Goal: Task Accomplishment & Management: Manage account settings

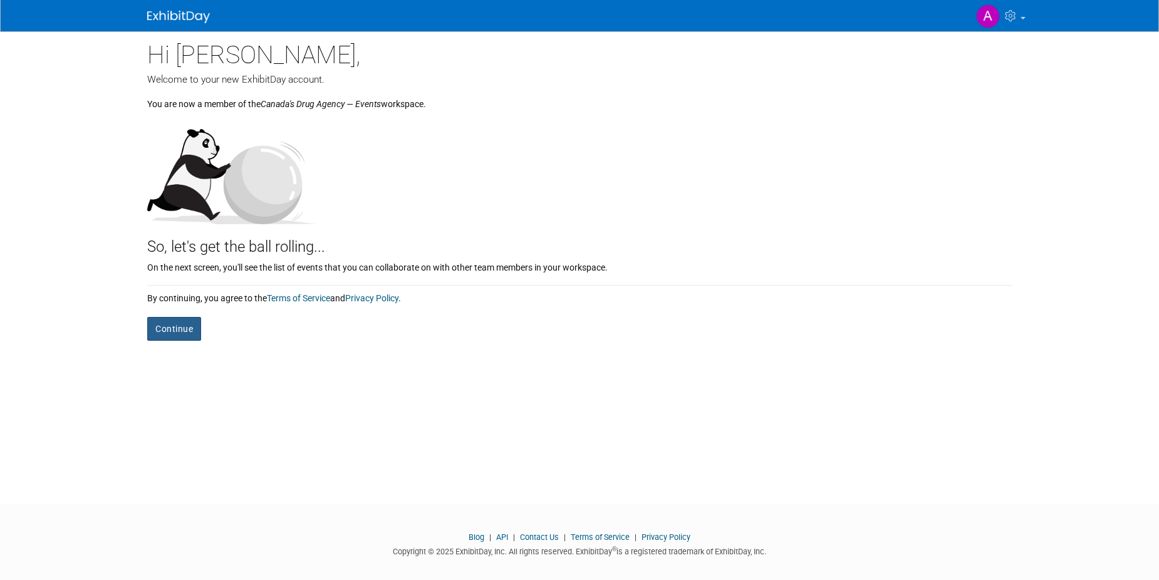
click at [178, 323] on button "Continue" at bounding box center [174, 329] width 54 height 24
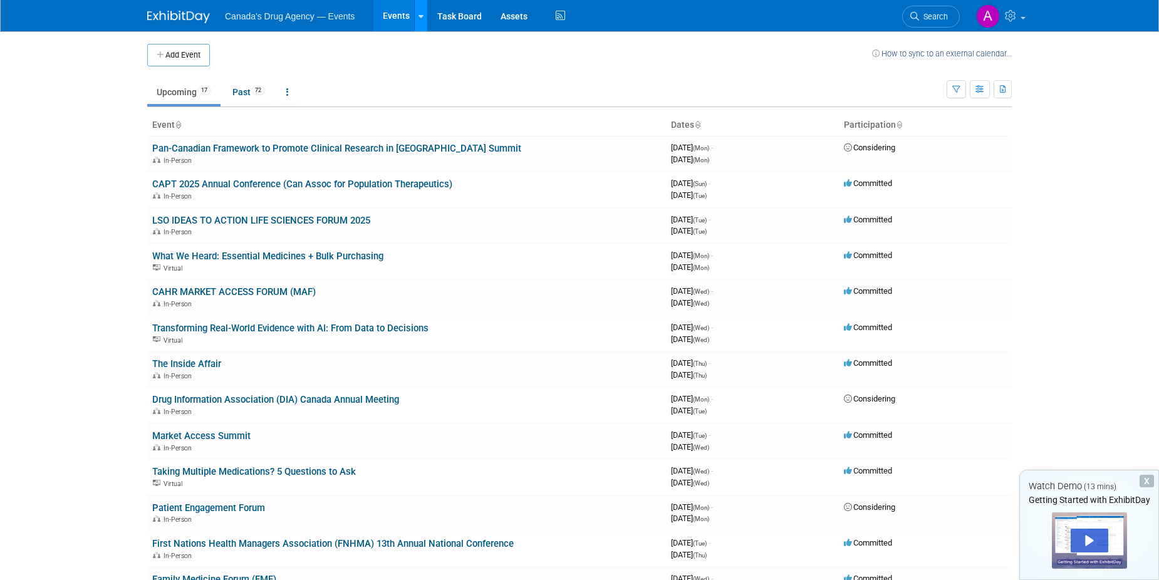
click at [425, 16] on link at bounding box center [420, 15] width 13 height 31
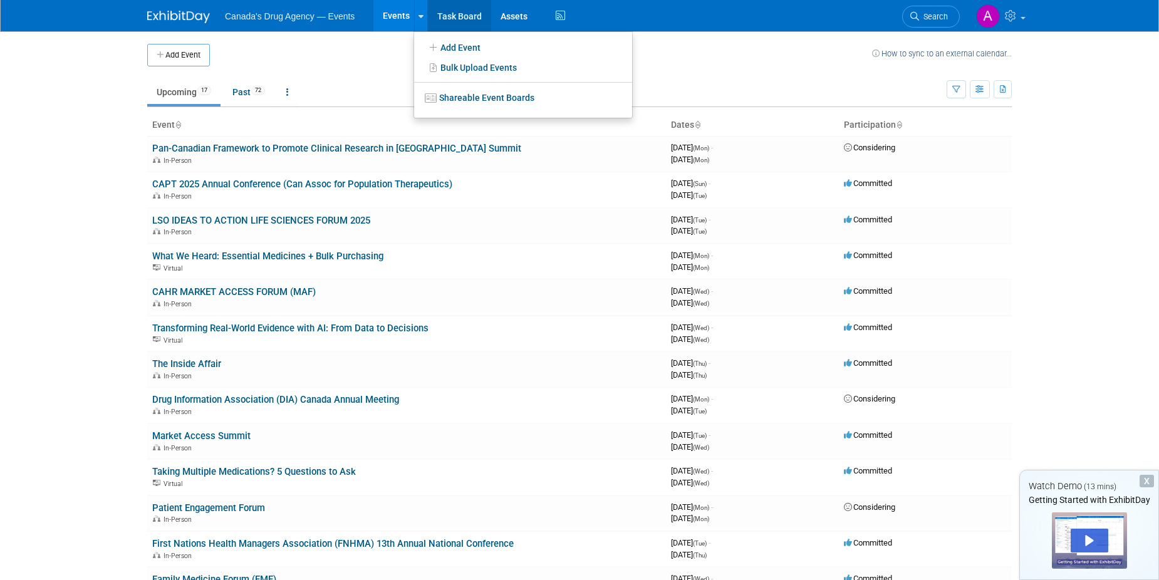
click at [444, 14] on link "Task Board" at bounding box center [459, 15] width 63 height 31
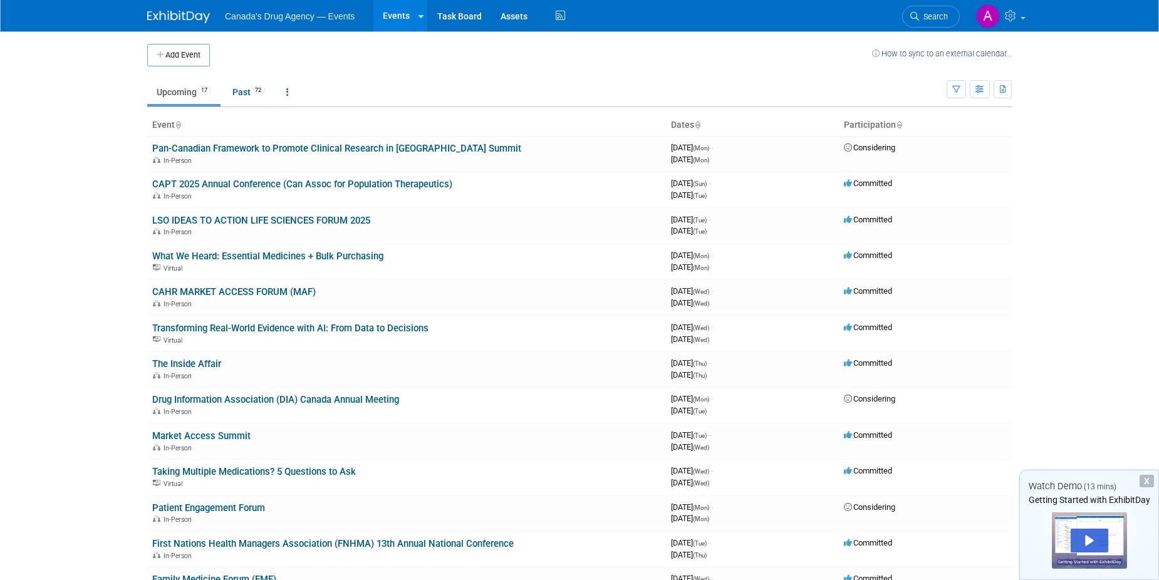
drag, startPoint x: 324, startPoint y: 19, endPoint x: 408, endPoint y: 19, distance: 84.0
click at [325, 19] on span "Canada's Drug Agency — Events" at bounding box center [290, 16] width 130 height 10
click at [442, 15] on link "Task Board" at bounding box center [459, 15] width 63 height 31
click at [985, 92] on button "button" at bounding box center [980, 89] width 20 height 18
click at [896, 178] on link "Calendar View" at bounding box center [927, 172] width 105 height 18
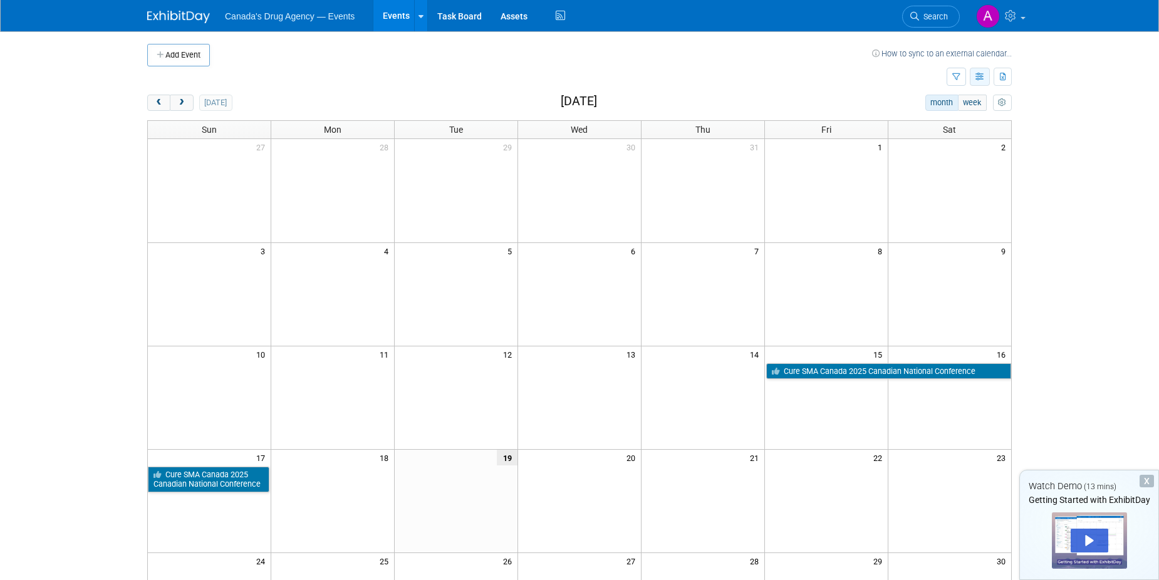
click at [970, 78] on button "button" at bounding box center [980, 77] width 20 height 18
click at [940, 125] on link "List View" at bounding box center [927, 121] width 105 height 18
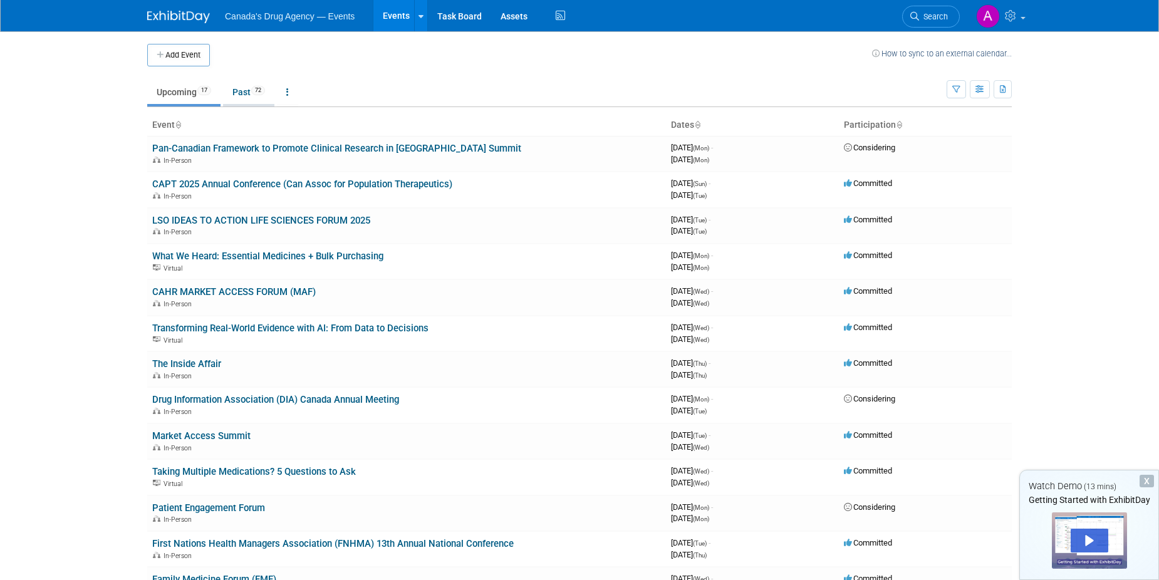
click at [263, 92] on span "72" at bounding box center [258, 90] width 14 height 9
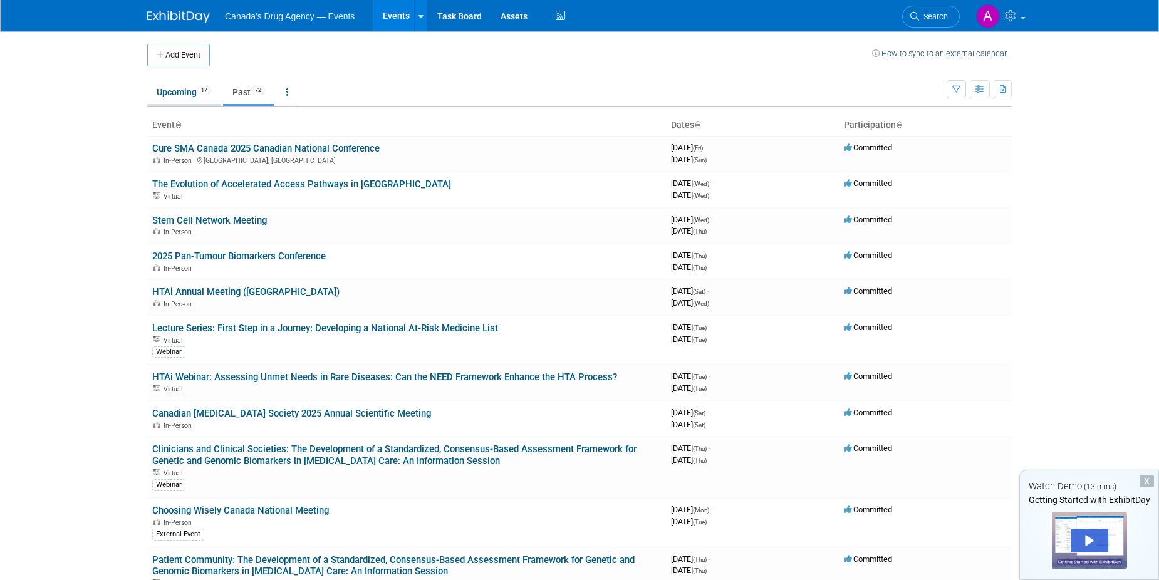
click at [169, 100] on link "Upcoming 17" at bounding box center [183, 92] width 73 height 24
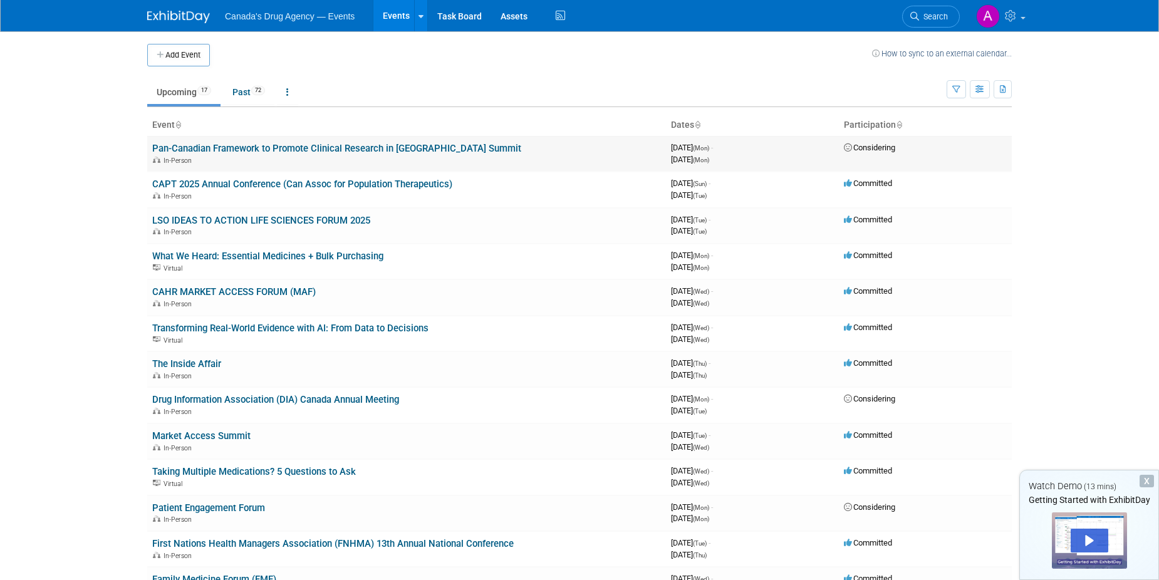
click at [328, 150] on link "Pan-Canadian Framework to Promote Clinical Research in [GEOGRAPHIC_DATA] Summit" at bounding box center [336, 148] width 369 height 11
click at [278, 189] on link "CAPT 2025 Annual Conference (Can Assoc for Population Therapeutics)" at bounding box center [302, 184] width 300 height 11
click at [214, 366] on link "The Inside Affair" at bounding box center [186, 363] width 69 height 11
click at [221, 433] on link "Market Access Summit" at bounding box center [201, 435] width 98 height 11
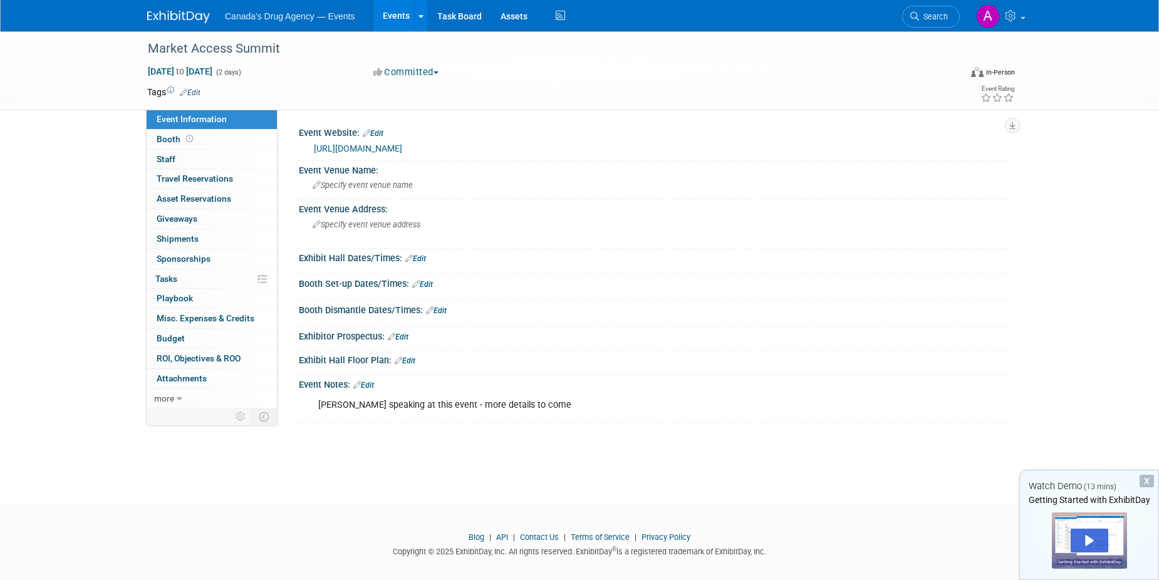
click at [367, 150] on link "https://www.marketaccesscanada.ca/" at bounding box center [358, 148] width 88 height 10
click at [318, 182] on icon at bounding box center [317, 186] width 8 height 8
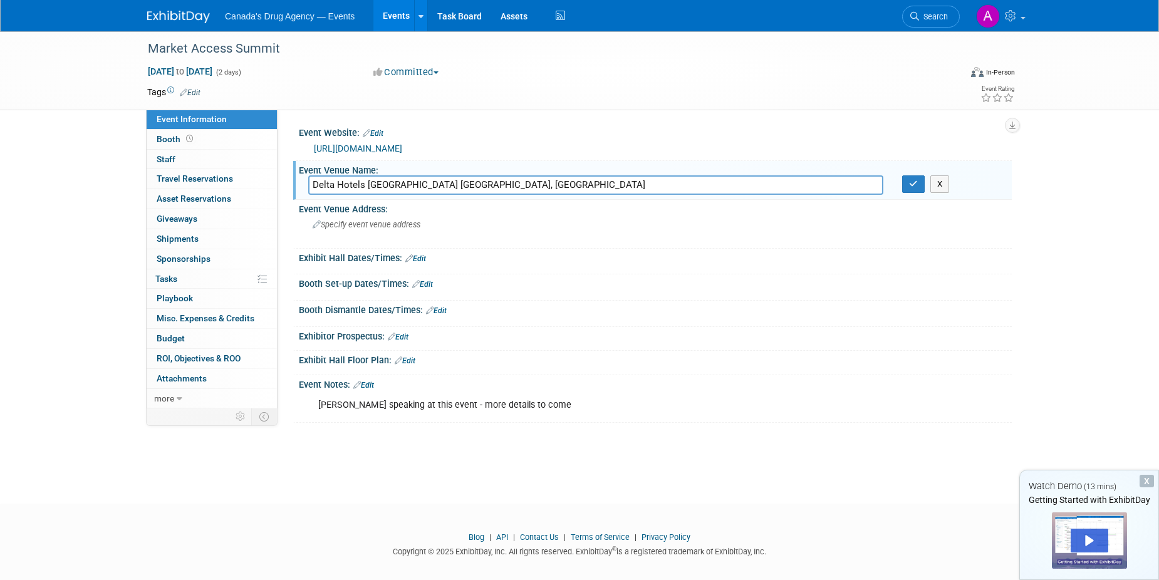
drag, startPoint x: 399, startPoint y: 186, endPoint x: 527, endPoint y: 187, distance: 127.8
click at [527, 187] on input "Delta Hotels Toronto Toronto, ON" at bounding box center [595, 184] width 575 height 19
type input "Delta Hotels Toronto"
click at [294, 531] on div at bounding box center [579, 524] width 1159 height 16
click at [919, 190] on button "button" at bounding box center [913, 184] width 23 height 18
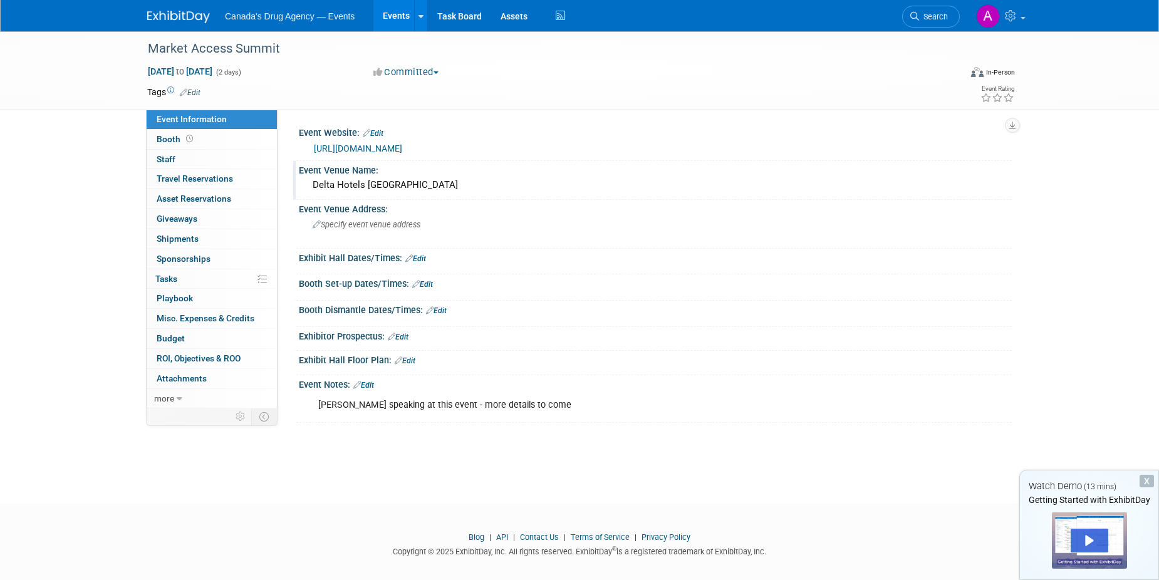
click at [367, 386] on link "Edit" at bounding box center [363, 385] width 21 height 9
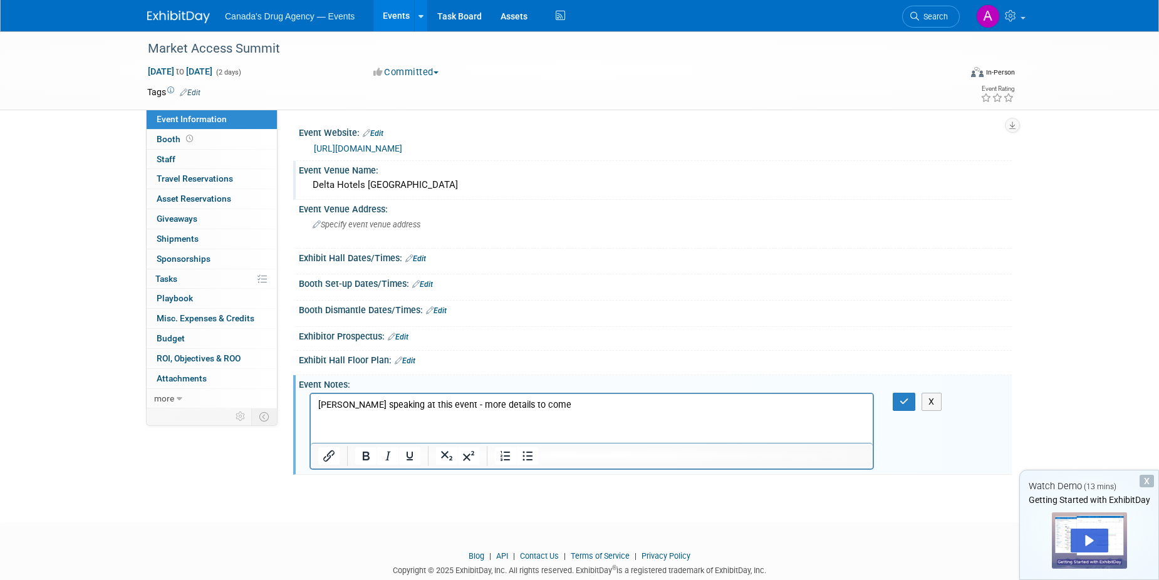
click at [549, 399] on p "Suzanne speaking at this event - more details to come" at bounding box center [592, 405] width 548 height 13
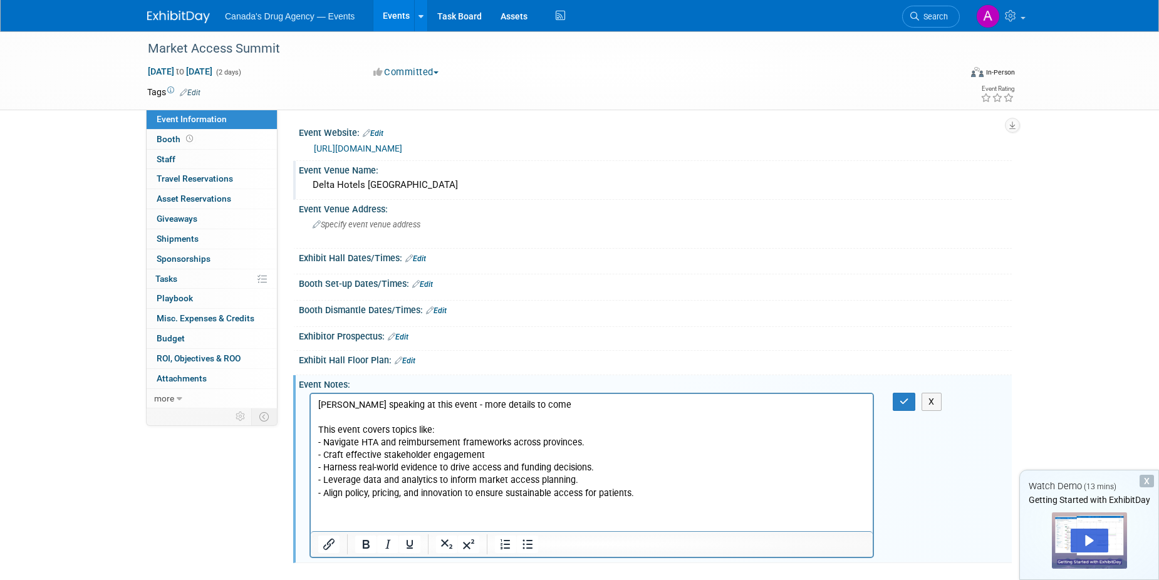
click at [559, 404] on p "Suzanne speaking at this event - more details to come" at bounding box center [592, 405] width 548 height 13
drag, startPoint x: 534, startPoint y: 402, endPoint x: 281, endPoint y: 400, distance: 253.8
click at [311, 400] on html "Suzanne speaking at this event - more details to come Suzanne is speaking as th…" at bounding box center [592, 447] width 562 height 106
click at [535, 418] on p "Rich Text Area. Press ALT-0 for help." at bounding box center [592, 418] width 548 height 13
drag, startPoint x: 536, startPoint y: 410, endPoint x: 779, endPoint y: 417, distance: 243.2
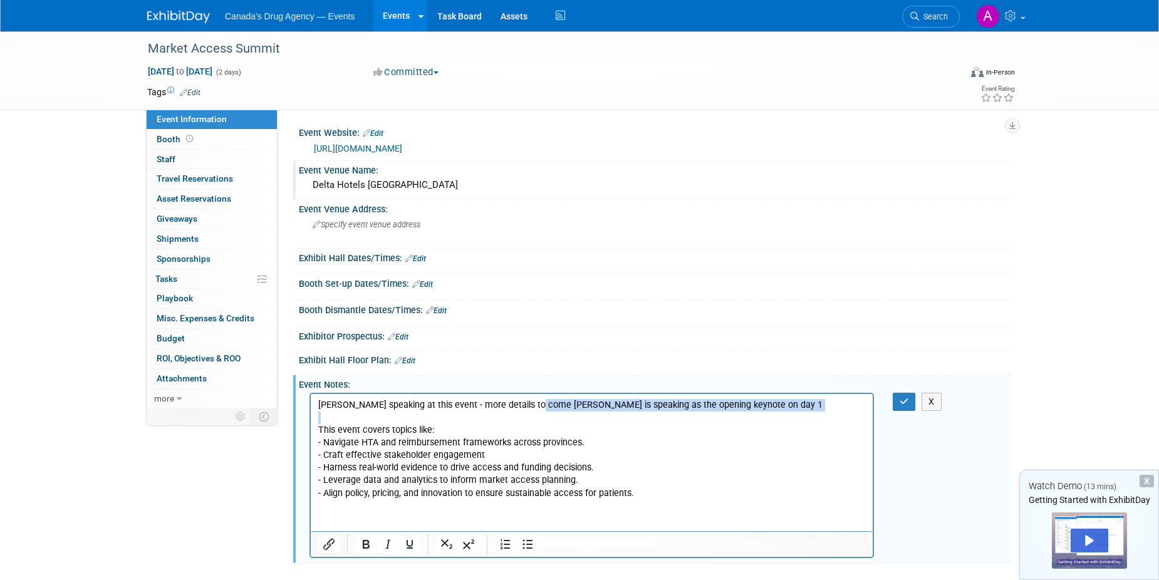
click at [779, 417] on body "Suzanne speaking at this event - more details to come Suzanne is speaking as th…" at bounding box center [592, 449] width 549 height 101
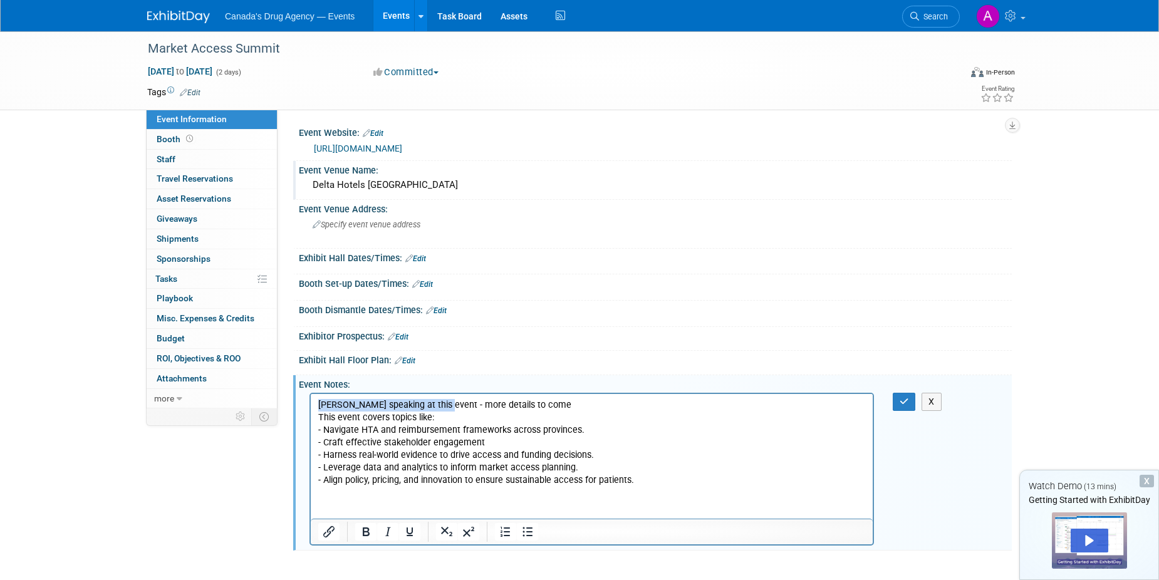
drag, startPoint x: 443, startPoint y: 409, endPoint x: 315, endPoint y: 405, distance: 128.5
click at [315, 405] on html "Suzanne speaking at this event - more details to come This event covers topics …" at bounding box center [592, 440] width 562 height 93
click at [659, 402] on p "Suzanne is speaking as the opening keynote on day 1- more details to come" at bounding box center [592, 405] width 548 height 13
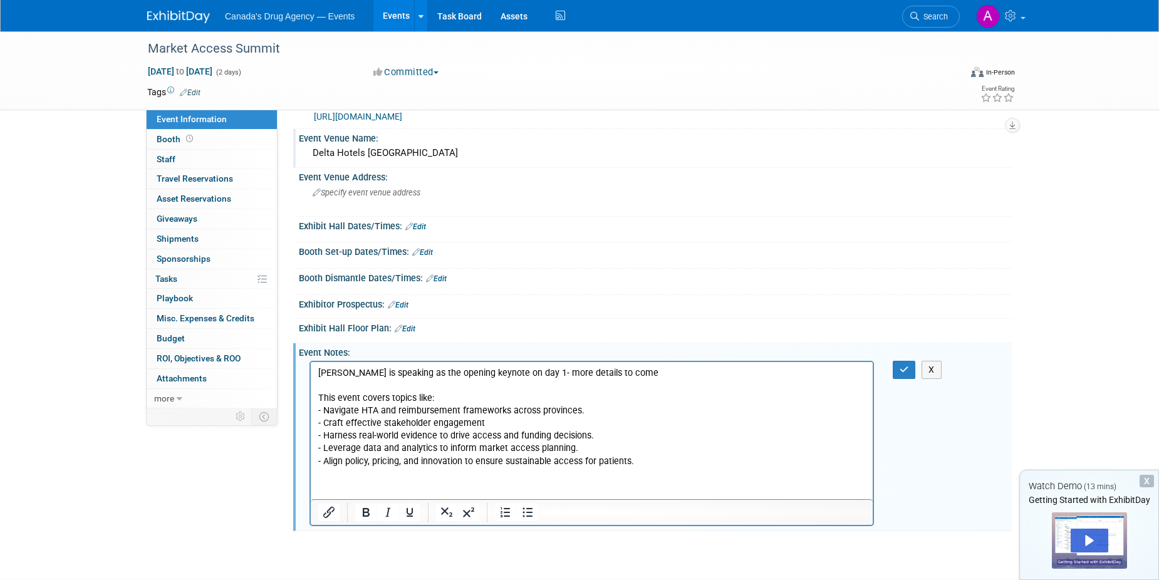
scroll to position [63, 0]
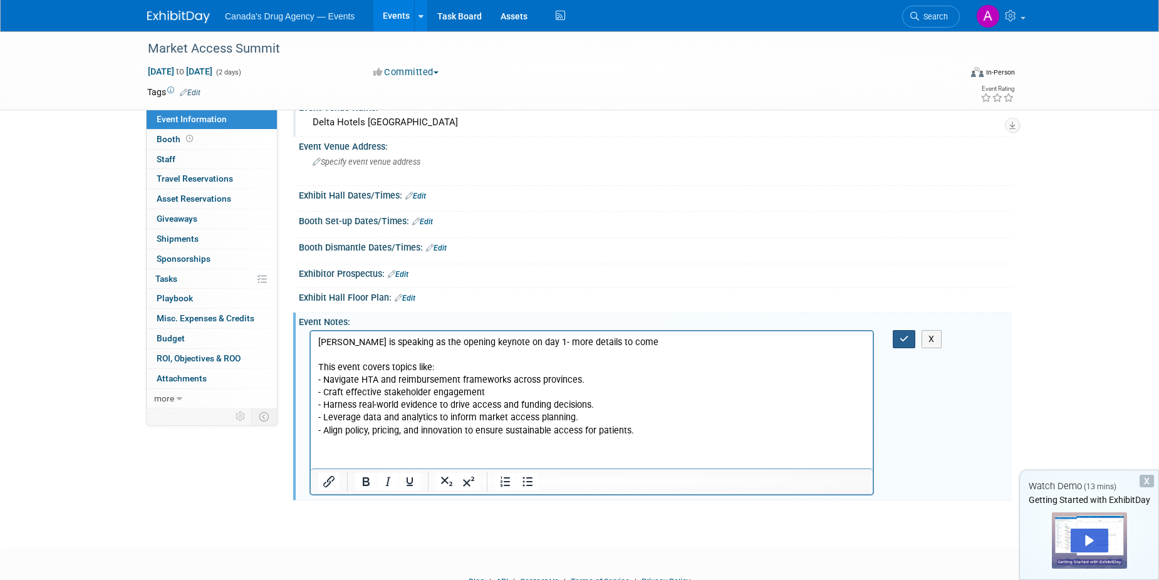
click at [897, 338] on button "button" at bounding box center [904, 339] width 23 height 18
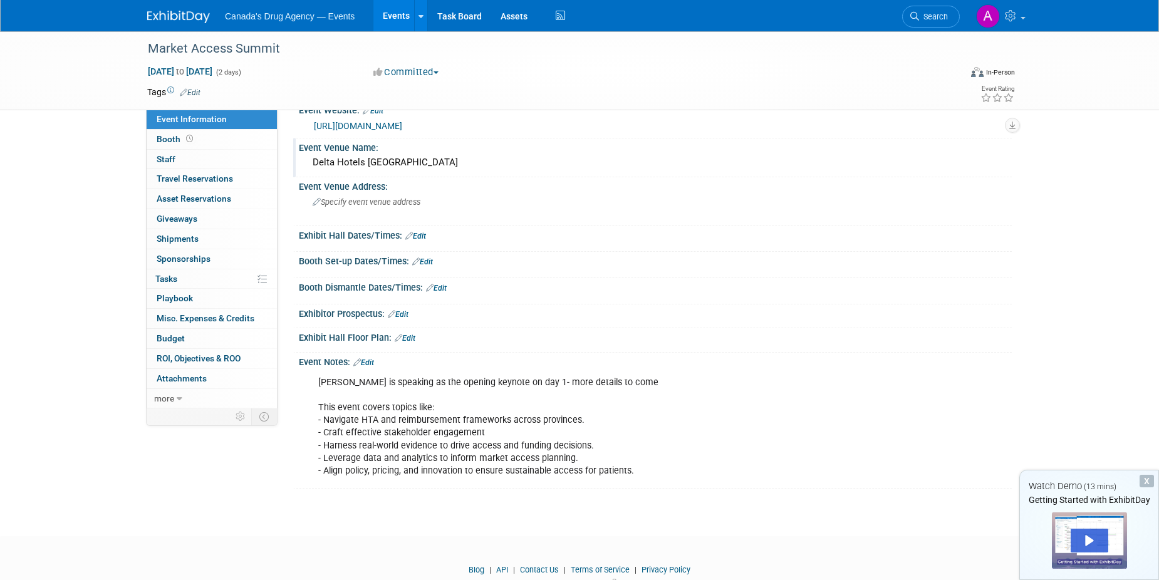
scroll to position [0, 0]
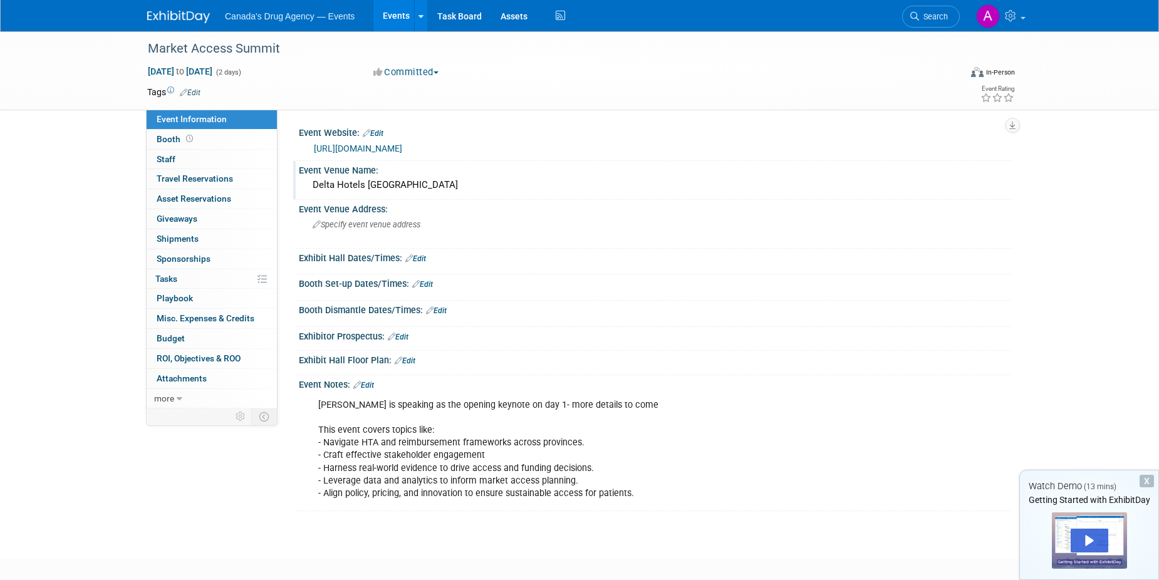
click at [380, 17] on link "Events" at bounding box center [396, 15] width 46 height 31
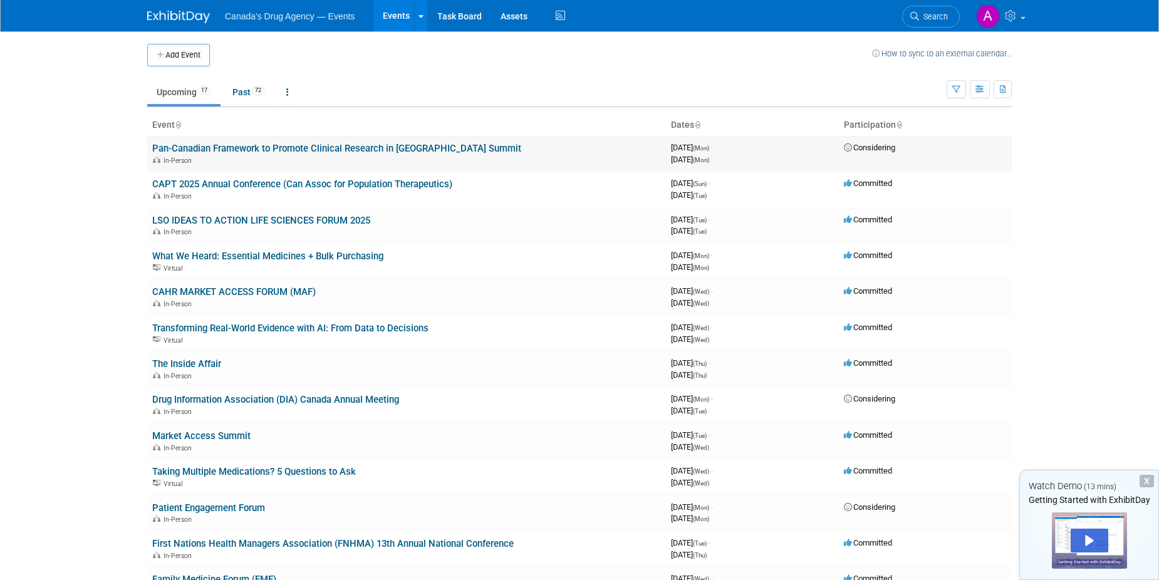
click at [306, 146] on link "Pan-Canadian Framework to Promote Clinical Research in [GEOGRAPHIC_DATA] Summit" at bounding box center [336, 148] width 369 height 11
click at [231, 192] on div "In-Person" at bounding box center [406, 195] width 509 height 10
click at [230, 187] on link "CAPT 2025 Annual Conference (Can Assoc for Population Therapeutics)" at bounding box center [302, 184] width 300 height 11
click at [321, 223] on link "LSO IDEAS TO ACTION LIFE SCIENCES FORUM 2025" at bounding box center [261, 220] width 218 height 11
click at [352, 331] on link "Transforming Real-World Evidence with AI: From Data to Decisions" at bounding box center [290, 328] width 276 height 11
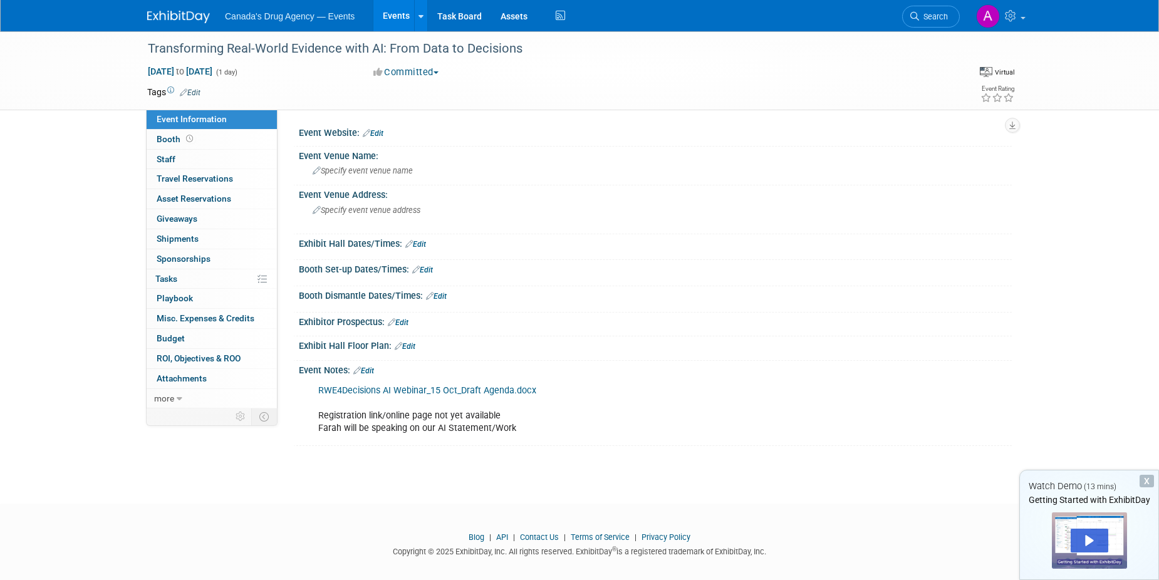
click at [361, 370] on icon at bounding box center [357, 371] width 8 height 8
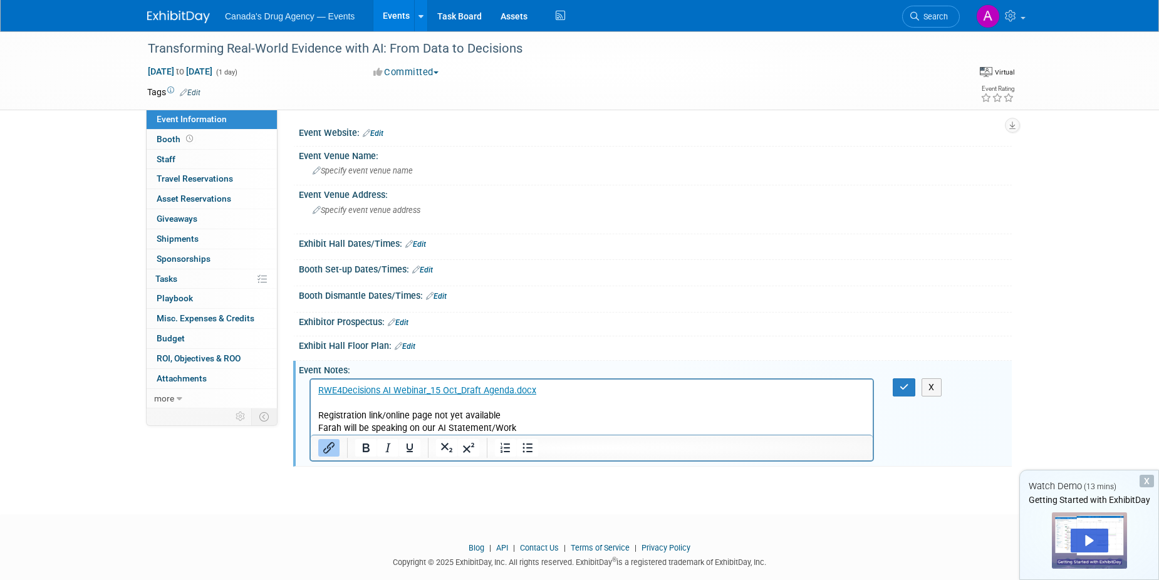
click at [588, 424] on p "RWE4Decisions AI Webinar_15 Oct_Draft Agenda.docx Registration link/online page…" at bounding box center [592, 410] width 548 height 50
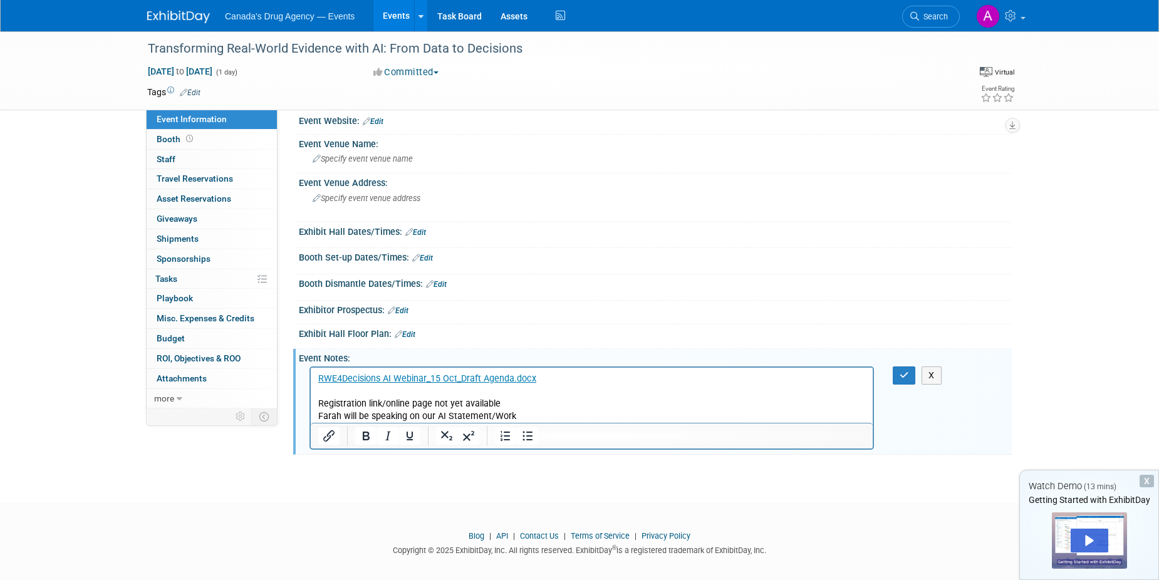
scroll to position [22, 0]
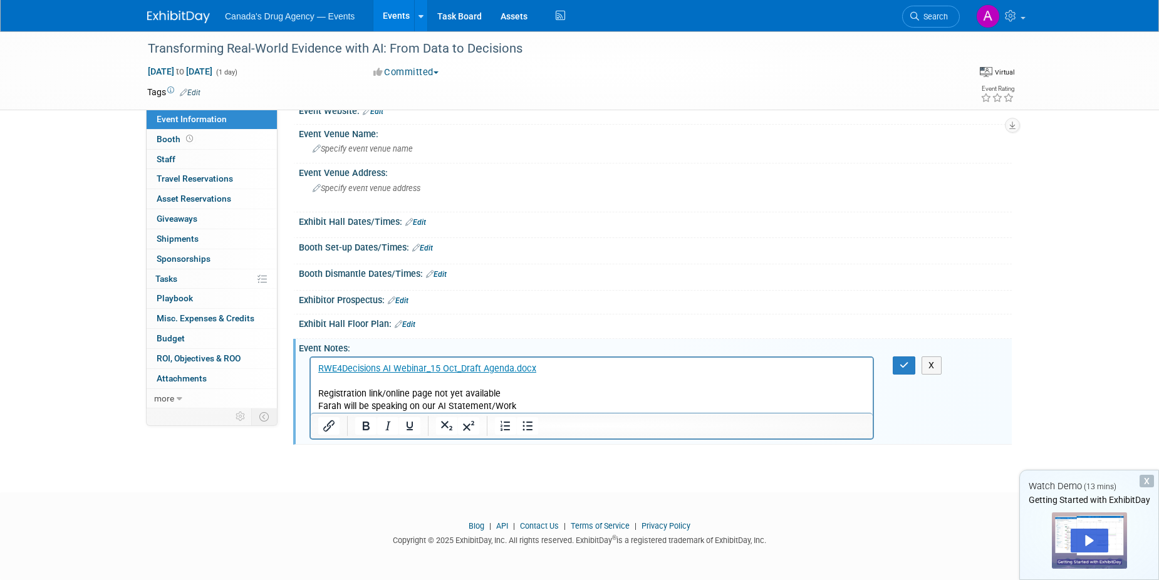
click at [320, 392] on p "RWE4Decisions AI Webinar_15 Oct_Draft Agenda.docx Registration link/online page…" at bounding box center [592, 388] width 548 height 50
click at [321, 392] on p "RWE4Decisions AI Webinar_15 Oct_Draft Agenda.docx Registration link/online page…" at bounding box center [592, 388] width 548 height 50
click at [320, 387] on p "RWE4Decisions AI Webinar_15 Oct_Draft Agenda.docx Registration link/online page…" at bounding box center [592, 388] width 548 height 50
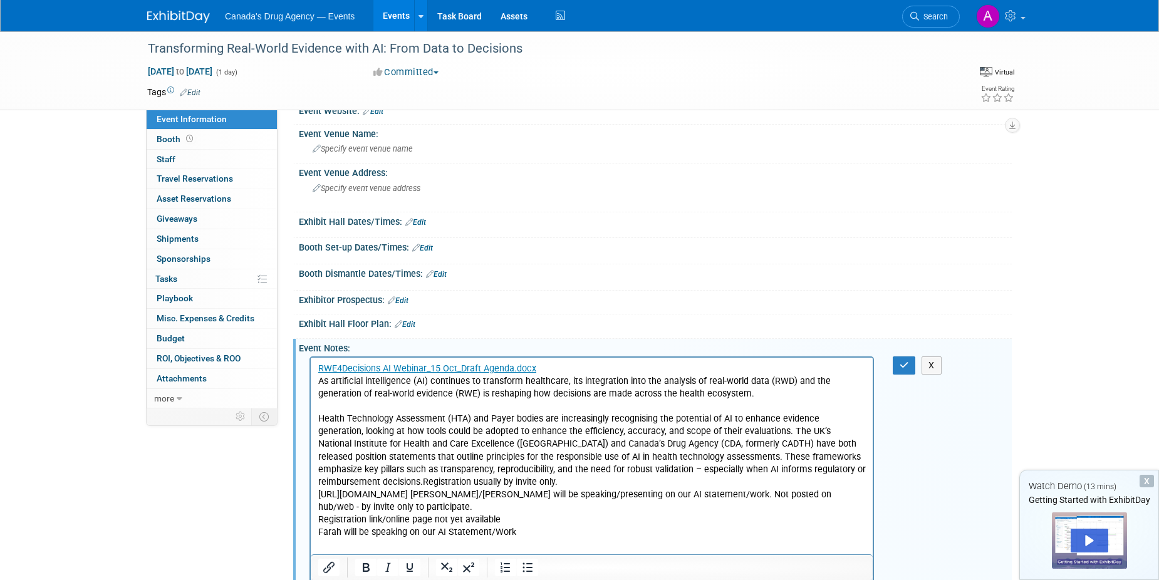
paste body "Rich Text Area. Press ALT-0 for help."
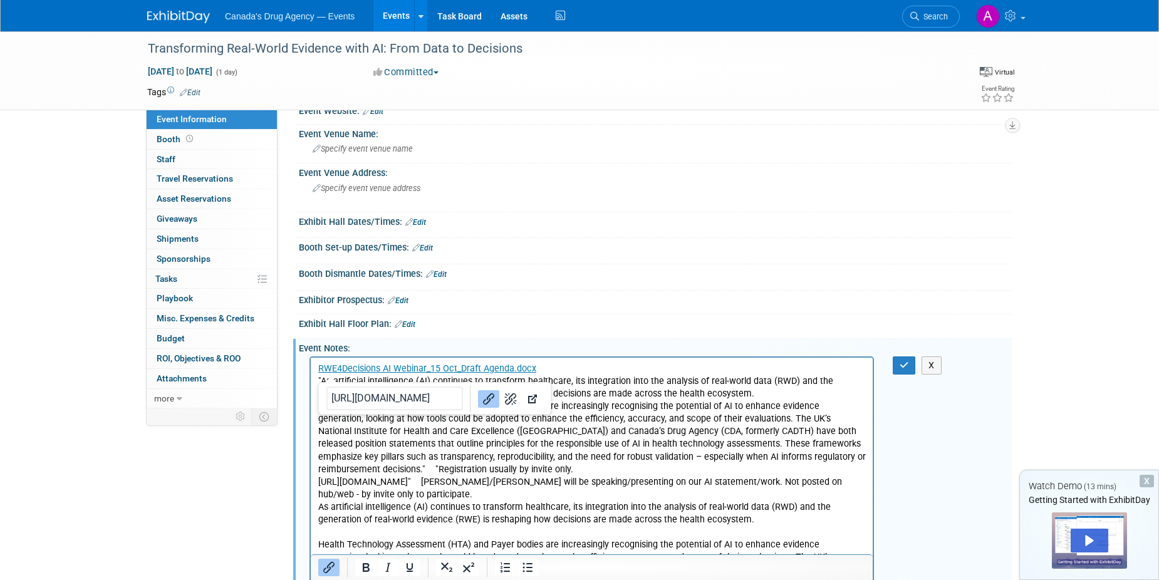
click at [635, 434] on p "Health Technology Assessment (HTA) and Payer bodies are increasingly recognisin…" at bounding box center [592, 450] width 548 height 101
click at [321, 387] on p ""As artificial intelligence (AI) continues to transform healthcare, its integra…" at bounding box center [592, 387] width 548 height 25
click at [444, 471] on p "Health Technology Assessment (HTA) and Payer bodies are increasingly recognisin…" at bounding box center [592, 450] width 548 height 101
click at [804, 461] on p "Health Technology Assessment (HTA) and Payer bodies are increasingly recognisin…" at bounding box center [592, 450] width 548 height 101
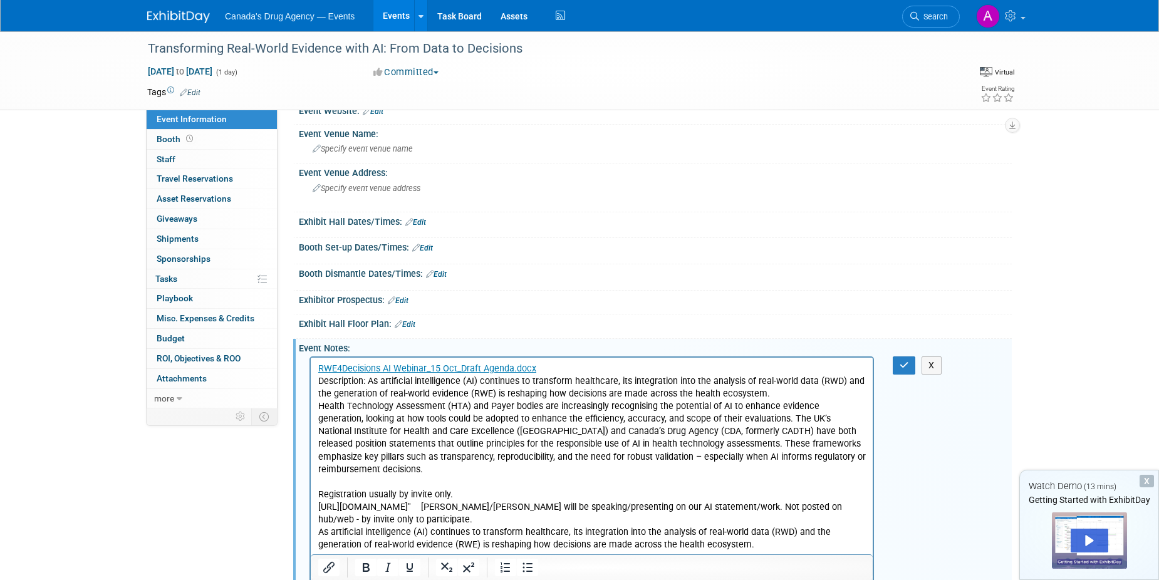
click at [380, 489] on p "Registration usually by invite only. [URL][DOMAIN_NAME]" [PERSON_NAME]/[PERSON_…" at bounding box center [592, 508] width 548 height 38
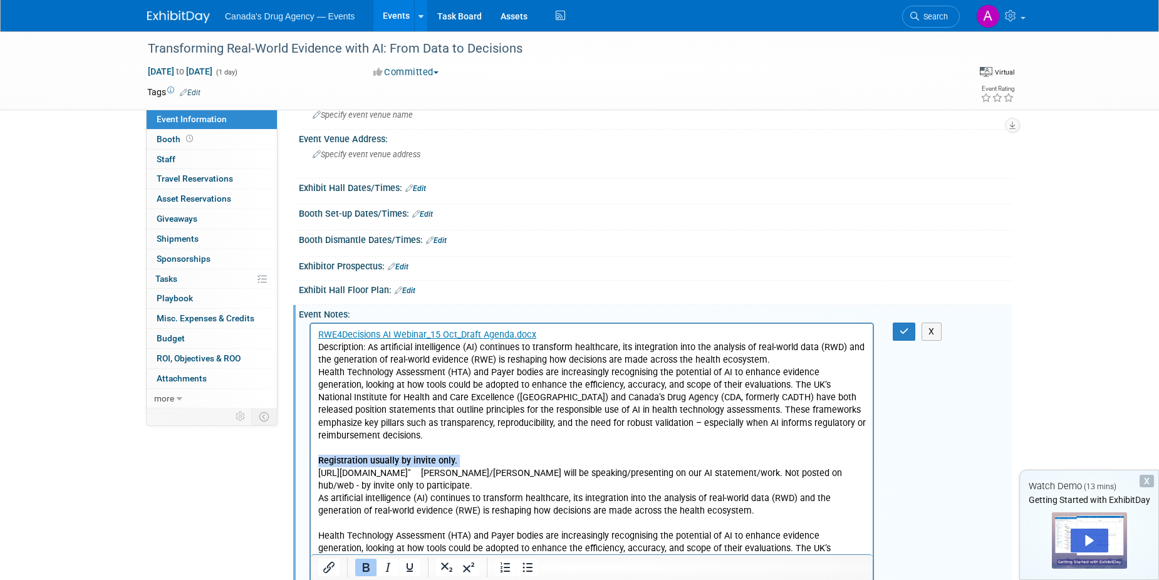
scroll to position [85, 0]
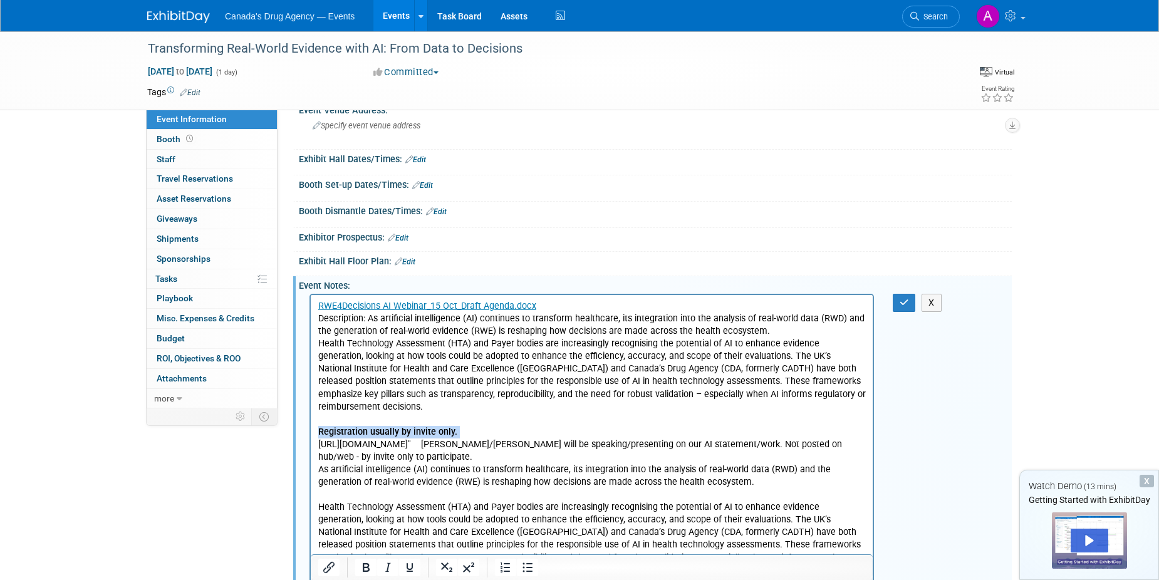
drag, startPoint x: 609, startPoint y: 454, endPoint x: 320, endPoint y: 447, distance: 288.9
click at [320, 447] on p "Registration usually by invite only. https://cadthcanada.sharepoint.com/:w:/r/s…" at bounding box center [592, 445] width 548 height 38
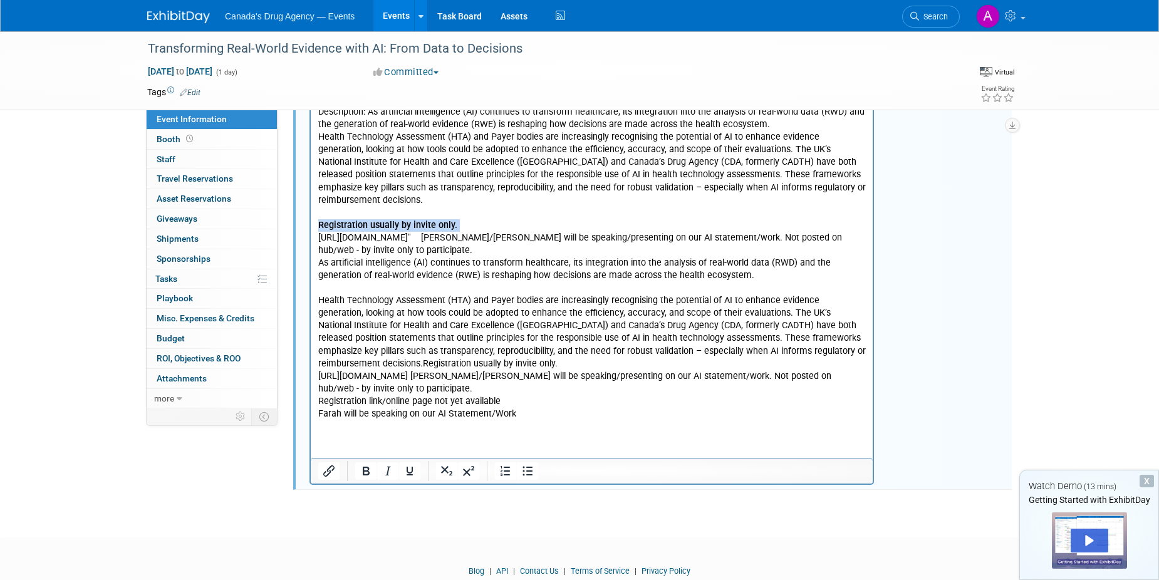
scroll to position [335, 0]
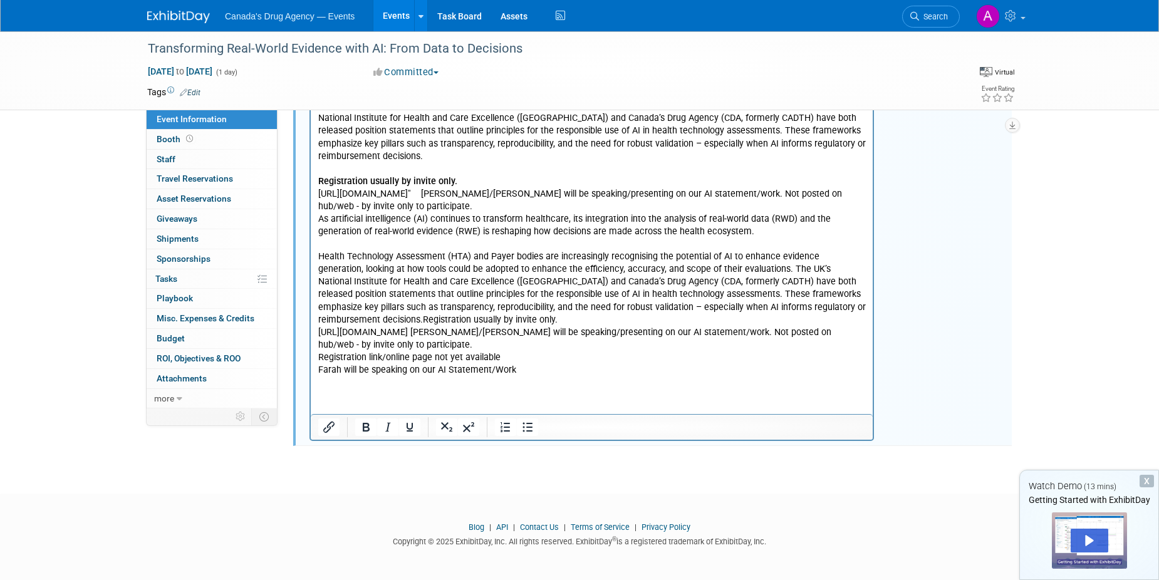
click at [476, 330] on p "As artificial intelligence (AI) continues to transform healthcare, its integrat…" at bounding box center [592, 295] width 548 height 164
drag, startPoint x: 508, startPoint y: 394, endPoint x: 319, endPoint y: 181, distance: 284.5
click at [319, 181] on body "RWE4Decisions AI Webinar_15 Oct_Draft Agenda.docx Description: As artificial in…" at bounding box center [592, 211] width 549 height 327
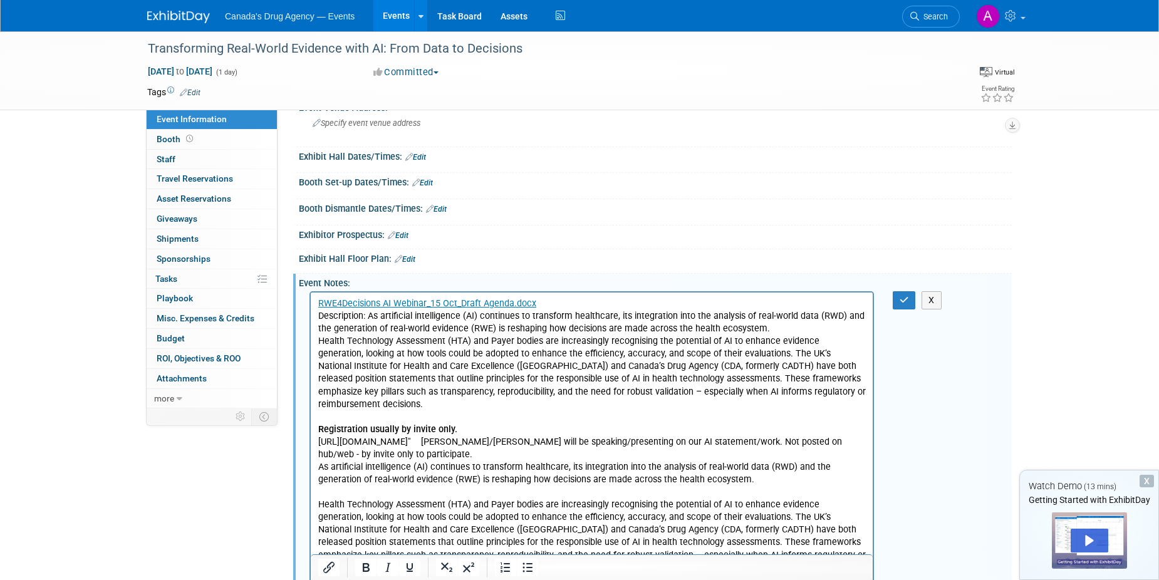
scroll to position [86, 0]
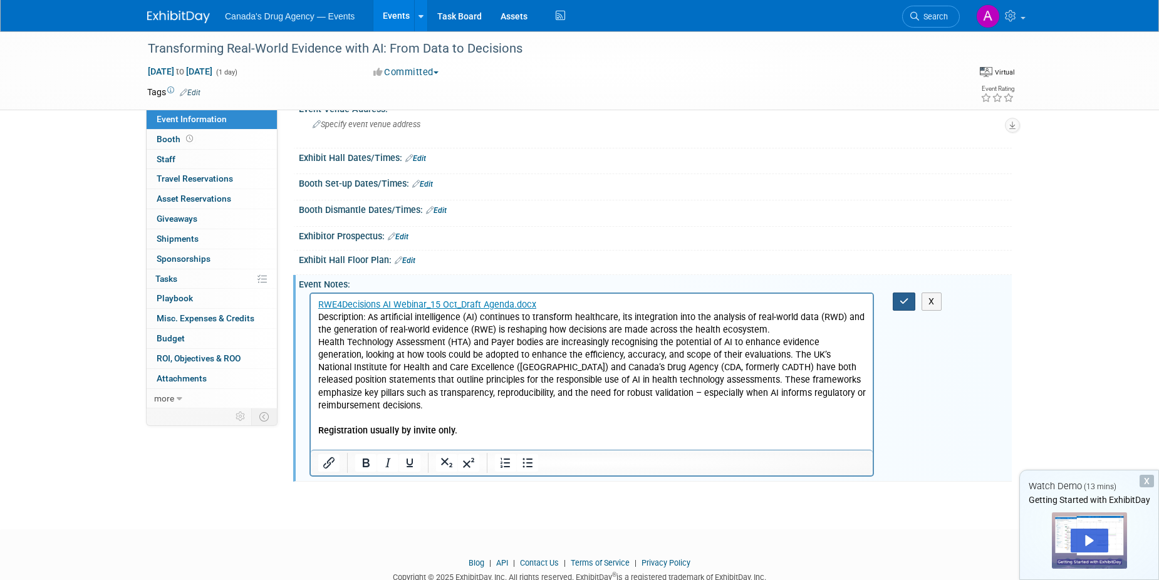
click at [908, 300] on icon "button" at bounding box center [904, 301] width 9 height 9
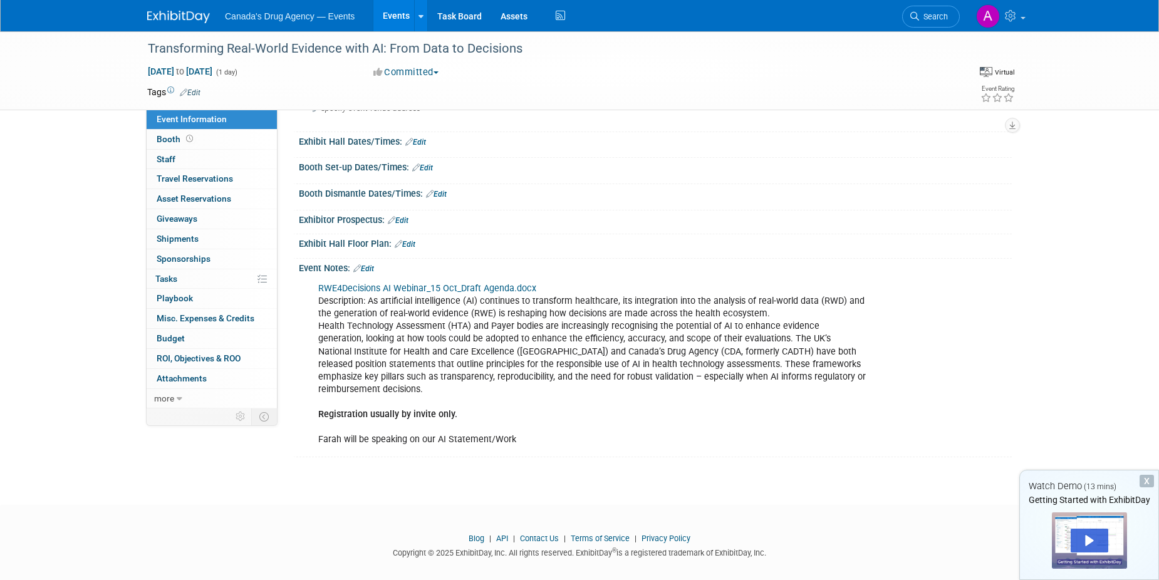
scroll to position [0, 0]
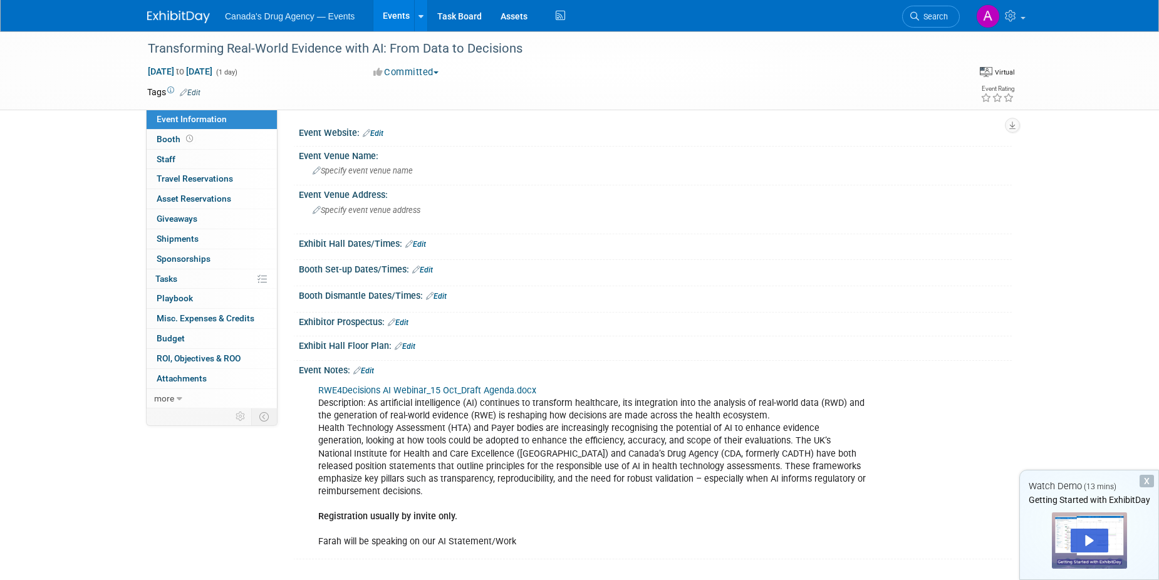
click at [385, 14] on link "Events" at bounding box center [396, 15] width 46 height 31
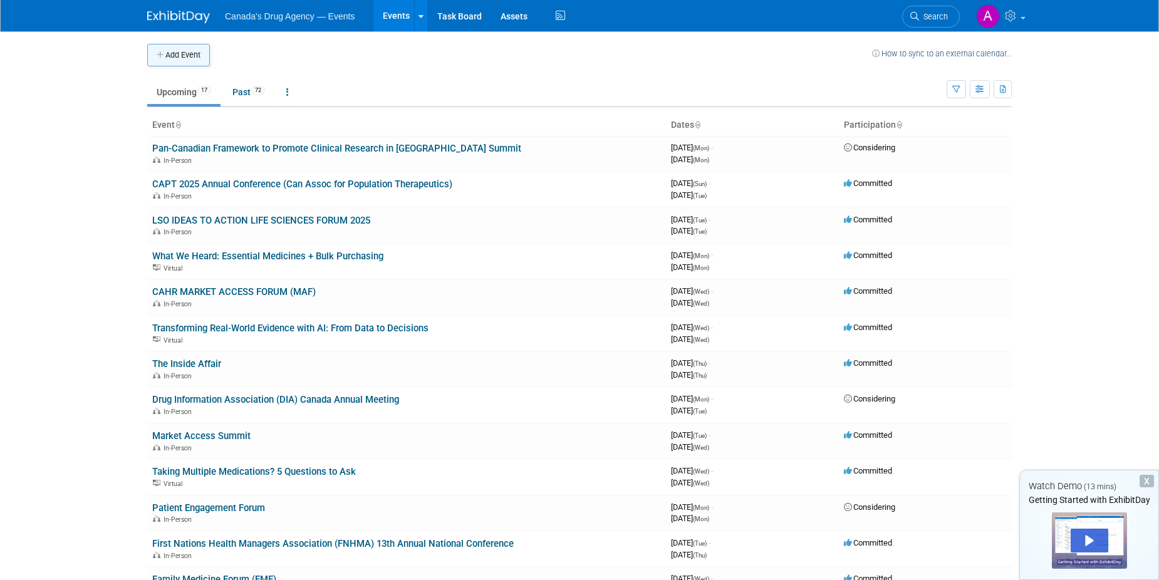
click at [197, 53] on button "Add Event" at bounding box center [178, 55] width 63 height 23
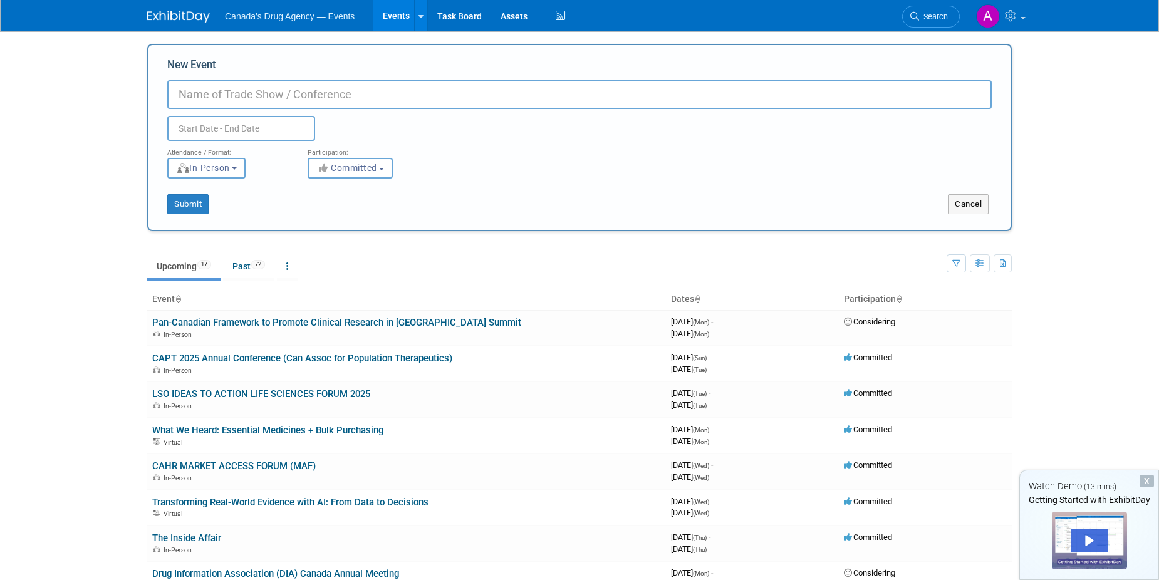
click at [197, 86] on input "New Event" at bounding box center [579, 94] width 825 height 29
click at [243, 94] on input "New Event" at bounding box center [579, 94] width 825 height 29
paste input "Optimizing the Value of Genomic Medicine—A Canadian–Australian Dialogue (bilate…"
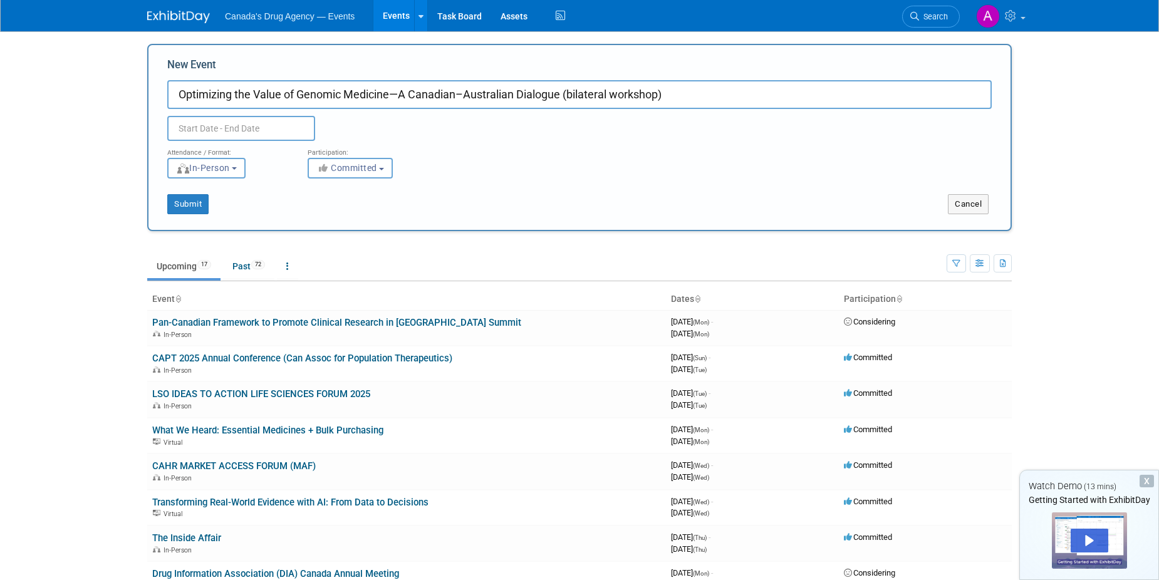
type input "Optimizing the Value of Genomic Medicine—A Canadian–Australian Dialogue (bilate…"
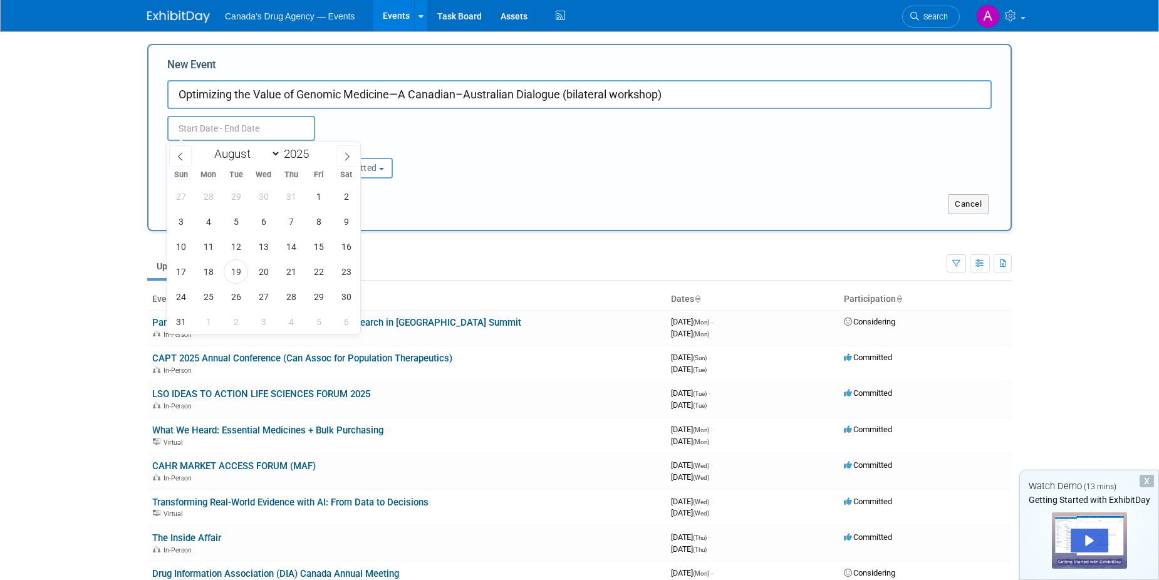
click at [221, 125] on input "text" at bounding box center [241, 128] width 148 height 25
click at [351, 152] on icon at bounding box center [347, 156] width 9 height 9
select select "8"
click at [288, 195] on span "4" at bounding box center [291, 196] width 24 height 24
type input "[DATE] to [DATE]"
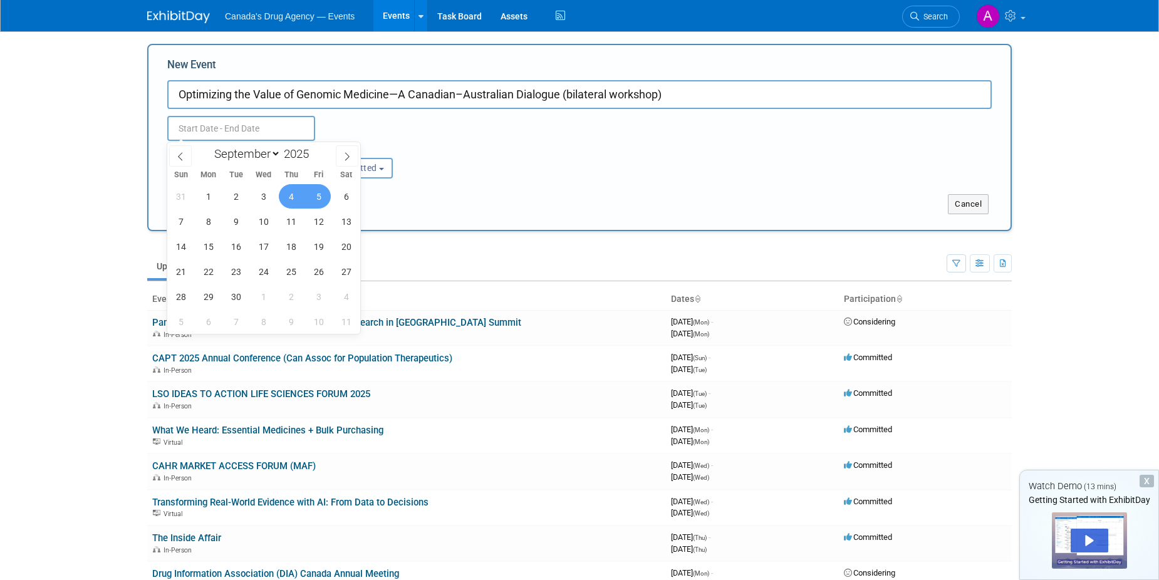
type input "[DATE] to [DATE]"
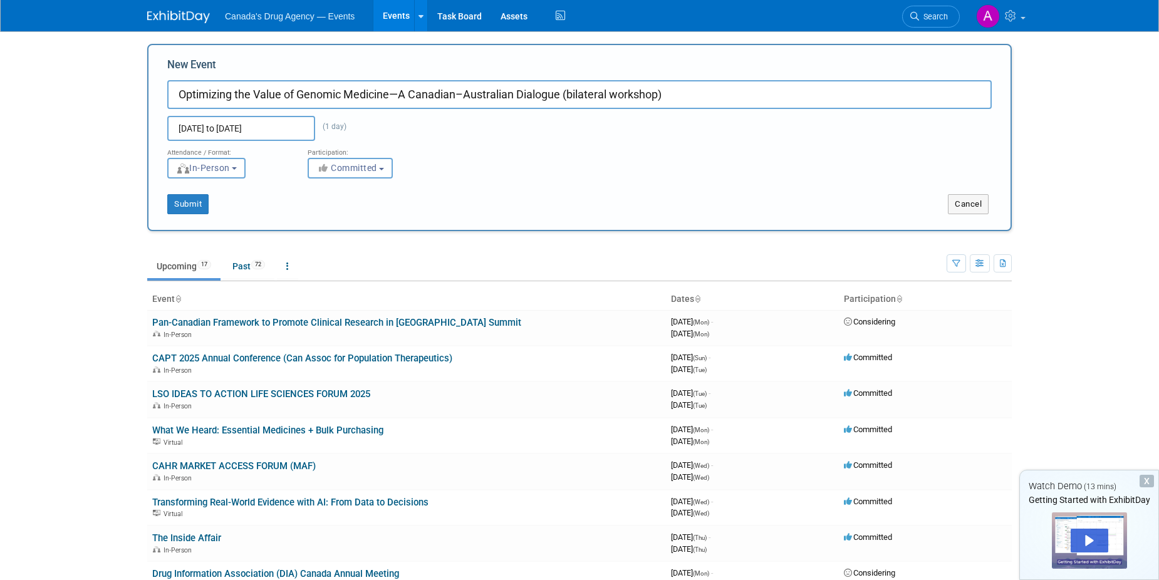
click at [462, 194] on div "Submit" at bounding box center [328, 204] width 359 height 20
click at [230, 163] on span "In-Person" at bounding box center [203, 168] width 54 height 10
click at [221, 211] on label "Virtual" at bounding box center [210, 216] width 73 height 17
click at [179, 212] on input "Virtual" at bounding box center [175, 216] width 8 height 8
select select "2"
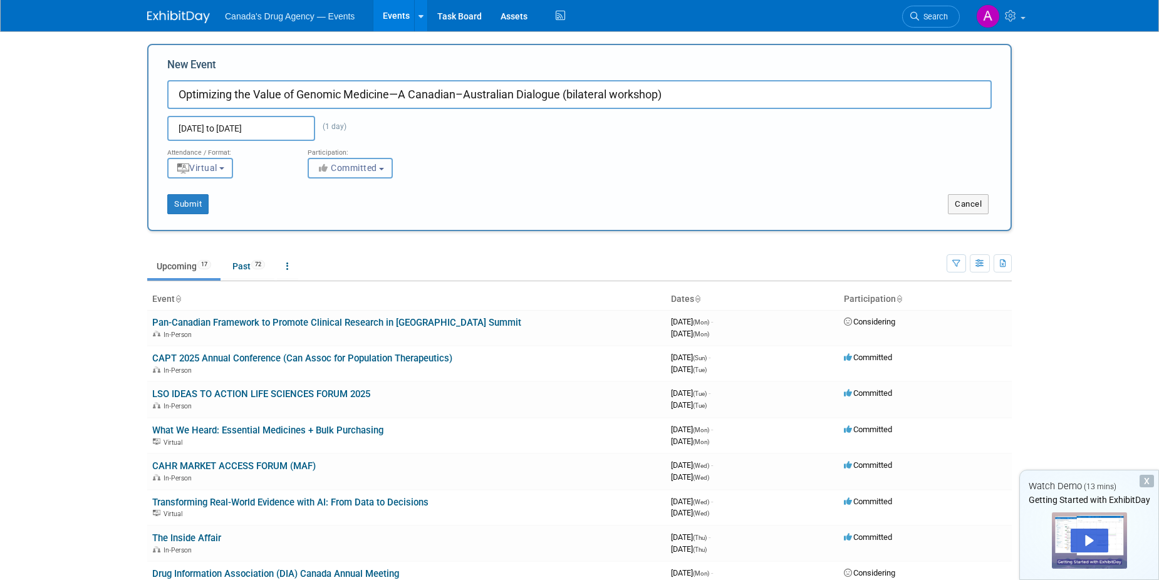
click at [350, 163] on span "Committed" at bounding box center [346, 168] width 61 height 10
click at [192, 208] on button "Submit" at bounding box center [187, 204] width 41 height 20
type input "Optimizing the Value of Genomic Medicine—A Canadian–Australian Dialogue (bilate…"
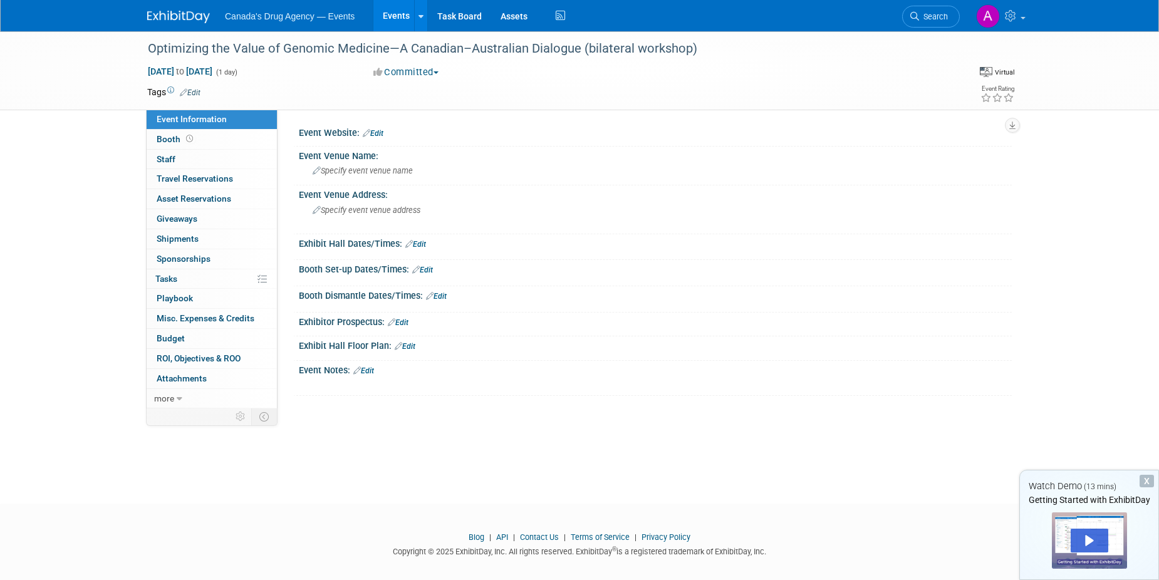
click at [368, 367] on link "Edit" at bounding box center [363, 371] width 21 height 9
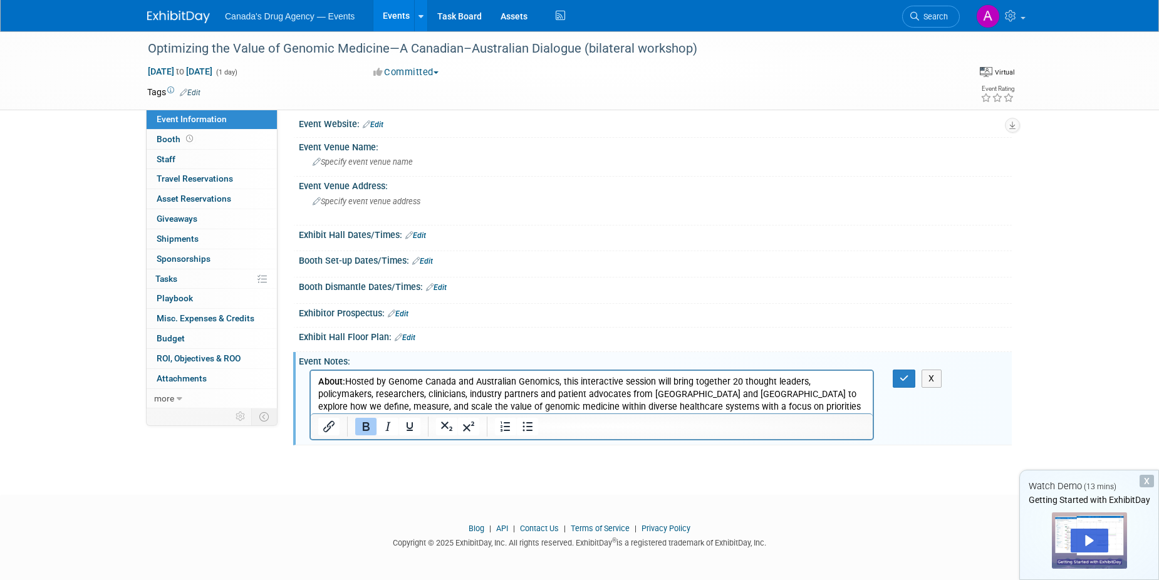
scroll to position [11, 0]
click at [842, 405] on p "About: Hosted by Genome Canada and Australian Genomics, this interactive sessio…" at bounding box center [592, 398] width 548 height 50
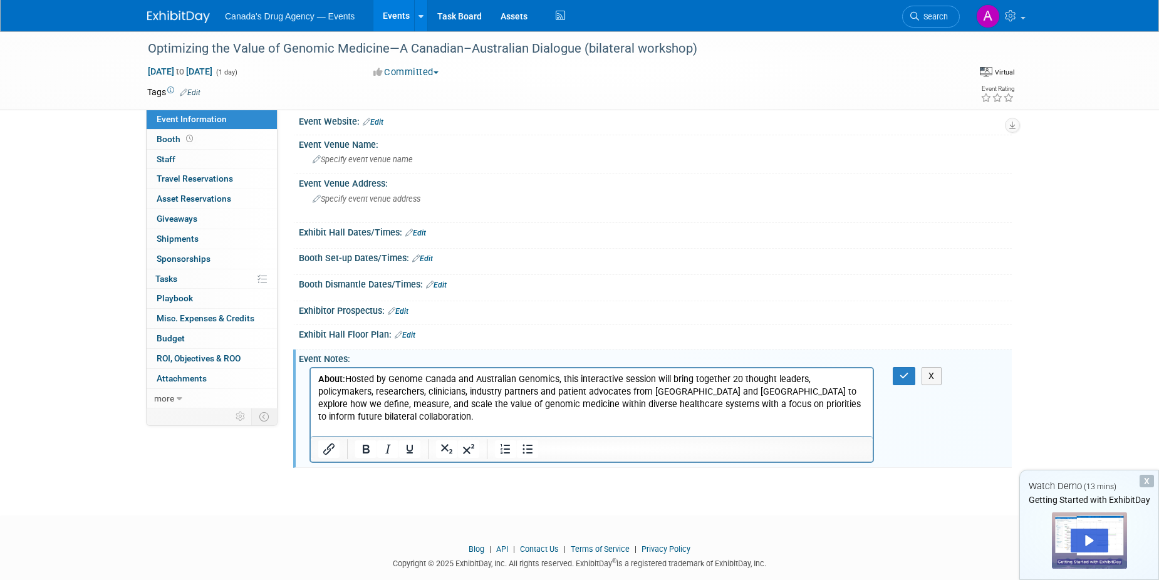
click at [403, 424] on p "Rich Text Area. Press ALT-0 for help." at bounding box center [592, 430] width 548 height 13
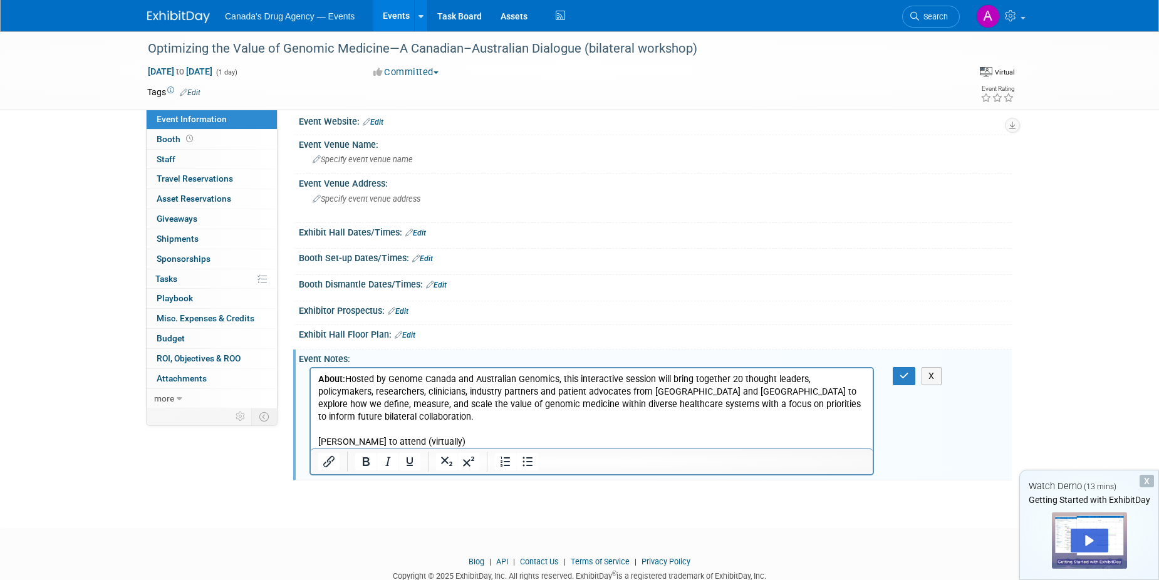
click at [425, 436] on p "Nicole to attend (virtually)" at bounding box center [592, 442] width 548 height 13
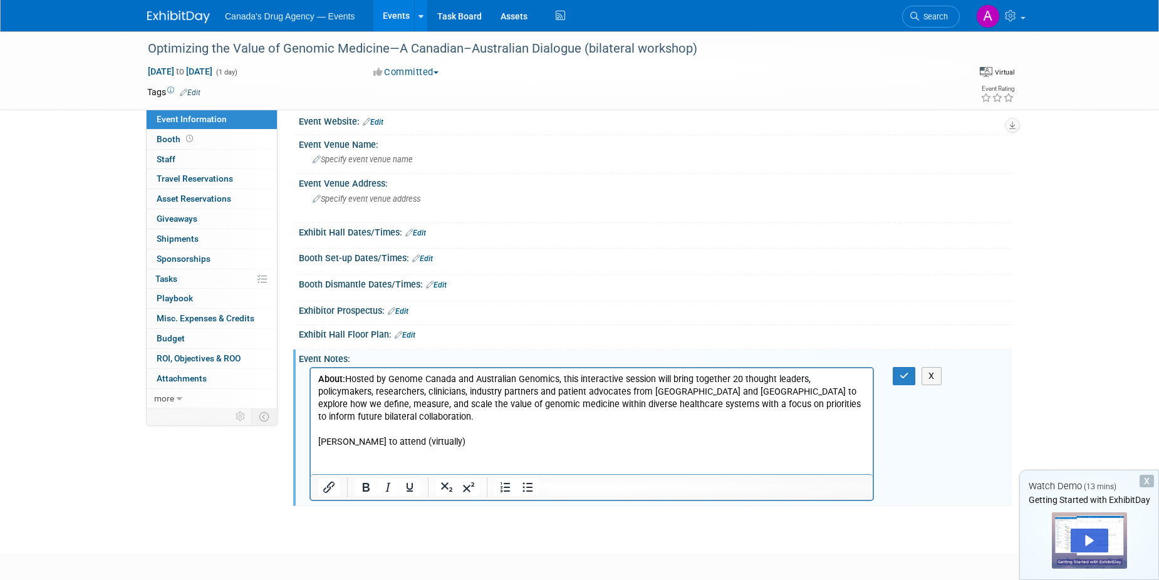
click at [323, 474] on p "Rich Text Area. Press ALT-0 for help." at bounding box center [592, 480] width 548 height 13
click at [338, 449] on p "Rich Text Area. Press ALT-0 for help." at bounding box center [592, 455] width 548 height 13
click at [328, 462] on p "Rich Text Area. Press ALT-0 for help." at bounding box center [592, 468] width 548 height 13
click at [335, 462] on p "This meeting is by invitation only." at bounding box center [592, 468] width 548 height 13
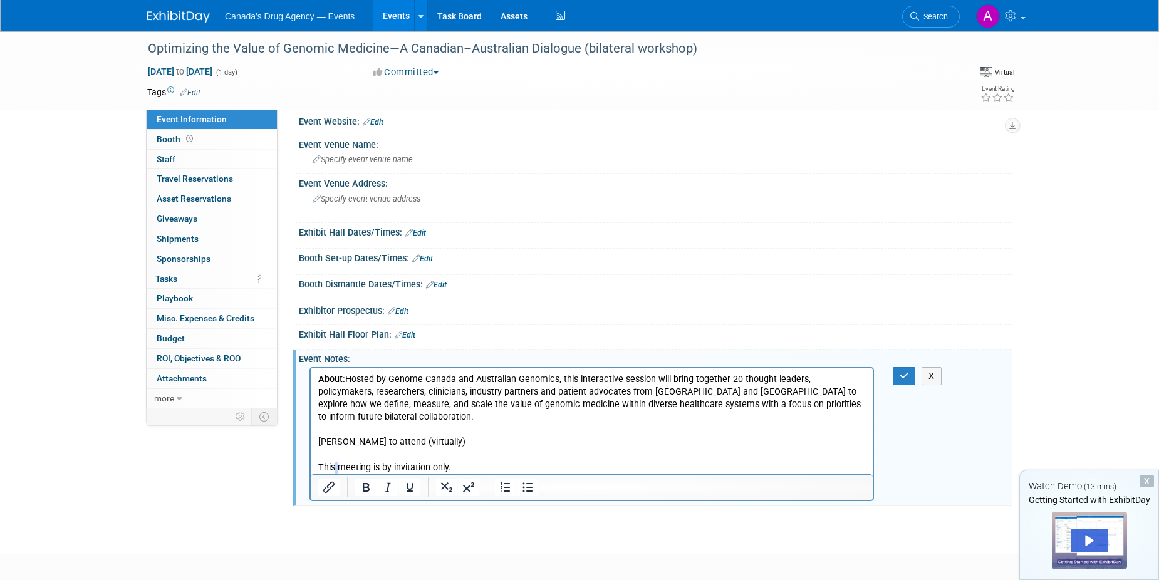
click at [335, 462] on p "This meeting is by invitation only." at bounding box center [592, 468] width 548 height 13
click at [897, 380] on button "button" at bounding box center [904, 376] width 23 height 18
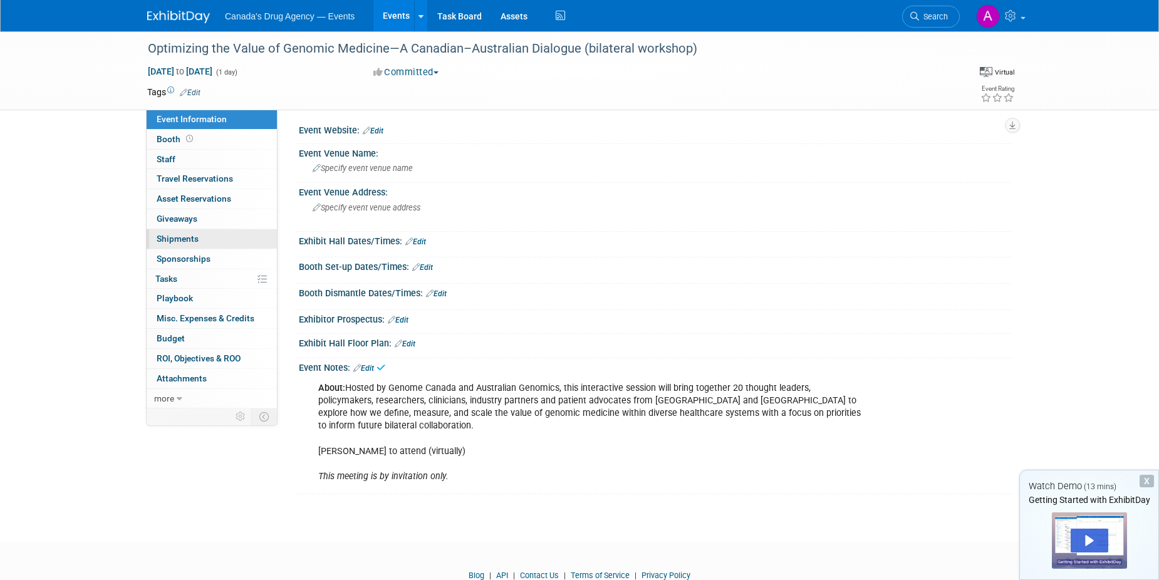
scroll to position [0, 0]
click at [319, 16] on span "Canada's Drug Agency — Events" at bounding box center [290, 16] width 130 height 10
click at [391, 22] on link "Events" at bounding box center [396, 15] width 46 height 31
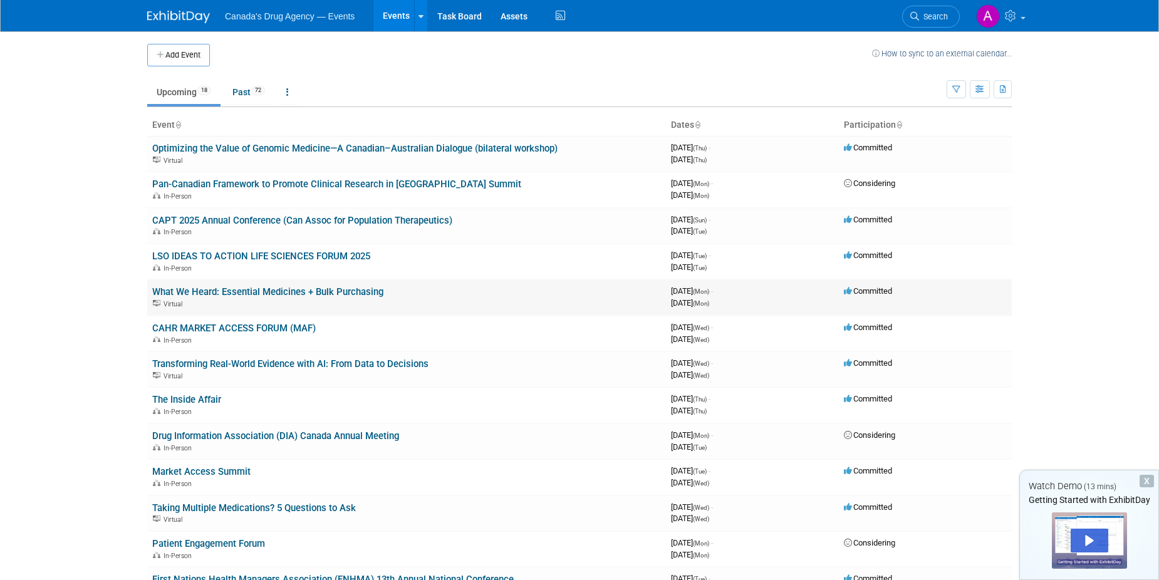
click at [223, 288] on link "What We Heard: Essential Medicines + Bulk Purchasing" at bounding box center [267, 291] width 231 height 11
click at [270, 437] on link "Drug Information Association (DIA) Canada Annual Meeting" at bounding box center [275, 435] width 247 height 11
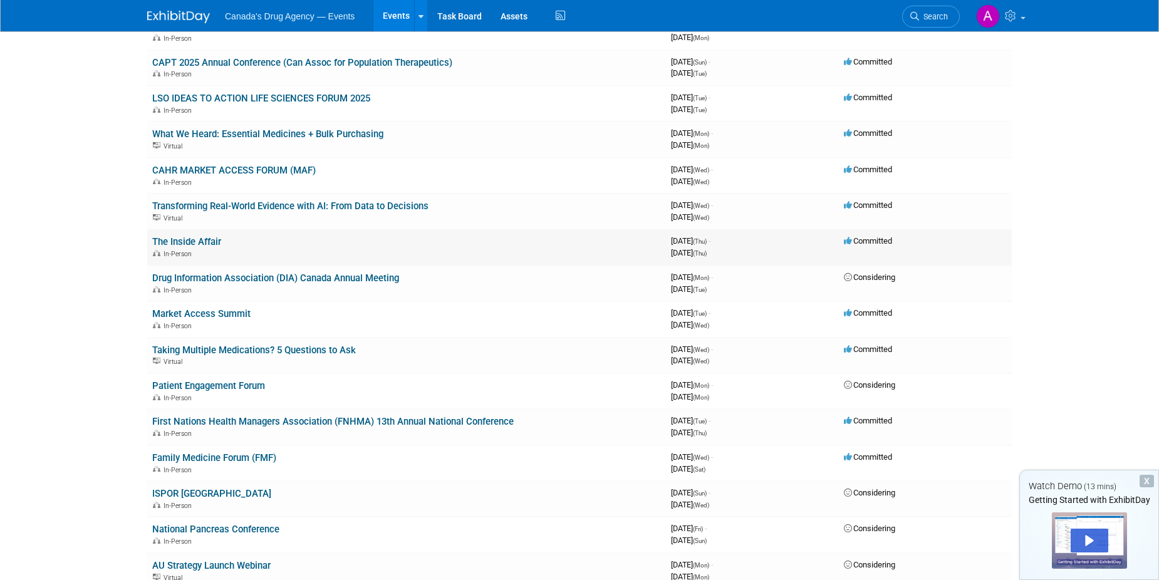
scroll to position [188, 0]
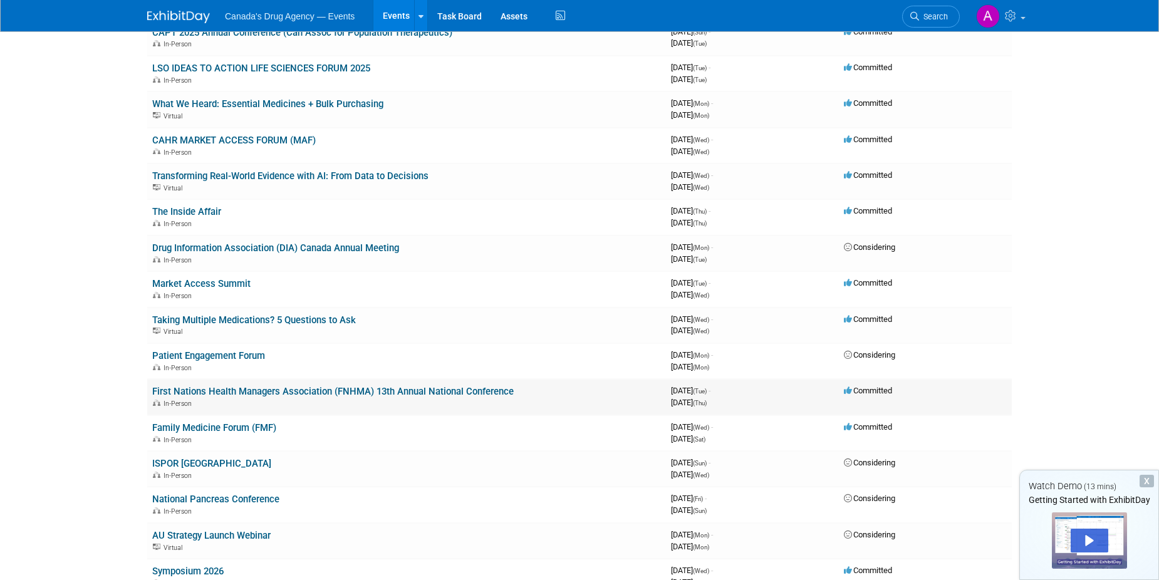
click at [312, 387] on link "First Nations Health Managers Association (FNHMA) 13th Annual National Conferen…" at bounding box center [333, 391] width 362 height 11
click at [263, 426] on link "Family Medicine Forum (FMF)" at bounding box center [214, 427] width 124 height 11
click at [84, 301] on body "Canada's Drug Agency — Events Events Add Event Bulk Upload Events Shareable Eve…" at bounding box center [579, 102] width 1159 height 580
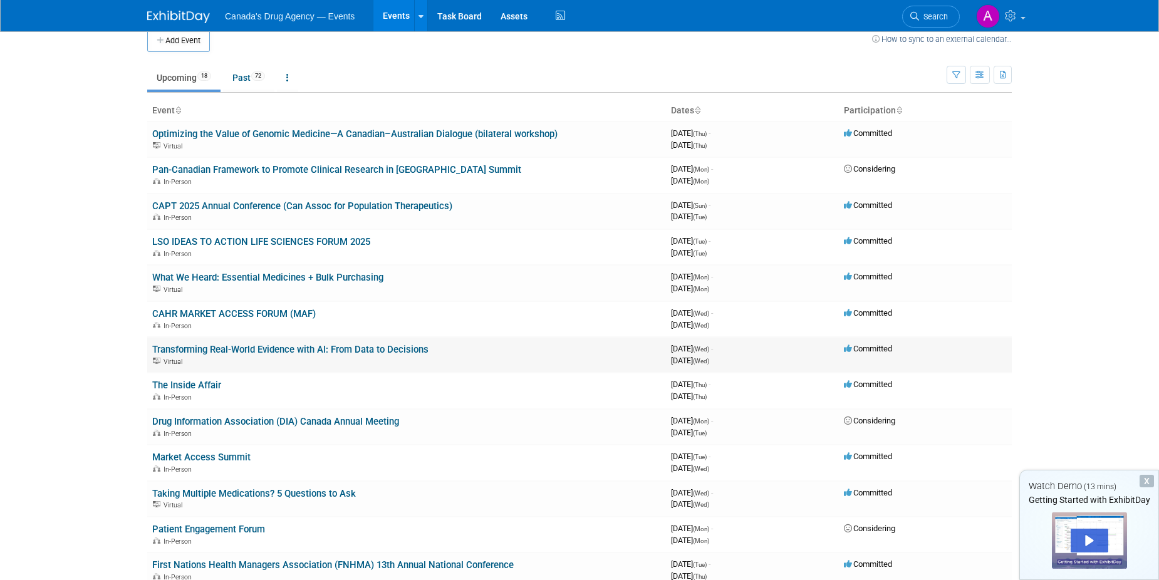
scroll to position [0, 0]
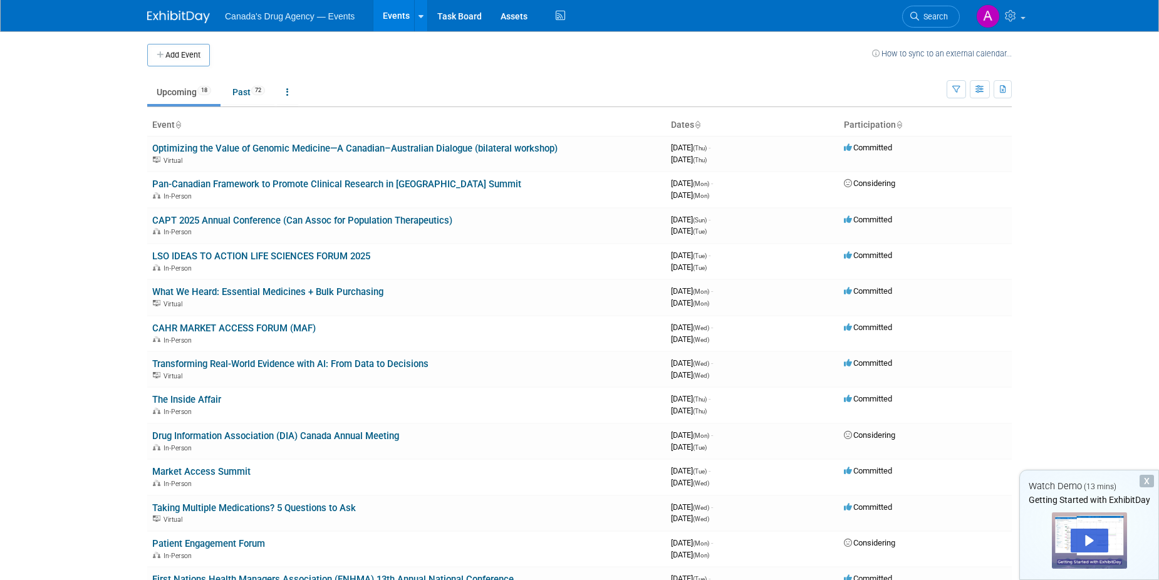
click at [187, 68] on td "Upcoming 18 Past 72 All Events 90 Past and Upcoming Grouped Annually Events gro…" at bounding box center [547, 86] width 800 height 41
click at [184, 53] on button "Add Event" at bounding box center [178, 55] width 63 height 23
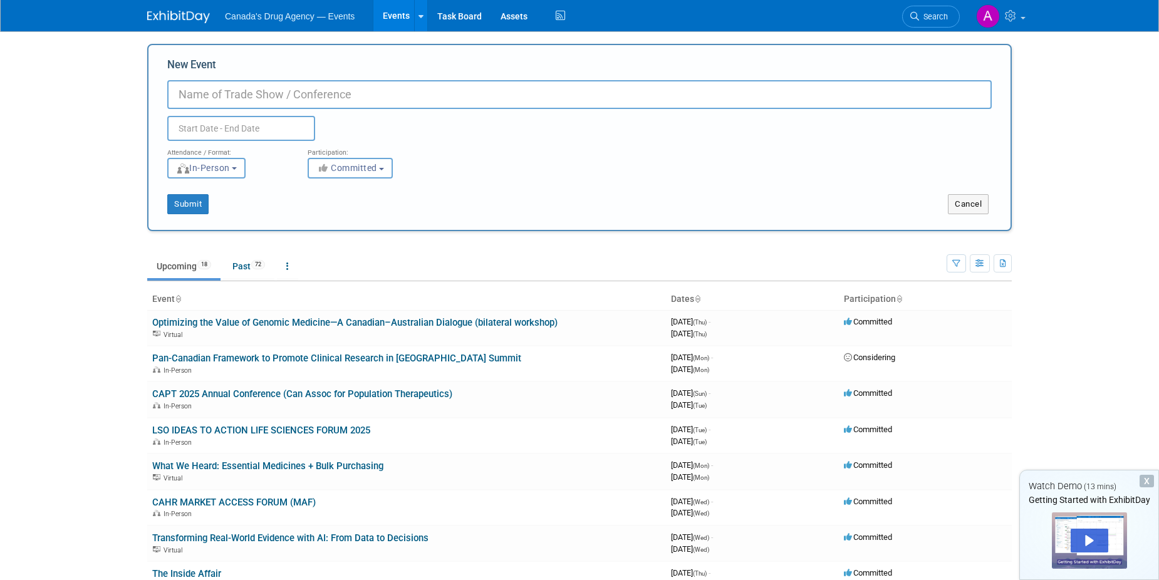
click at [199, 100] on input "New Event" at bounding box center [579, 94] width 825 height 29
paste input "Evidence Café Series"
type input "Evidence Café Series"
click at [211, 115] on div "Duplicate Event Warning" at bounding box center [579, 125] width 843 height 32
click at [220, 128] on input "text" at bounding box center [241, 128] width 148 height 25
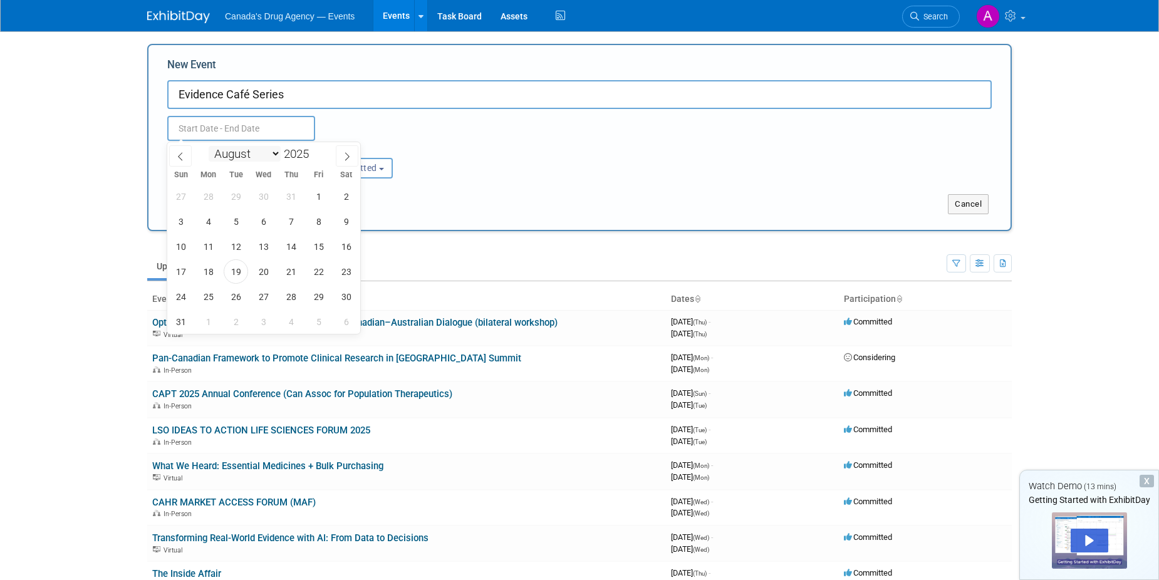
click at [251, 155] on select "January February March April May June July August September October November De…" at bounding box center [245, 154] width 72 height 16
select select "10"
click at [209, 146] on select "January February March April May June July August September October November De…" at bounding box center [245, 154] width 72 height 16
click at [264, 294] on span "26" at bounding box center [263, 296] width 24 height 24
type input "Nov 26, 2025 to Nov 26, 2025"
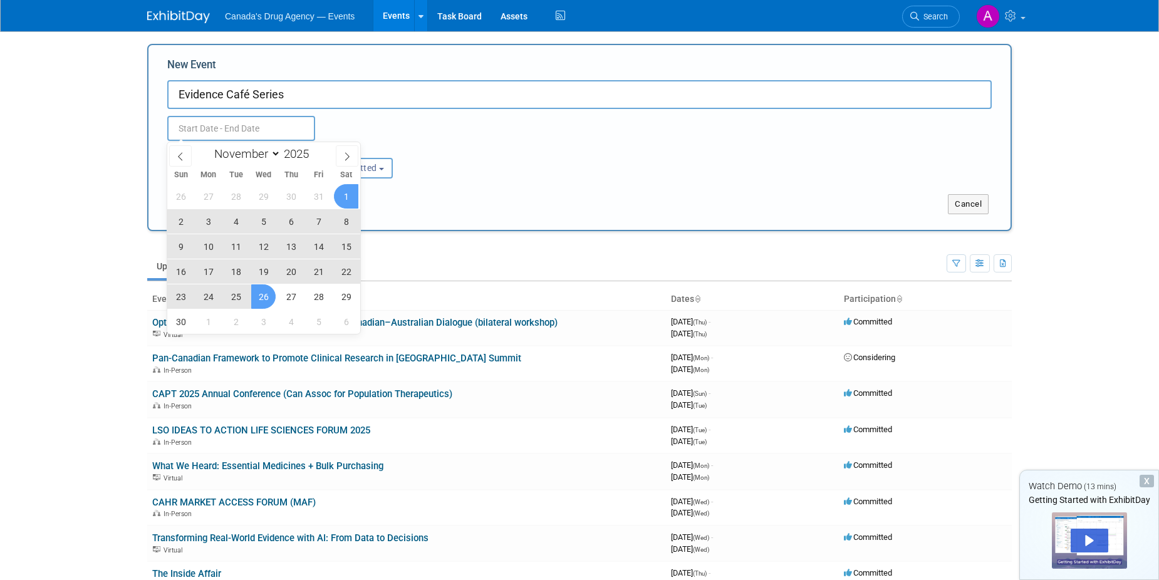
type input "Nov 26, 2025 to Nov 26, 2025"
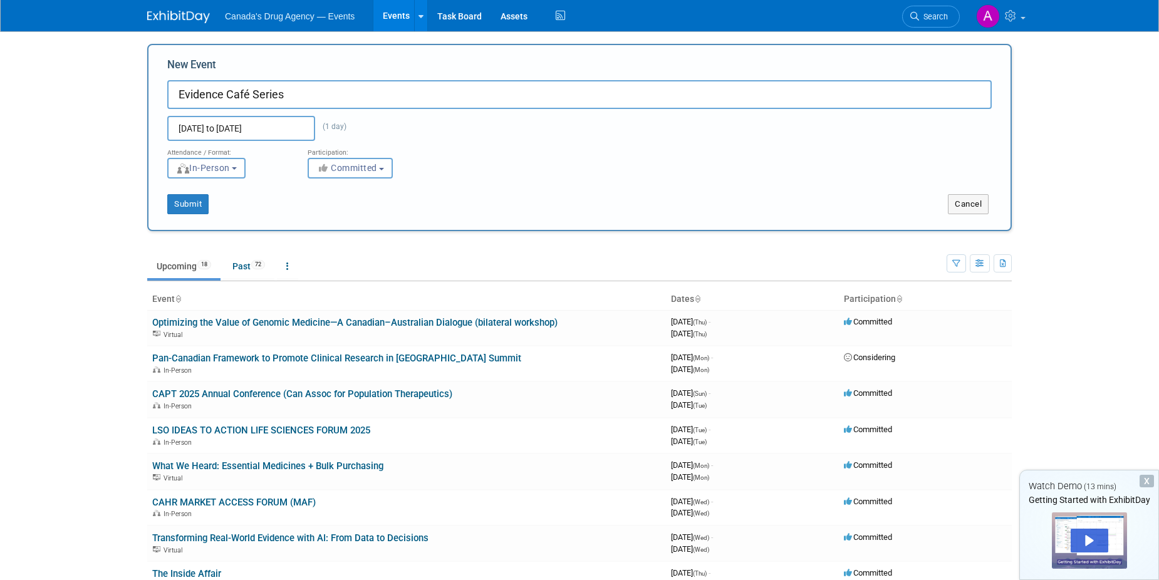
click at [462, 141] on div "Attendance / Format: <img src="https://www.exhibitday.com/Images/Format-InPerso…" at bounding box center [579, 160] width 843 height 38
click at [230, 165] on span "In-Person" at bounding box center [203, 168] width 54 height 10
click at [217, 221] on label "Virtual" at bounding box center [210, 216] width 73 height 17
click at [179, 221] on input "Virtual" at bounding box center [175, 216] width 8 height 8
select select "2"
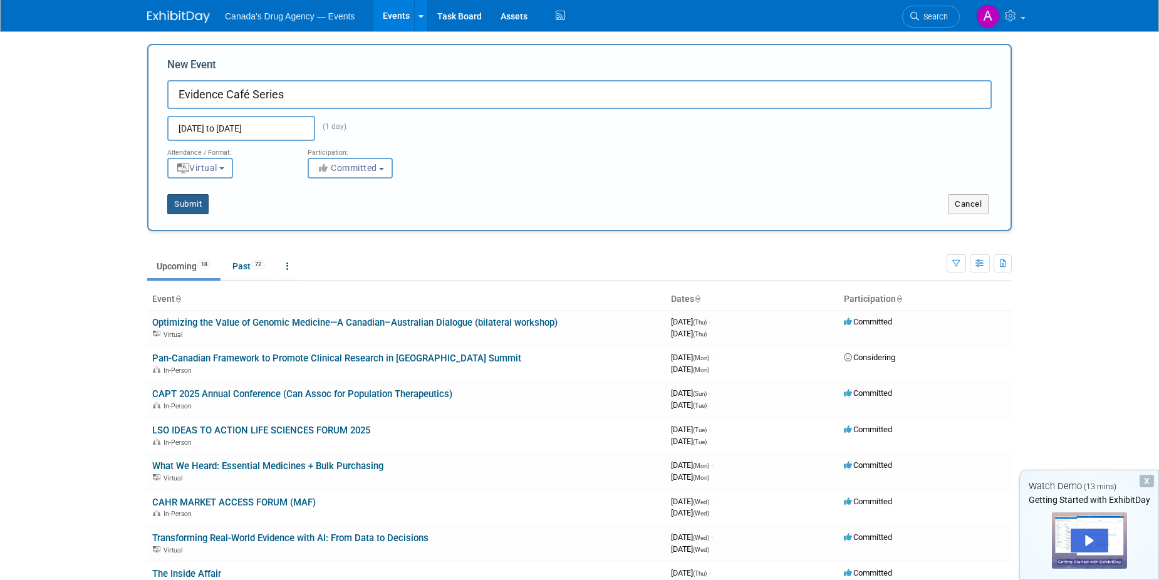
click at [191, 201] on button "Submit" at bounding box center [187, 204] width 41 height 20
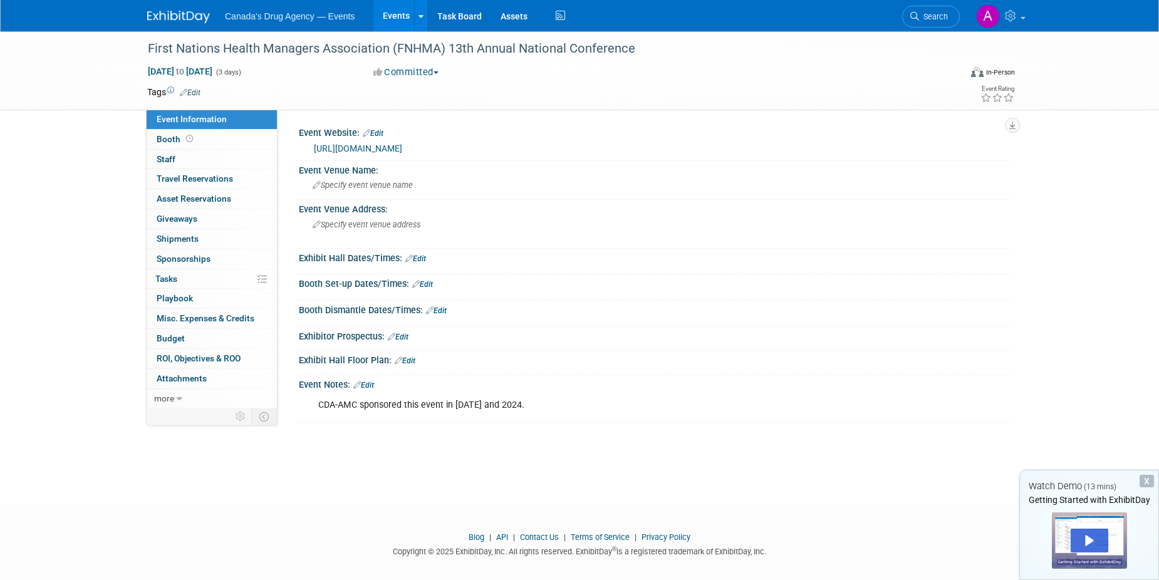
click at [517, 405] on div "CDA-AMC sponsored this event in [DATE] and 2024." at bounding box center [592, 405] width 565 height 25
click at [373, 385] on link "Edit" at bounding box center [363, 385] width 21 height 9
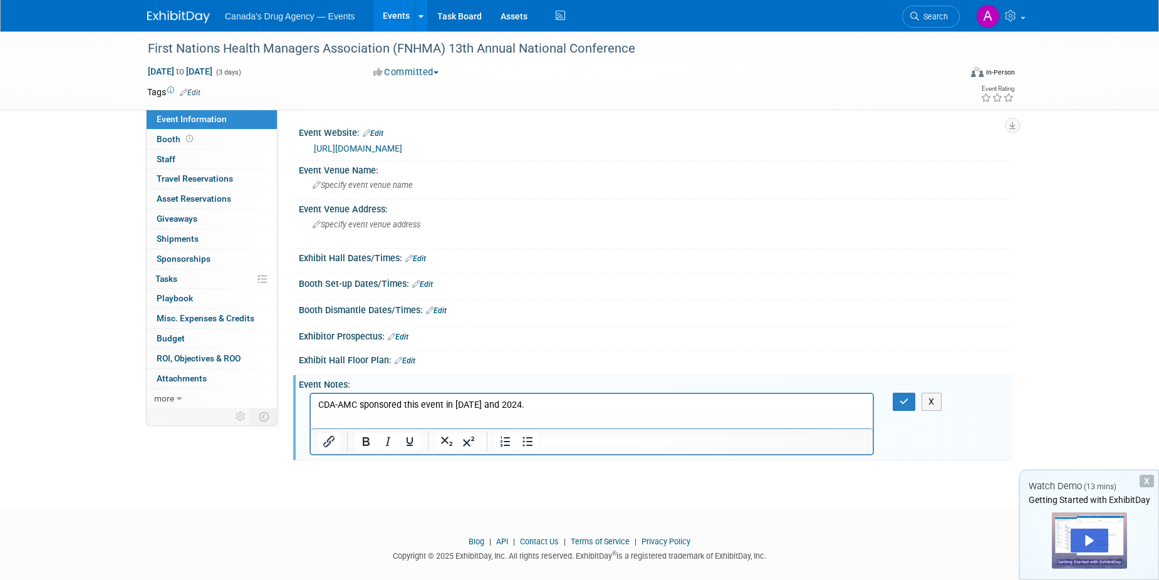
click at [540, 408] on p "CDA-AMC sponsored this event in [DATE] and 2024." at bounding box center [592, 405] width 548 height 13
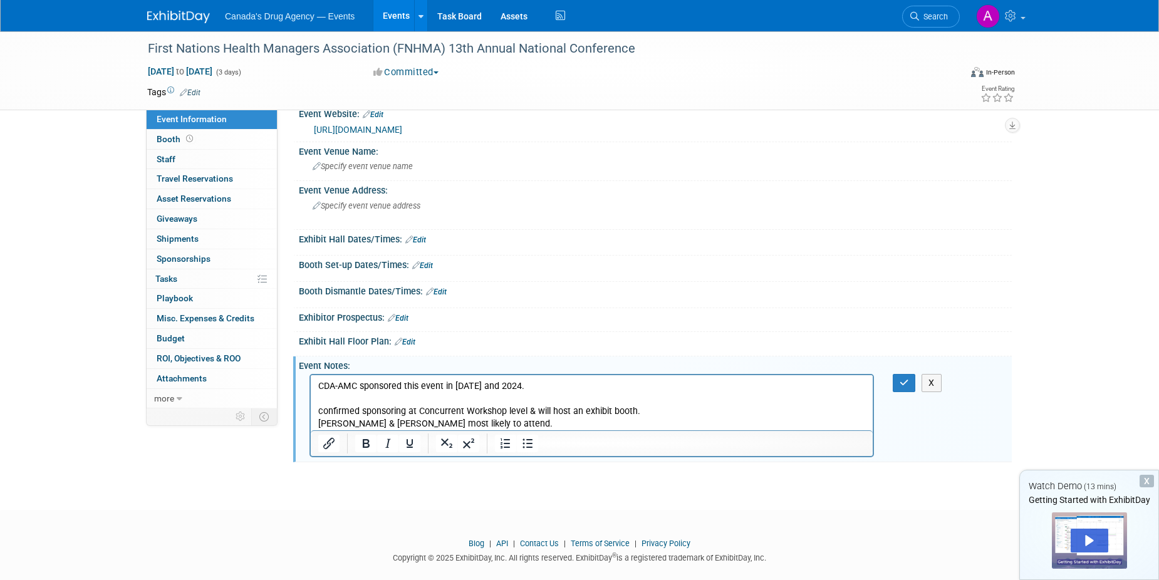
scroll to position [36, 0]
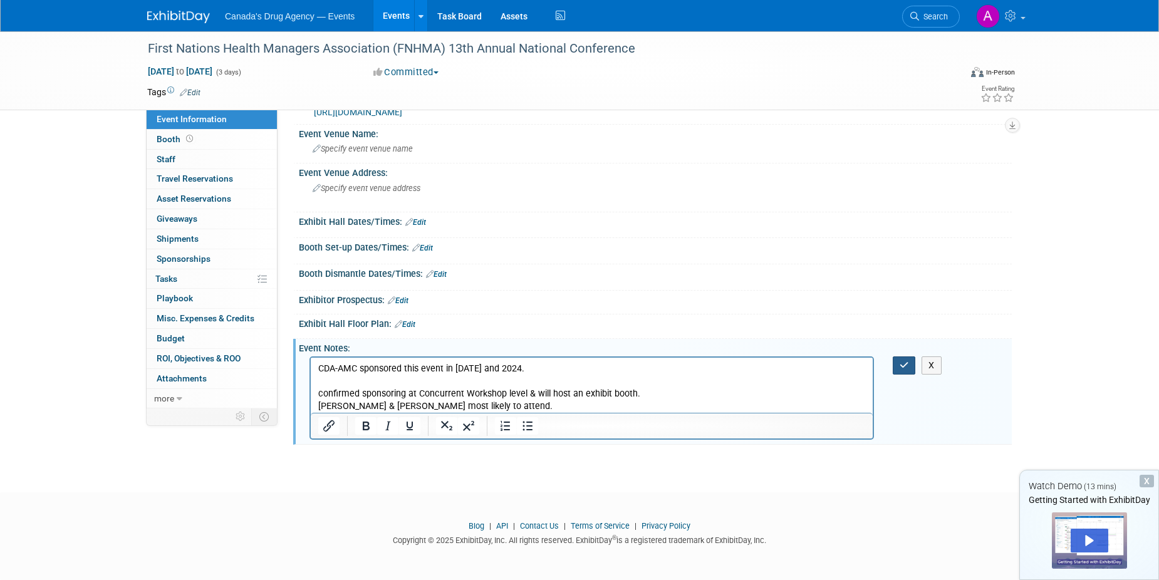
click at [911, 367] on button "button" at bounding box center [904, 366] width 23 height 18
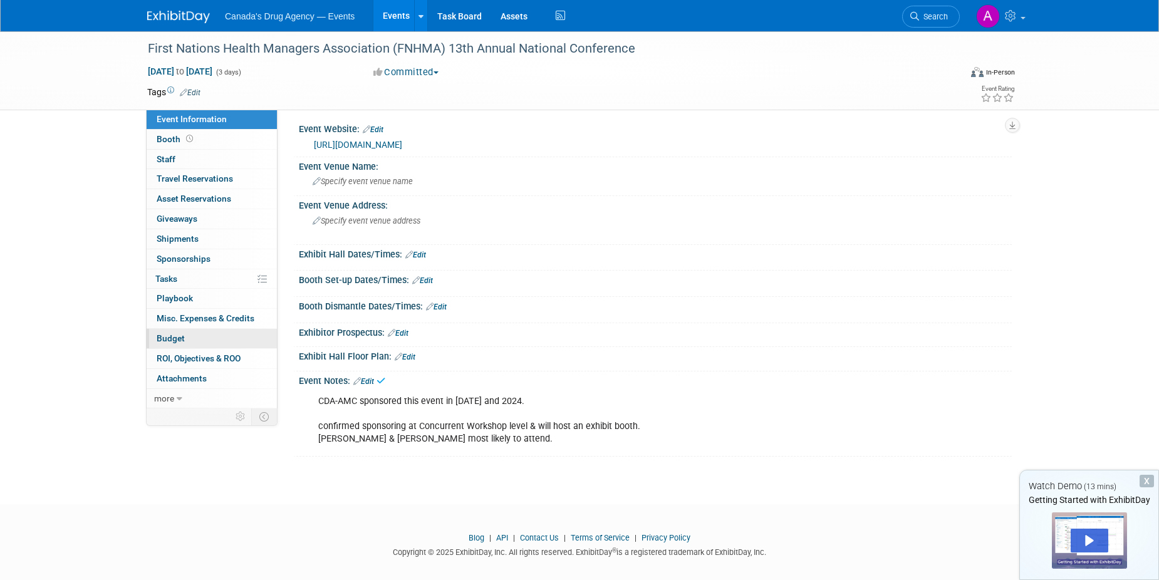
scroll to position [0, 0]
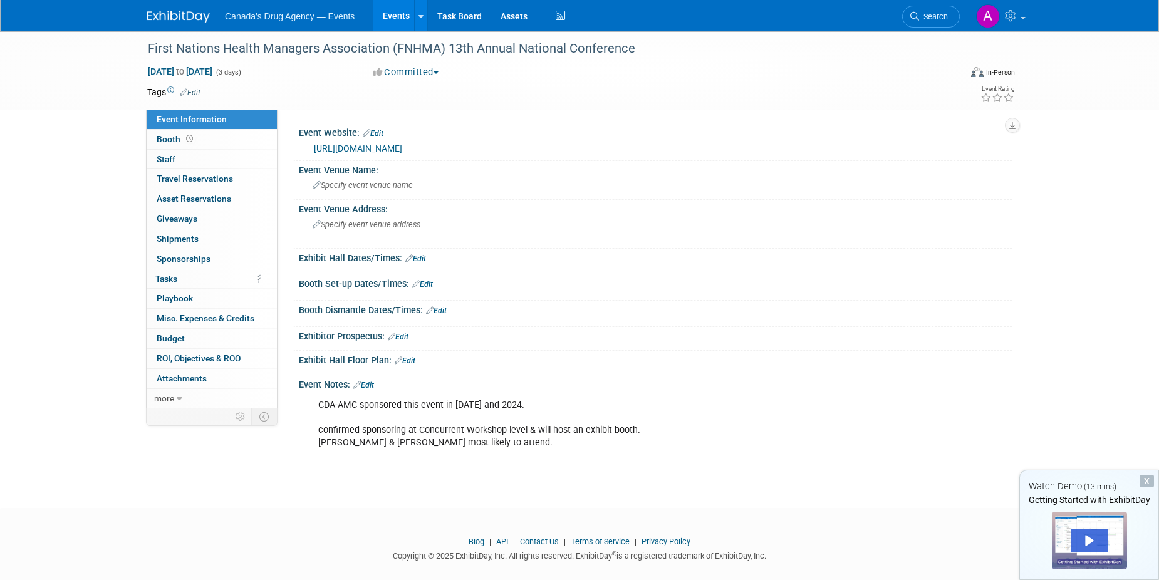
click at [402, 152] on link "https://www.fnhma.ca/conference" at bounding box center [358, 148] width 88 height 10
click at [399, 185] on span "Specify event venue name" at bounding box center [363, 184] width 100 height 9
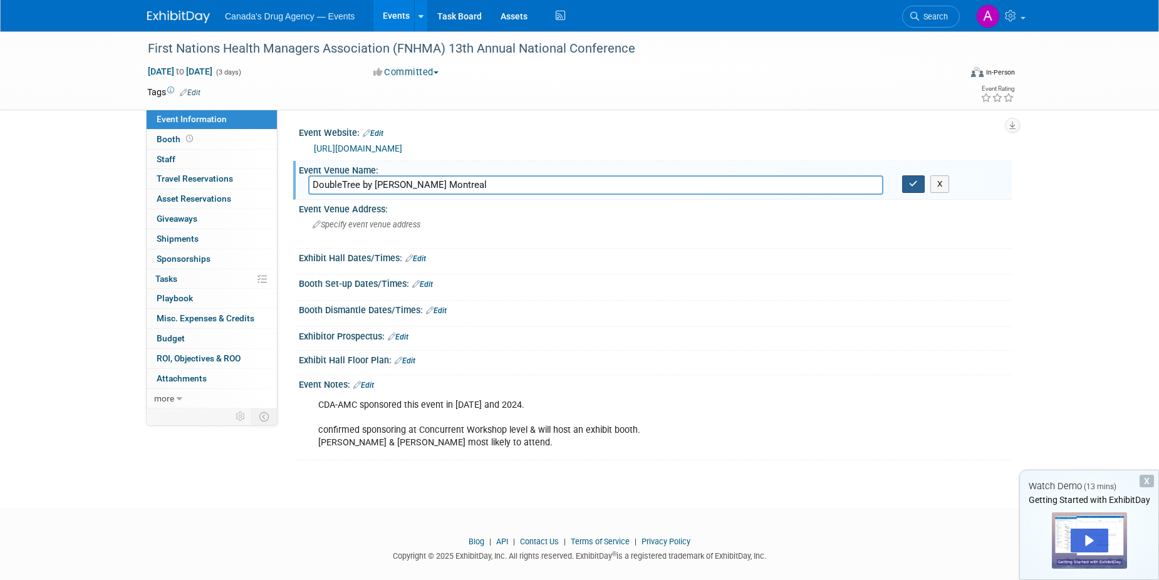
type input "DoubleTree by Hilton Montreal"
click at [914, 182] on icon "button" at bounding box center [913, 184] width 9 height 8
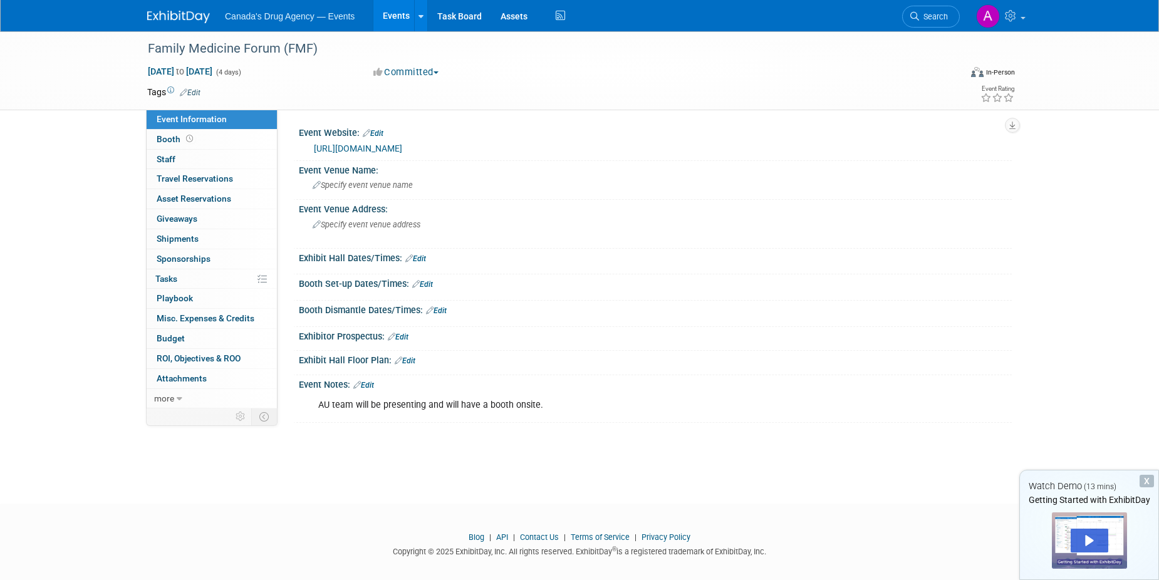
click at [348, 383] on div "Event Notes: Edit" at bounding box center [655, 383] width 713 height 16
drag, startPoint x: 348, startPoint y: 383, endPoint x: 365, endPoint y: 387, distance: 17.3
click at [365, 387] on link "Edit" at bounding box center [363, 385] width 21 height 9
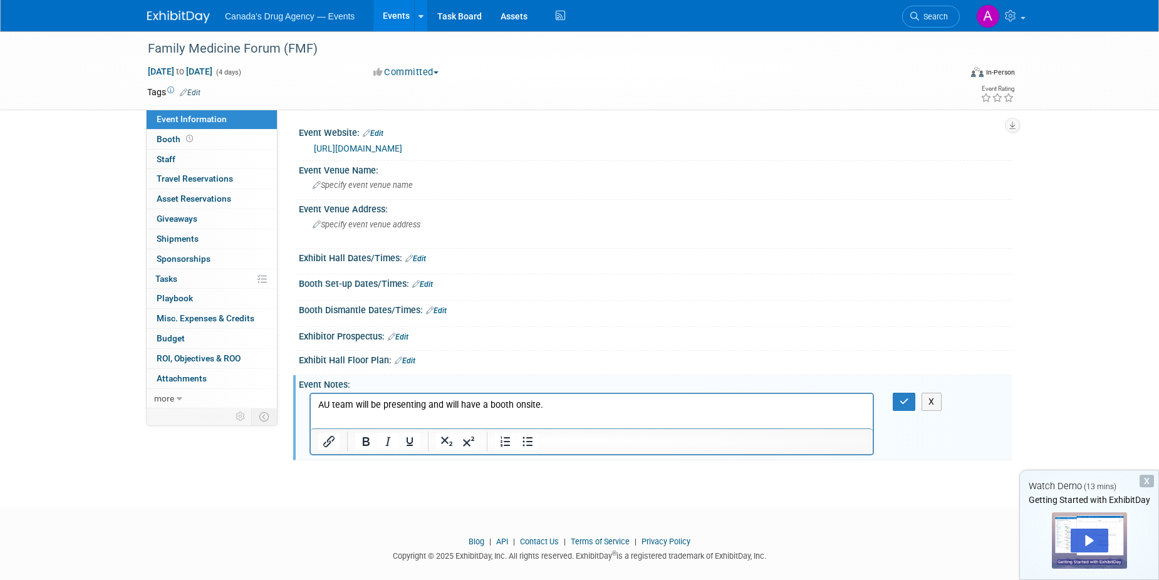
click at [598, 405] on p "AU team will be presenting and will have a booth onsite." at bounding box center [592, 405] width 548 height 13
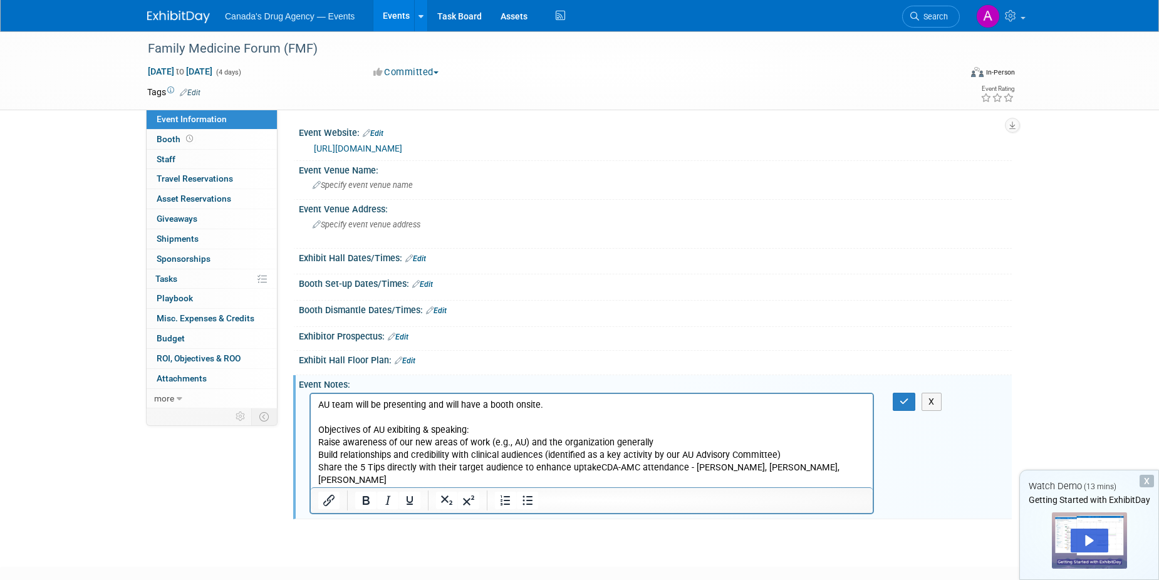
click at [688, 470] on p "Objectives of AU exibiting & speaking: Raise awareness of our new areas of work…" at bounding box center [592, 461] width 548 height 75
click at [594, 469] on p "Objectives of AU exibiting & speaking: Raise awareness of our new areas of work…" at bounding box center [592, 461] width 548 height 75
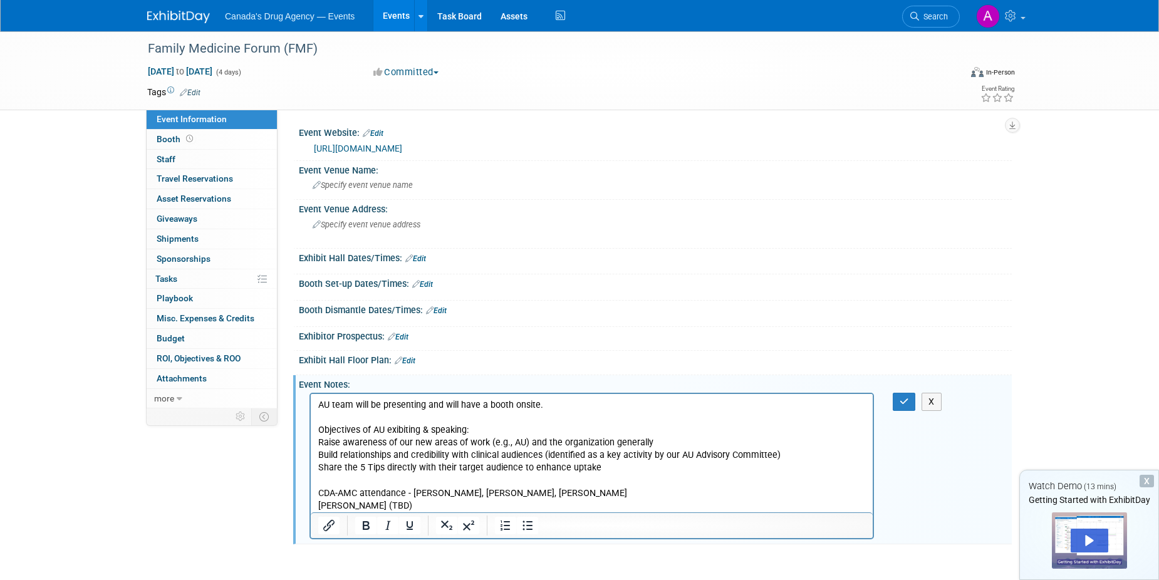
click at [432, 422] on p "Rich Text Area. Press ALT-0 for help." at bounding box center [592, 418] width 548 height 13
click at [430, 436] on p "Objectives of AU exibiting & speaking: Raise awareness of our new areas of work…" at bounding box center [592, 449] width 548 height 50
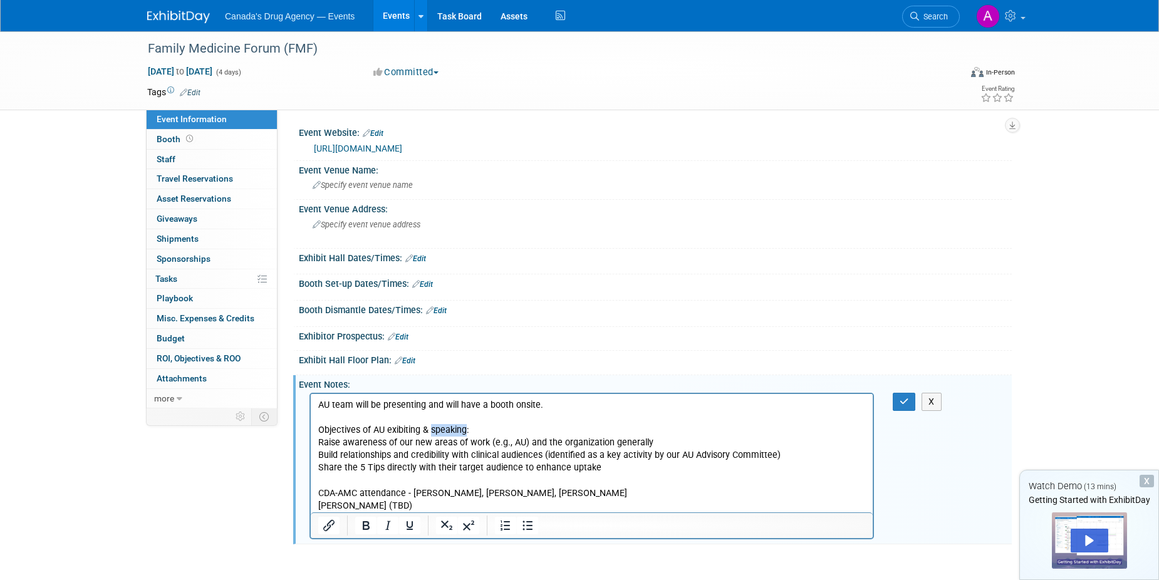
click at [430, 436] on p "Objectives of AU exibiting & speaking: Raise awareness of our new areas of work…" at bounding box center [592, 449] width 548 height 50
click at [400, 496] on p "CDA-AMC attendance - Katie, Mark, Jon Michelle (TBD)" at bounding box center [592, 499] width 548 height 25
click at [393, 476] on p "Rich Text Area. Press ALT-0 for help." at bounding box center [592, 480] width 548 height 13
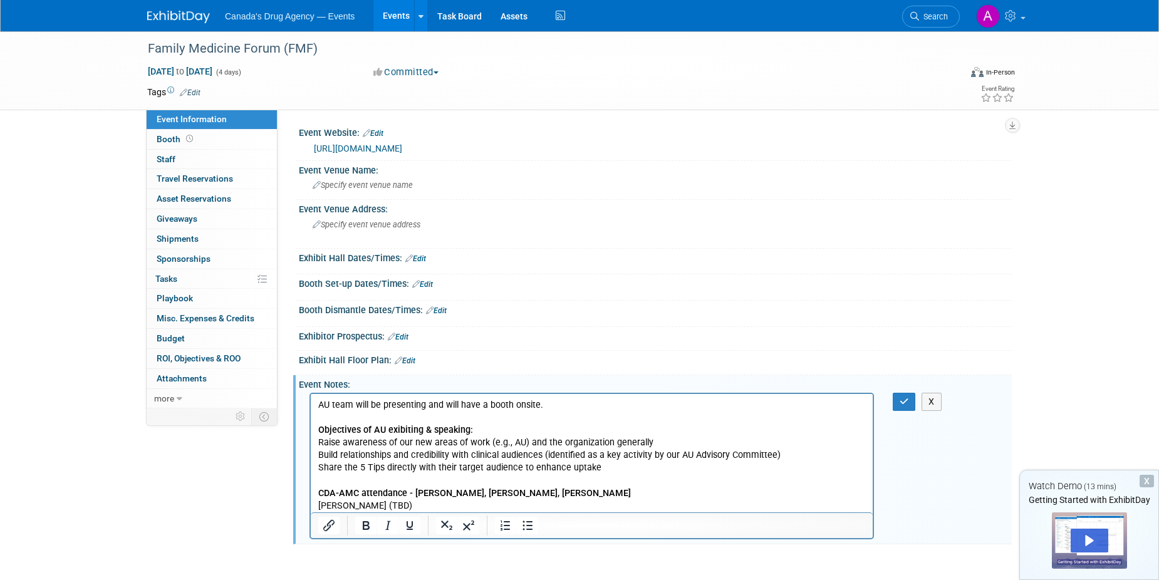
click at [352, 145] on link "https://fmf.cfpc.ca/future-events/" at bounding box center [358, 148] width 88 height 10
click at [390, 182] on span "Specify event venue name" at bounding box center [363, 184] width 100 height 9
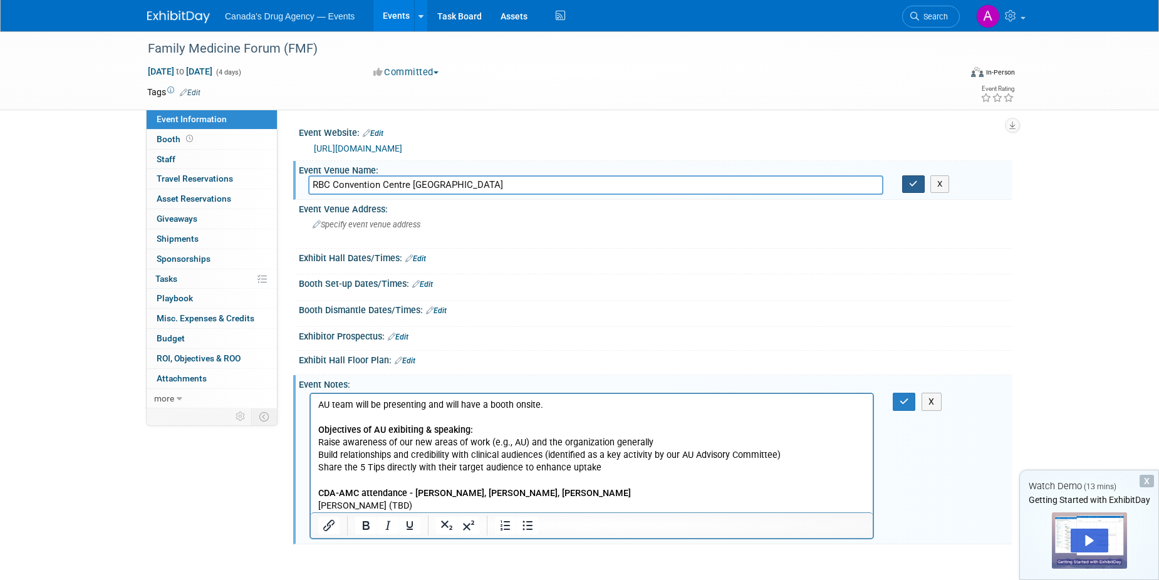
type input "RBC Convention Centre Winnipeg"
click at [915, 183] on icon "button" at bounding box center [913, 184] width 9 height 8
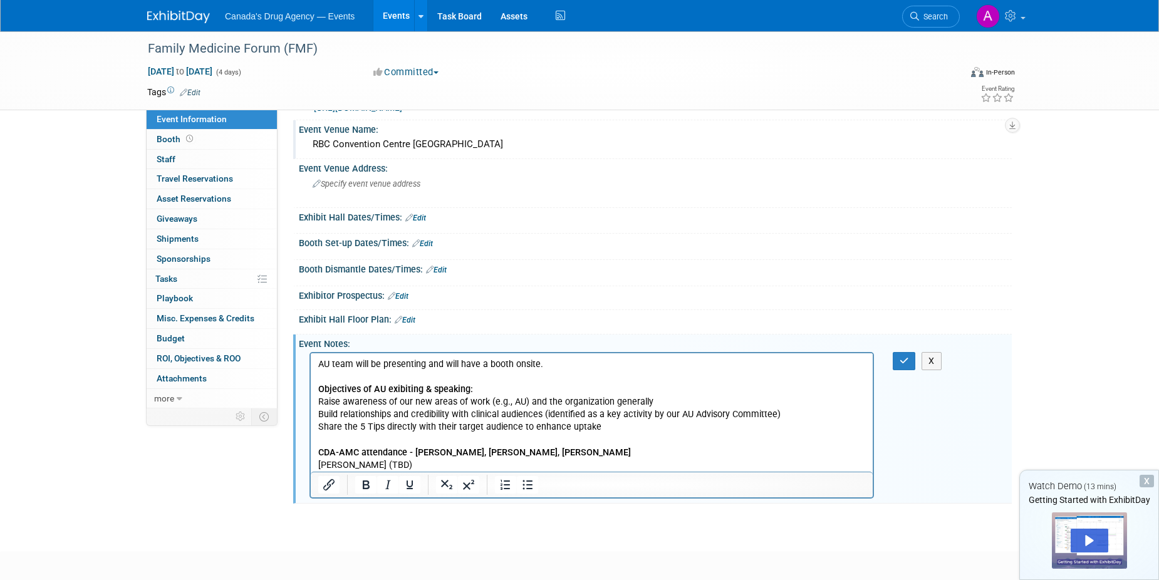
scroll to position [63, 0]
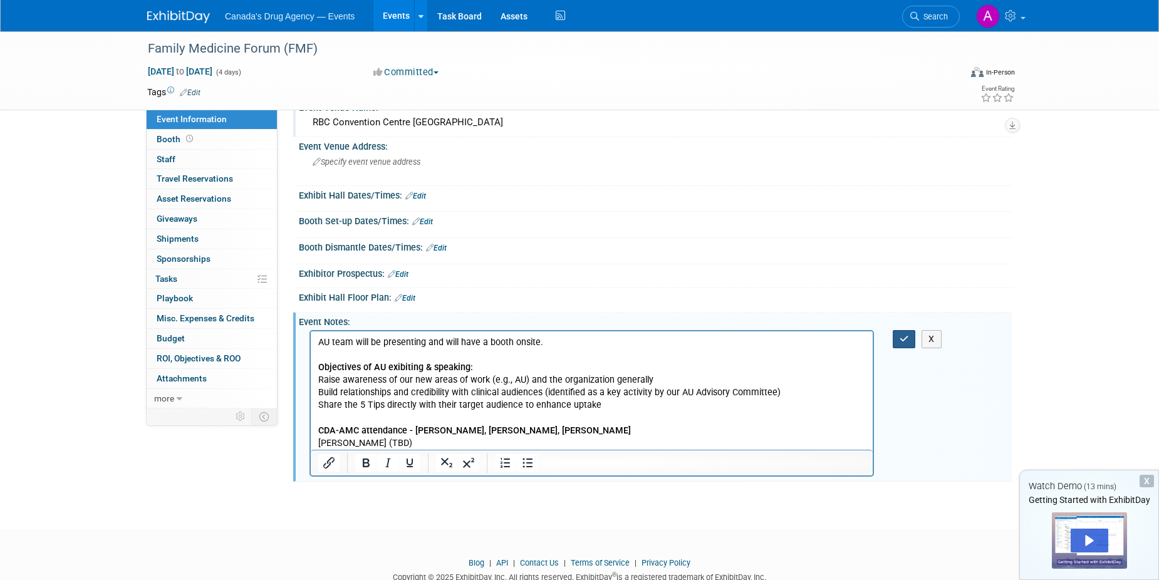
click at [894, 336] on button "button" at bounding box center [904, 339] width 23 height 18
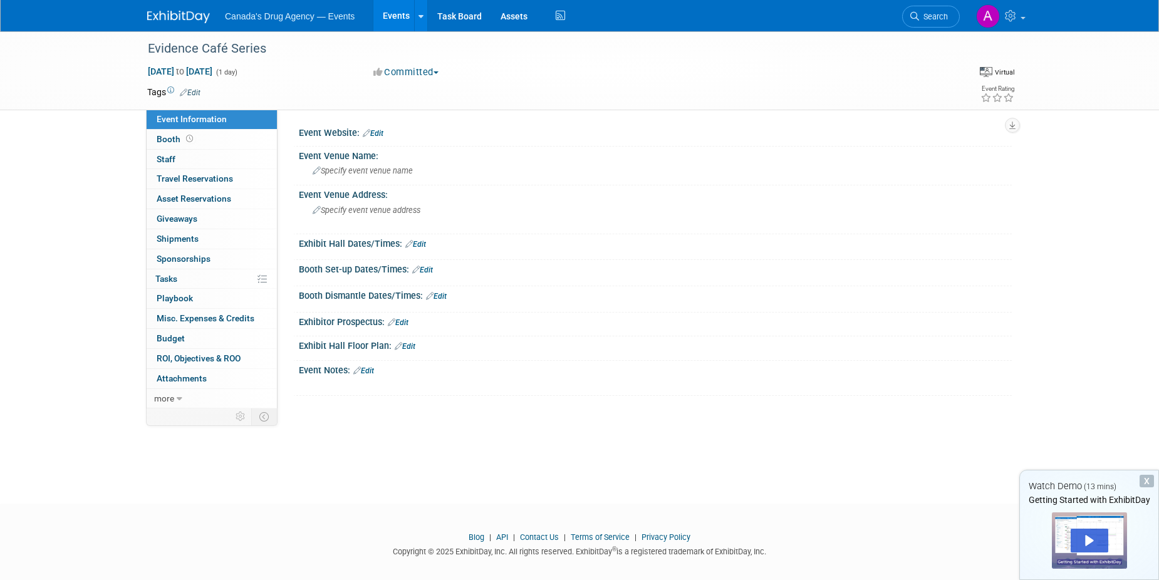
click at [374, 370] on link "Edit" at bounding box center [363, 371] width 21 height 9
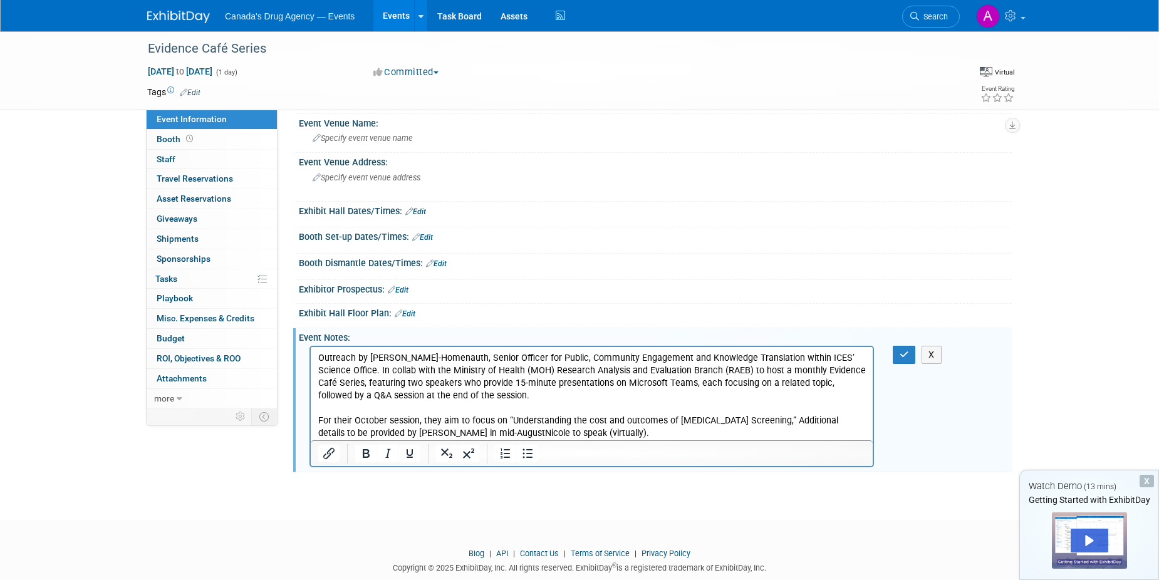
scroll to position [60, 0]
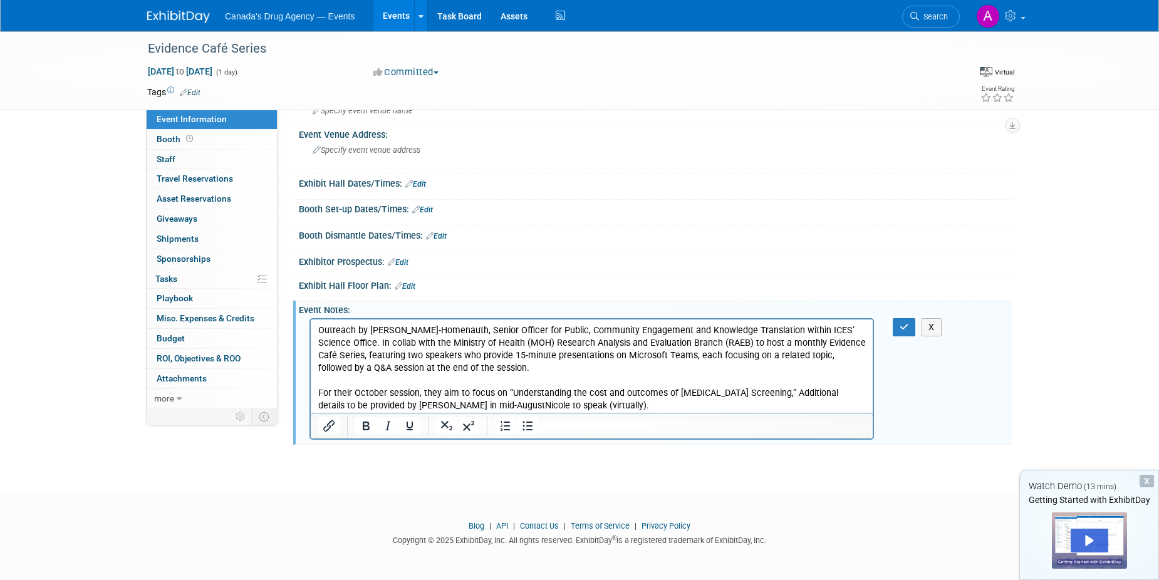
click at [783, 397] on p "Outreach by Sabella Yussuf-Homenauth, Senior Officer for Public, Community Enga…" at bounding box center [592, 369] width 548 height 88
click at [779, 398] on p "Outreach by Sabella Yussuf-Homenauth, Senior Officer for Public, Community Enga…" at bounding box center [592, 369] width 548 height 88
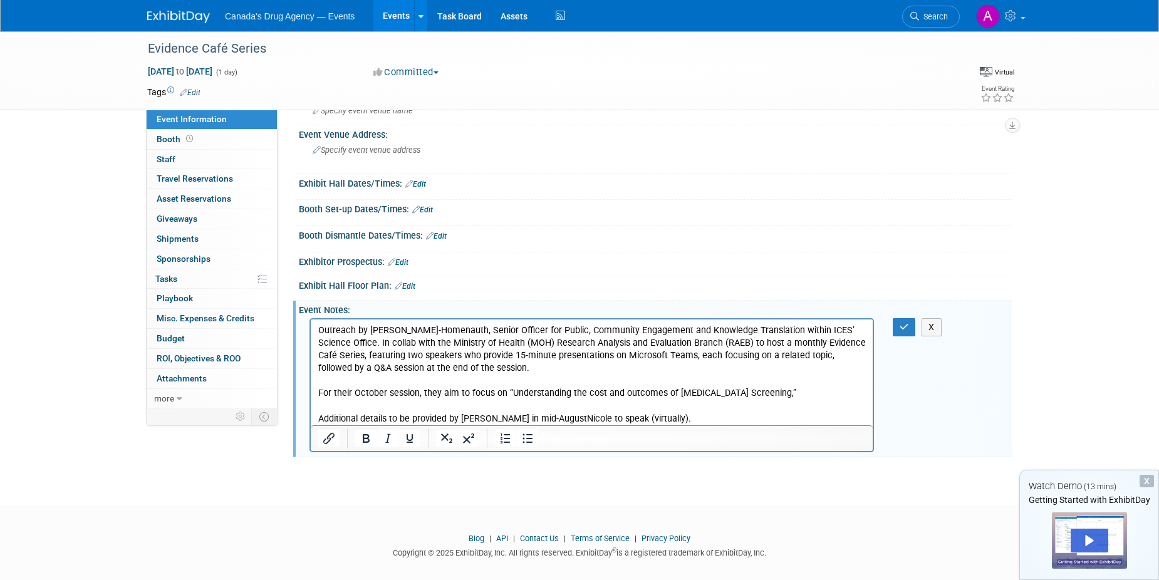
scroll to position [73, 0]
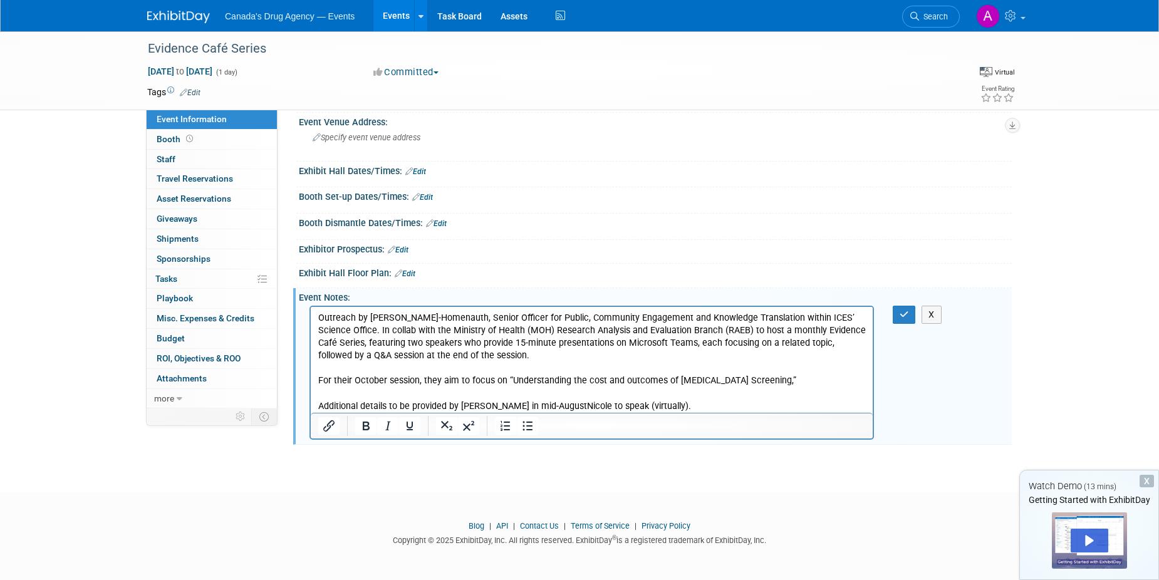
click at [546, 406] on p "Additional details to be provided by Soo Jin in mid-AugustNicole to speak (virt…" at bounding box center [592, 406] width 548 height 13
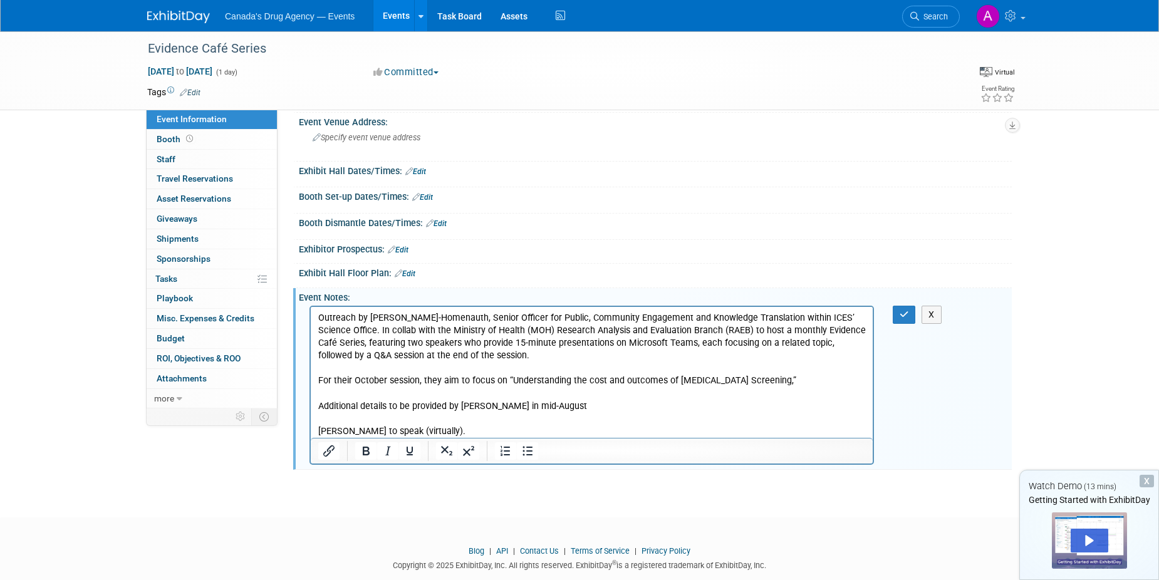
click at [379, 405] on p "Additional details to be provided by Soo Jin in mid-August" at bounding box center [592, 406] width 548 height 13
click at [380, 405] on p "Additional details to be provided by Soo Jin in mid-August" at bounding box center [592, 406] width 548 height 13
click at [368, 426] on p "Nicole to speak (virtually)." at bounding box center [592, 431] width 548 height 13
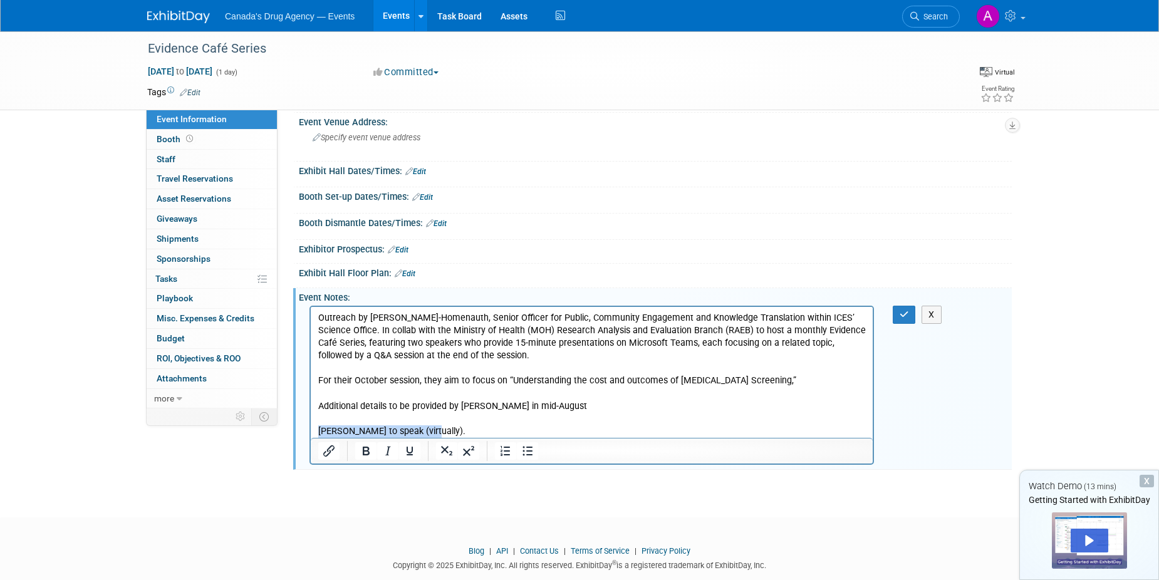
click at [368, 426] on p "Nicole to speak (virtually)." at bounding box center [592, 431] width 548 height 13
click at [394, 338] on p "Outreach by Sabella Yussuf-Homenauth, Senior Officer for Public, Community Enga…" at bounding box center [592, 349] width 548 height 75
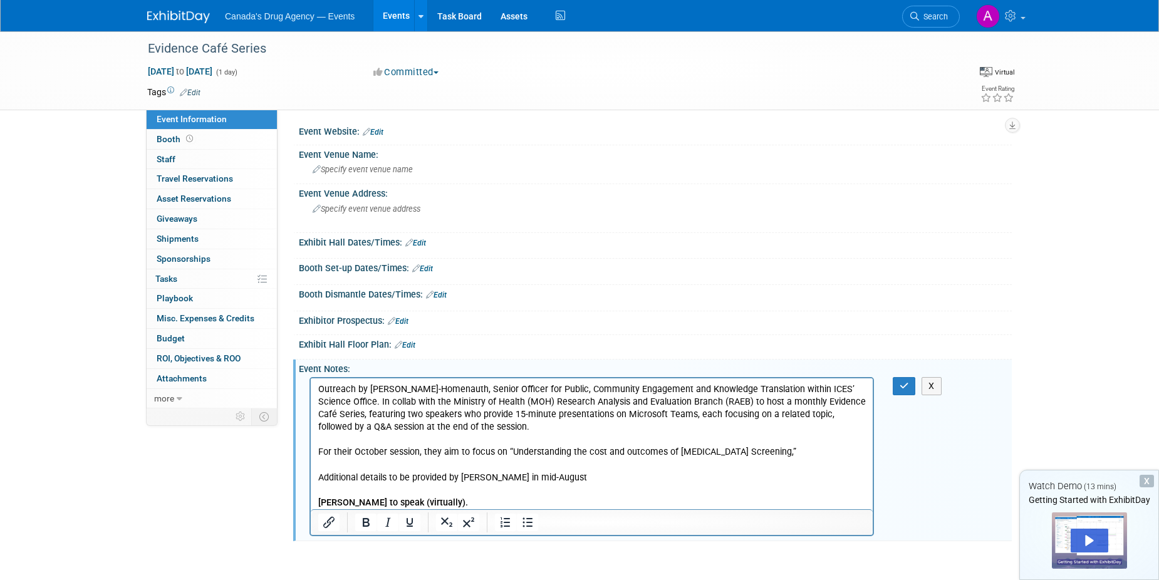
scroll to position [0, 0]
click at [897, 384] on button "button" at bounding box center [904, 387] width 23 height 18
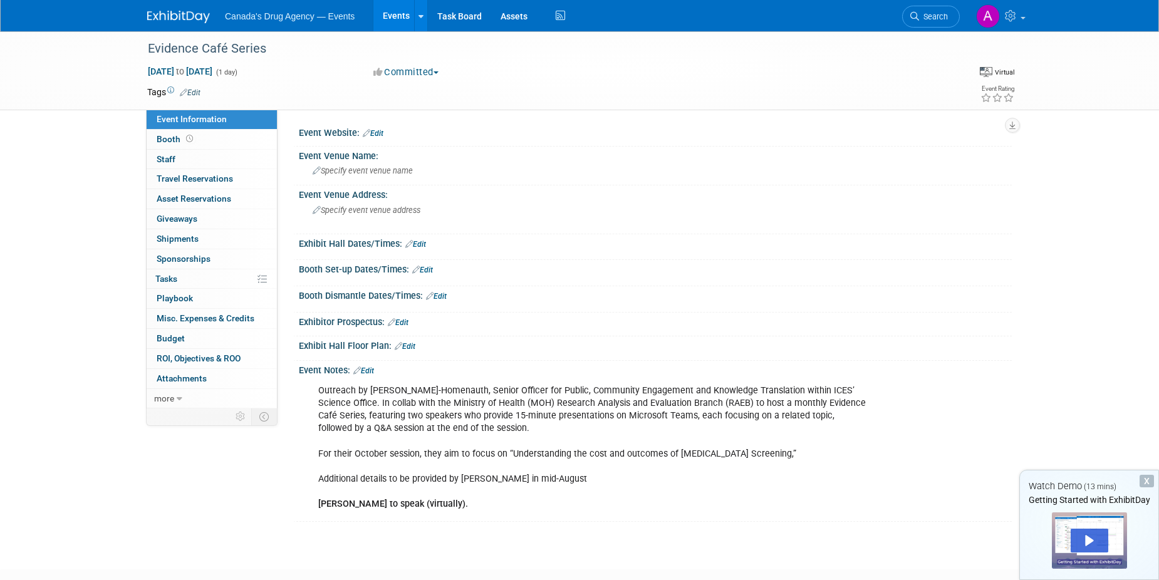
click at [390, 8] on link "Events" at bounding box center [396, 15] width 46 height 31
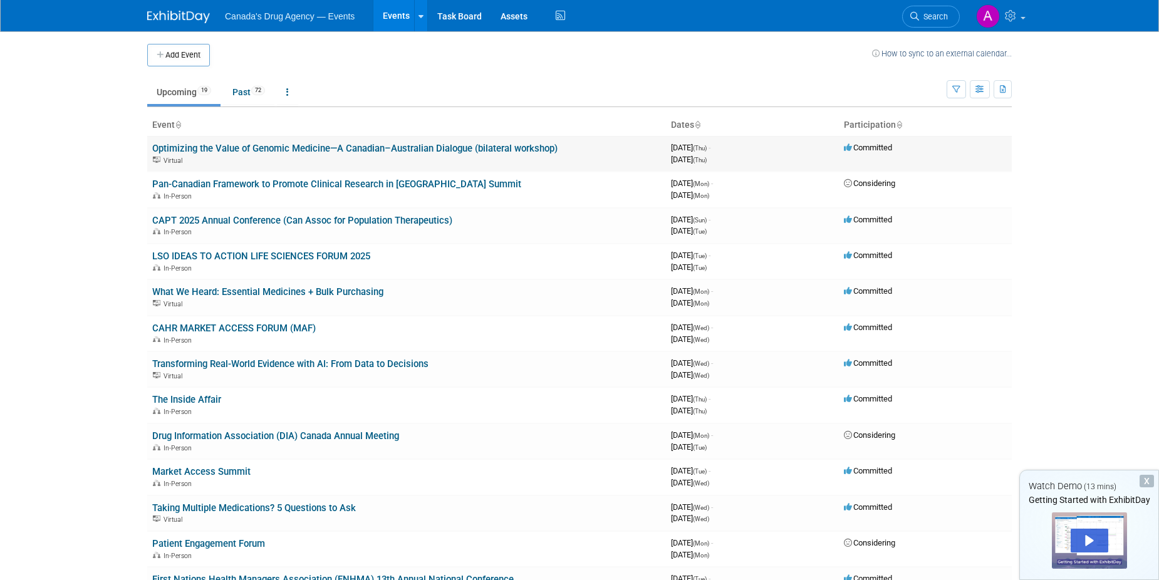
click at [487, 150] on link "Optimizing the Value of Genomic Medicine—A Canadian–Australian Dialogue (bilate…" at bounding box center [354, 148] width 405 height 11
click at [255, 220] on link "CAPT 2025 Annual Conference (Can Assoc for Population Therapeutics)" at bounding box center [302, 220] width 300 height 11
click at [226, 249] on td "LSO IDEAS TO ACTION LIFE SCIENCES FORUM 2025 In-Person" at bounding box center [406, 262] width 519 height 36
click at [231, 259] on link "LSO IDEAS TO ACTION LIFE SCIENCES FORUM 2025" at bounding box center [261, 256] width 218 height 11
click at [221, 326] on link "CAHR MARKET ACCESS FORUM (MAF)" at bounding box center [234, 328] width 164 height 11
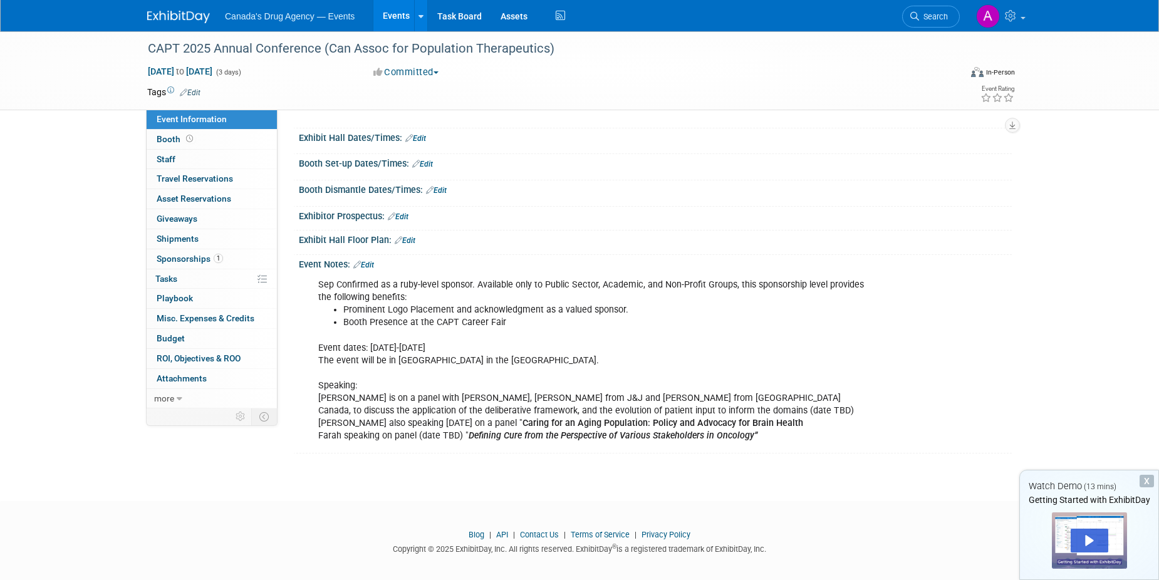
scroll to position [129, 0]
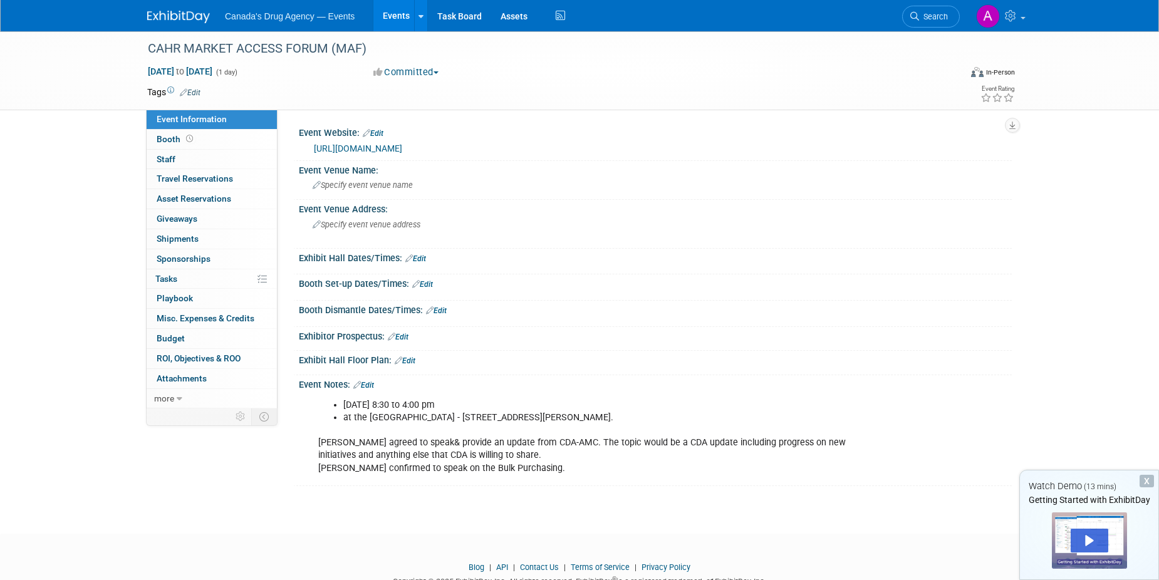
click at [366, 383] on link "Edit" at bounding box center [363, 385] width 21 height 9
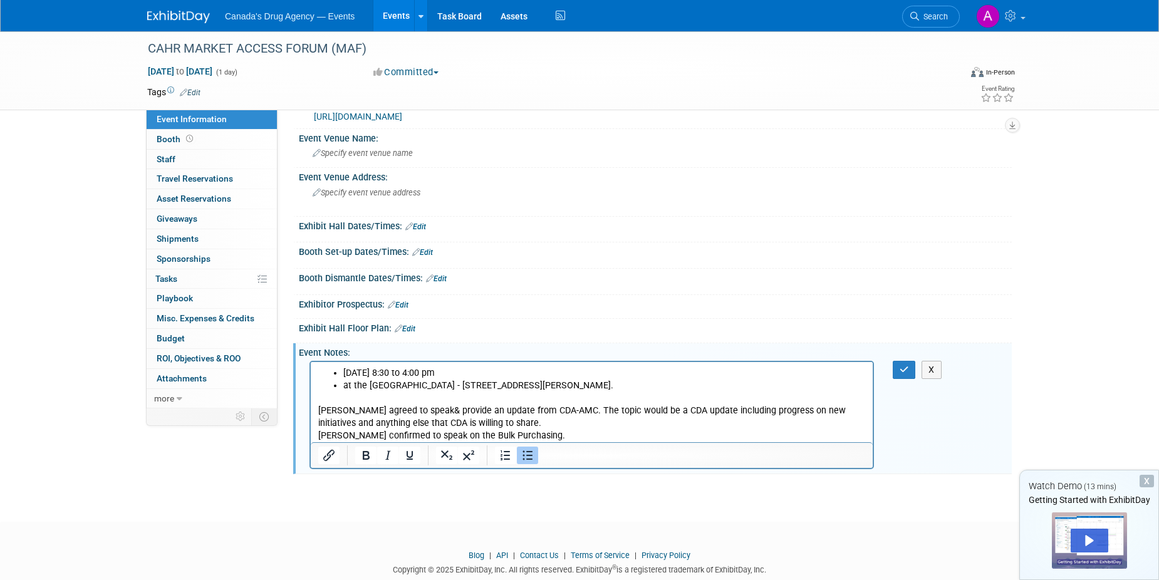
scroll to position [61, 0]
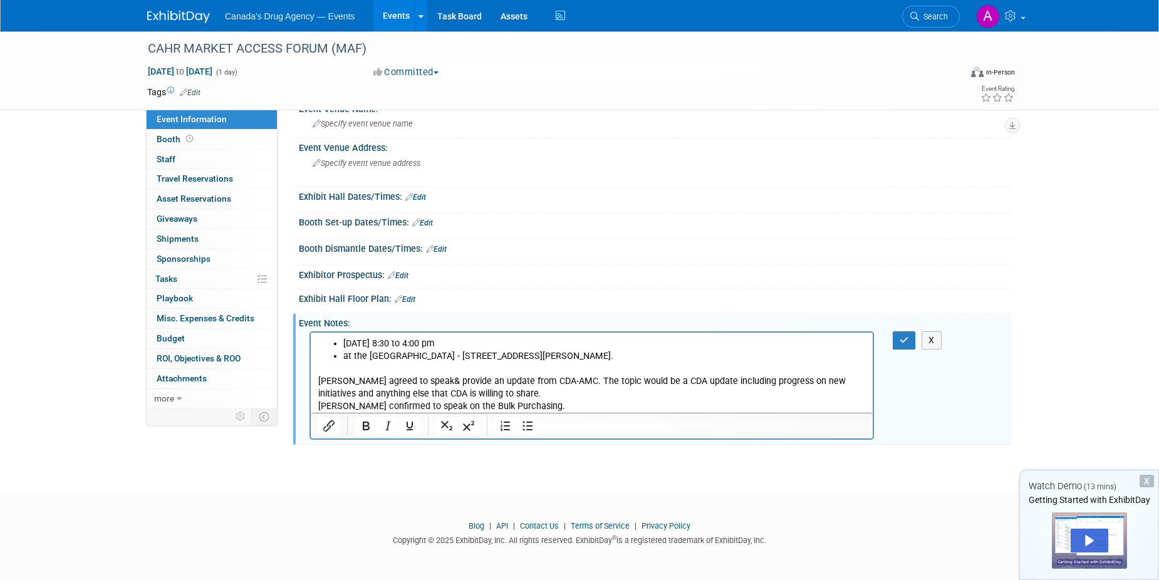
click at [564, 396] on p "Matt McDonald agreed to speak& provide an update from CDA-AMC. The topic would …" at bounding box center [592, 388] width 548 height 50
click at [560, 404] on p "Matt McDonald agreed to speak& provide an update from CDA-AMC. The topic would …" at bounding box center [592, 388] width 548 height 50
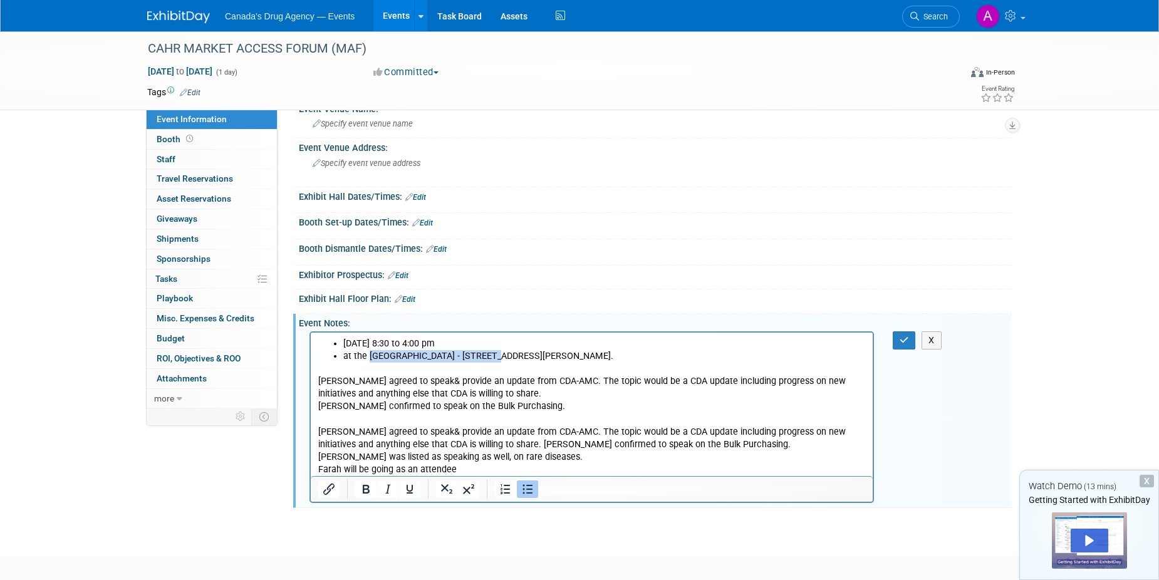
drag, startPoint x: 368, startPoint y: 357, endPoint x: 482, endPoint y: 358, distance: 114.1
click at [482, 358] on li "at the Westin Toronto Airport Hotel - 950 Dixon Road, Toronto." at bounding box center [604, 356] width 523 height 13
copy li "Westin Toronto Airport Hotel"
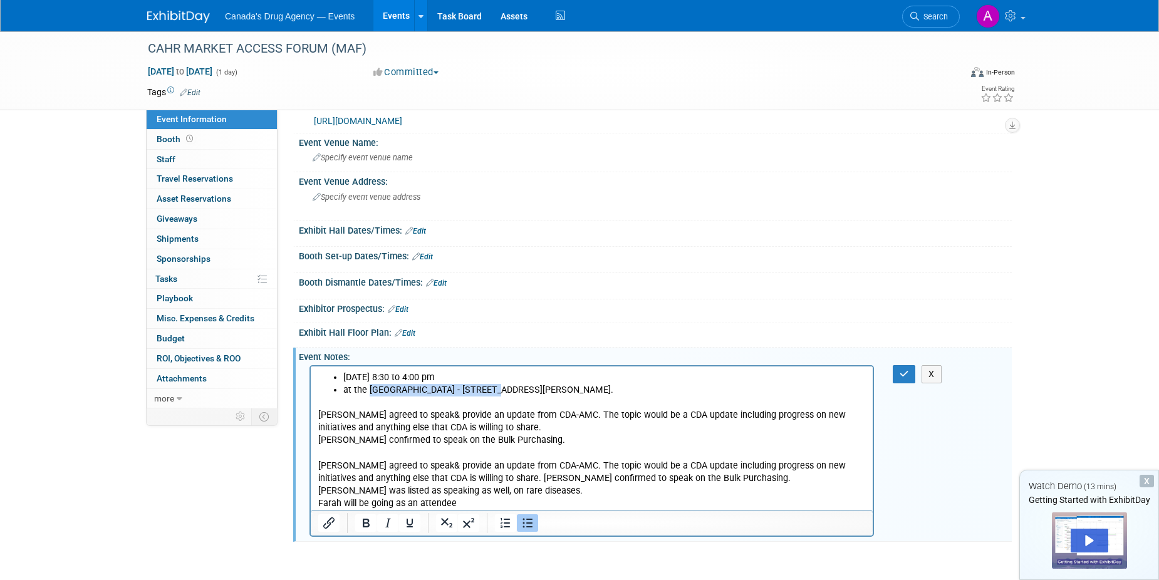
scroll to position [0, 0]
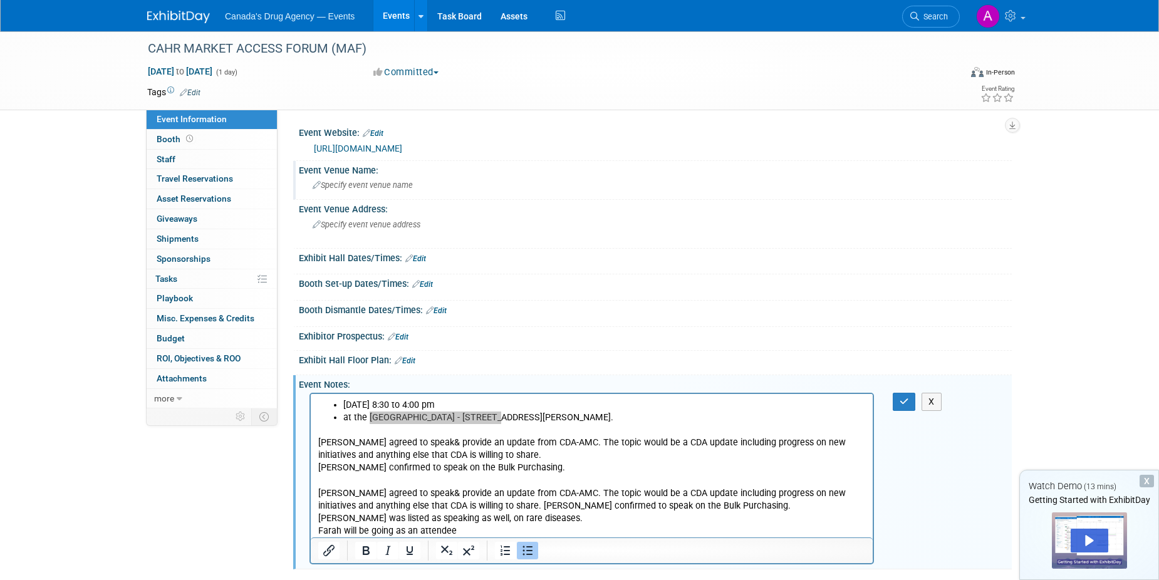
click at [364, 180] on span "Specify event venue name" at bounding box center [363, 184] width 100 height 9
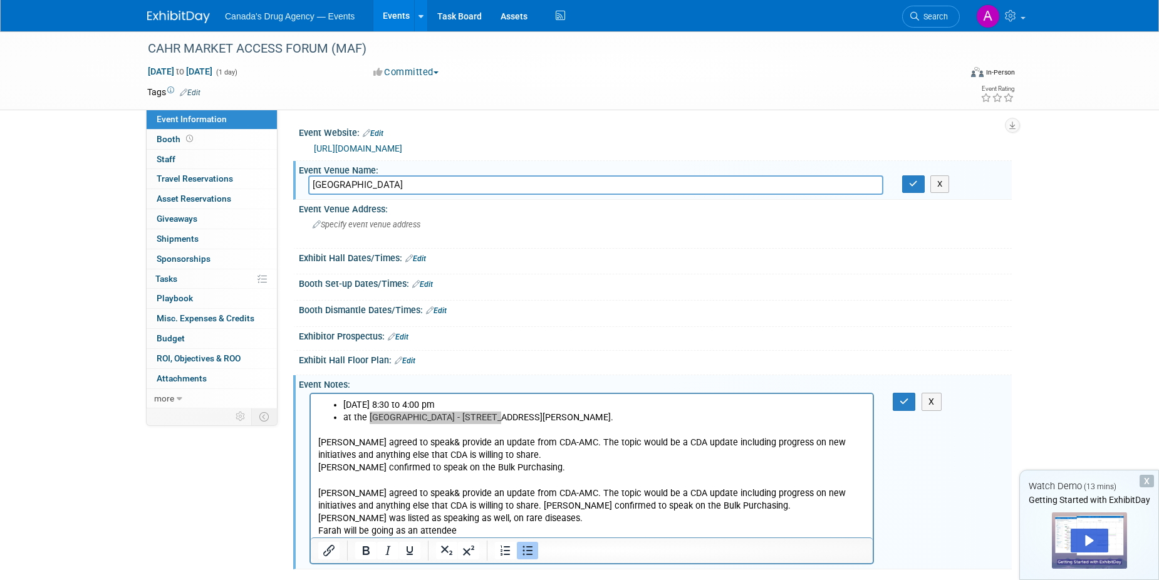
type input "Westin Toronto Airport Hotel"
drag, startPoint x: 491, startPoint y: 417, endPoint x: 608, endPoint y: 418, distance: 117.2
click at [608, 418] on li "at the Westin Toronto Airport Hotel - 950 Dixon Road, Toronto." at bounding box center [604, 418] width 523 height 13
copy li "950 Dixon Road, Toronto."
click at [390, 221] on span "Specify event venue address" at bounding box center [367, 224] width 108 height 9
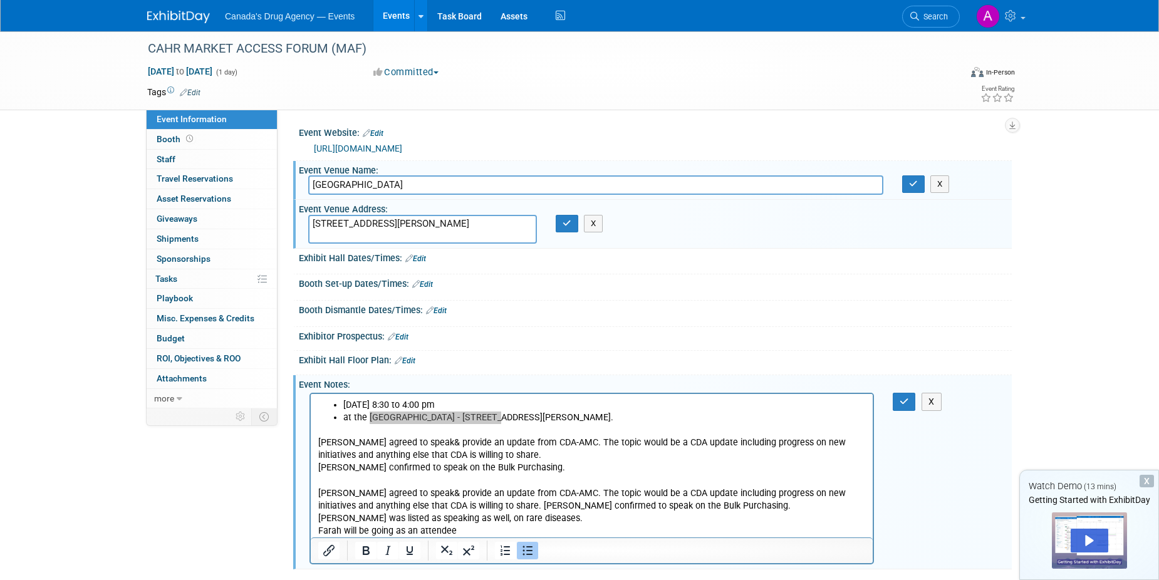
type textarea "950 Dixon Road, Toronto"
click at [393, 418] on li "at the Westin Toronto Airport Hotel - 950 Dixon Road, Toronto." at bounding box center [604, 418] width 523 height 13
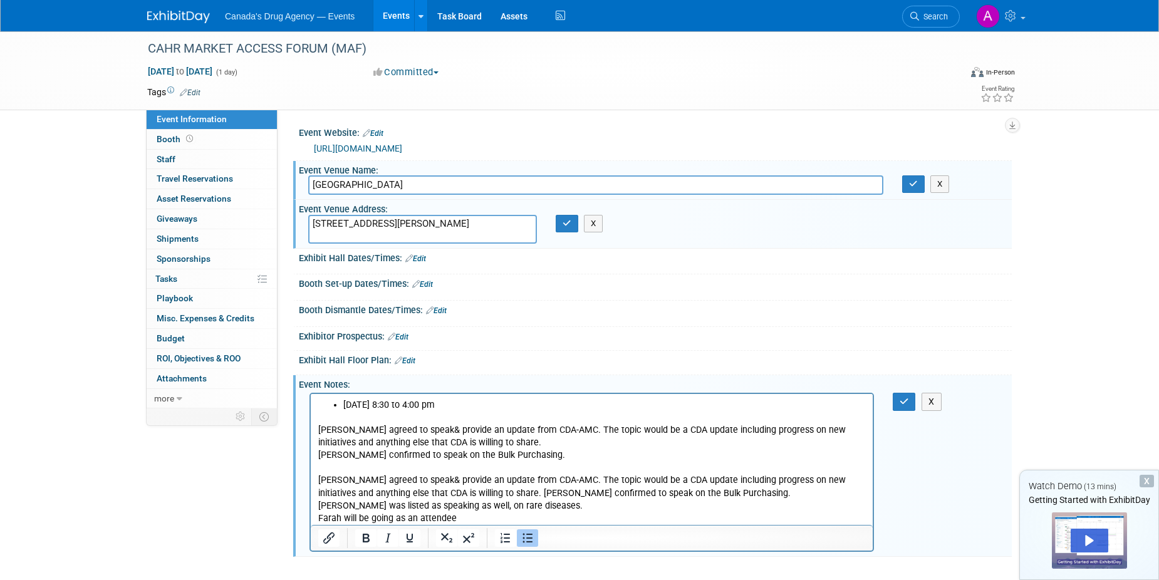
scroll to position [63, 0]
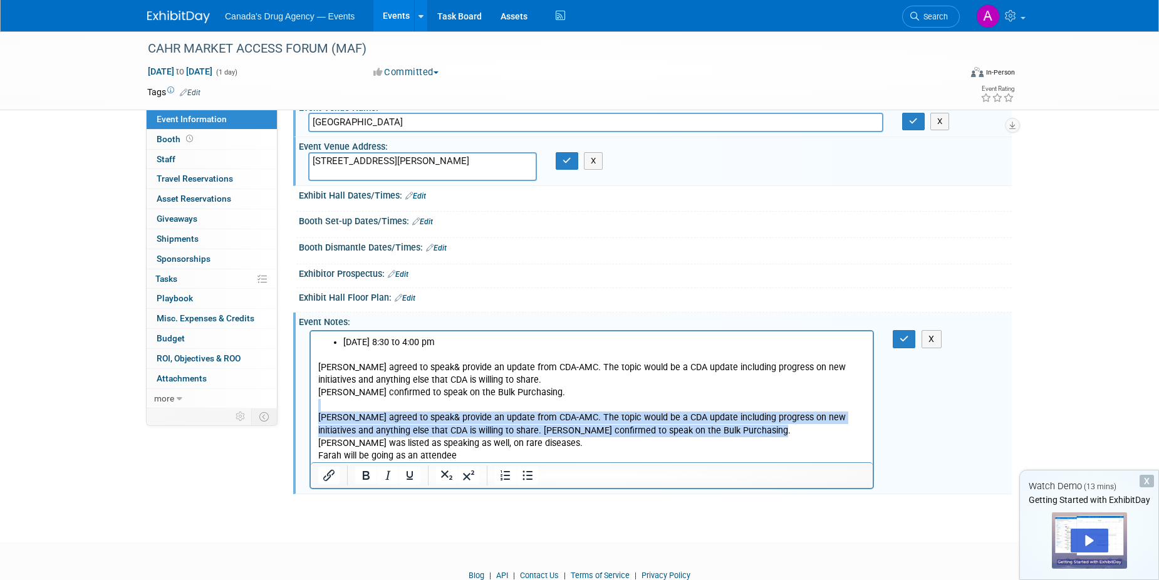
drag, startPoint x: 780, startPoint y: 432, endPoint x: 552, endPoint y: 743, distance: 386.0
click at [311, 412] on html "October 8 from 8:30 to 4:00 pm Matt McDonald agreed to speak& provide an update…" at bounding box center [592, 396] width 562 height 131
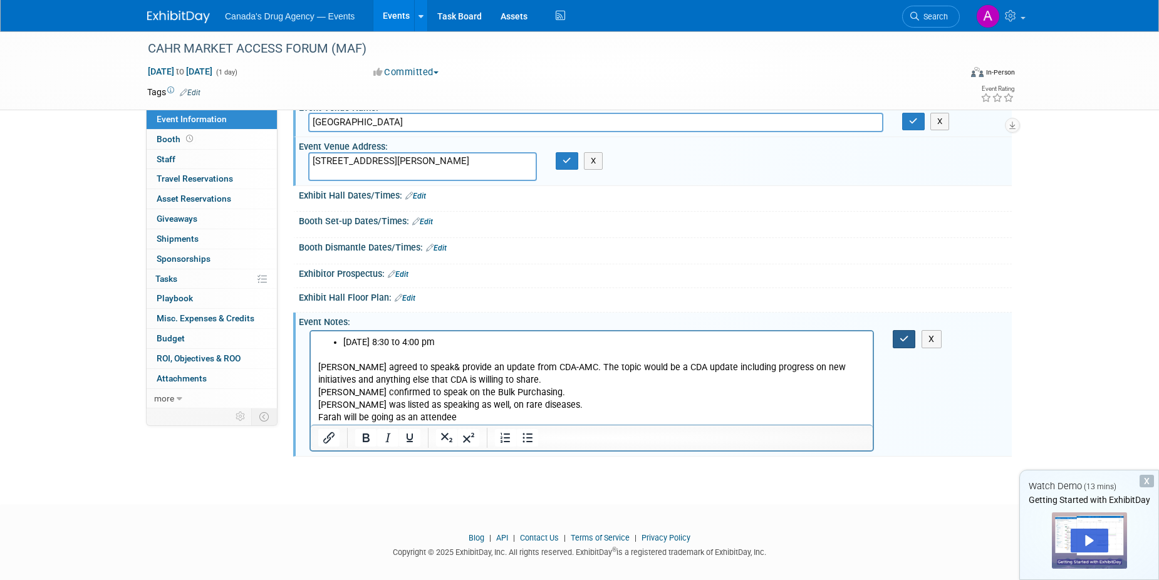
click at [900, 335] on icon "button" at bounding box center [904, 339] width 9 height 9
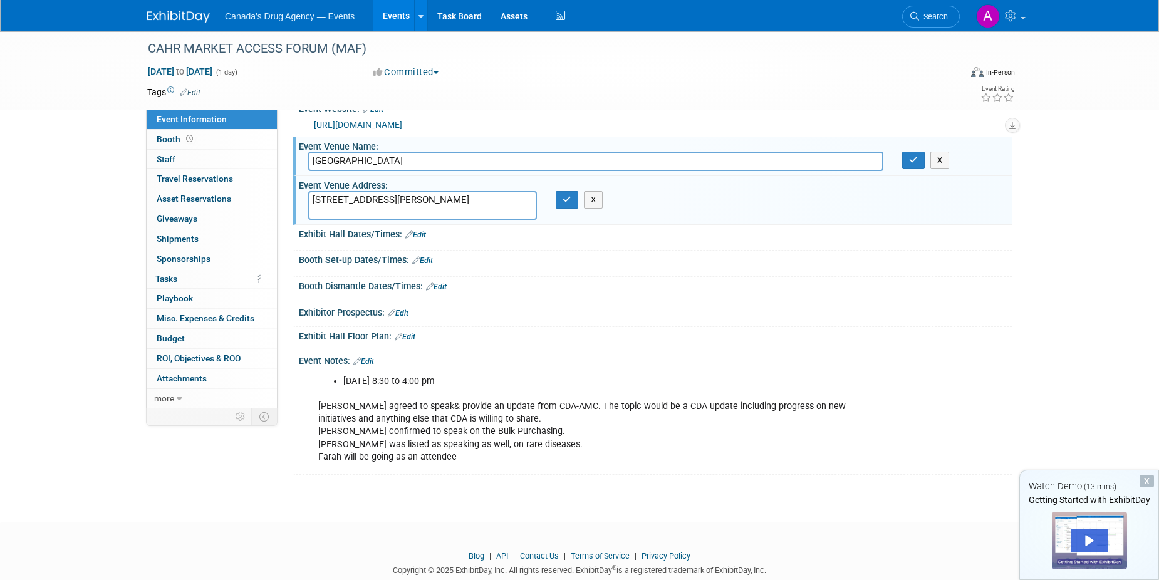
scroll to position [0, 0]
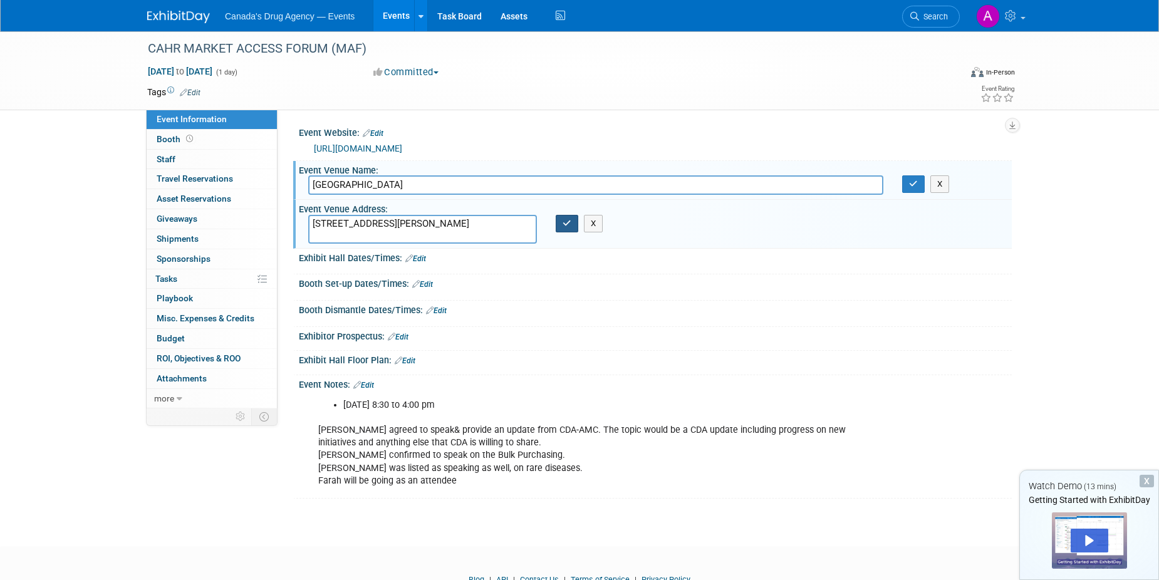
click at [569, 224] on icon "button" at bounding box center [567, 223] width 9 height 8
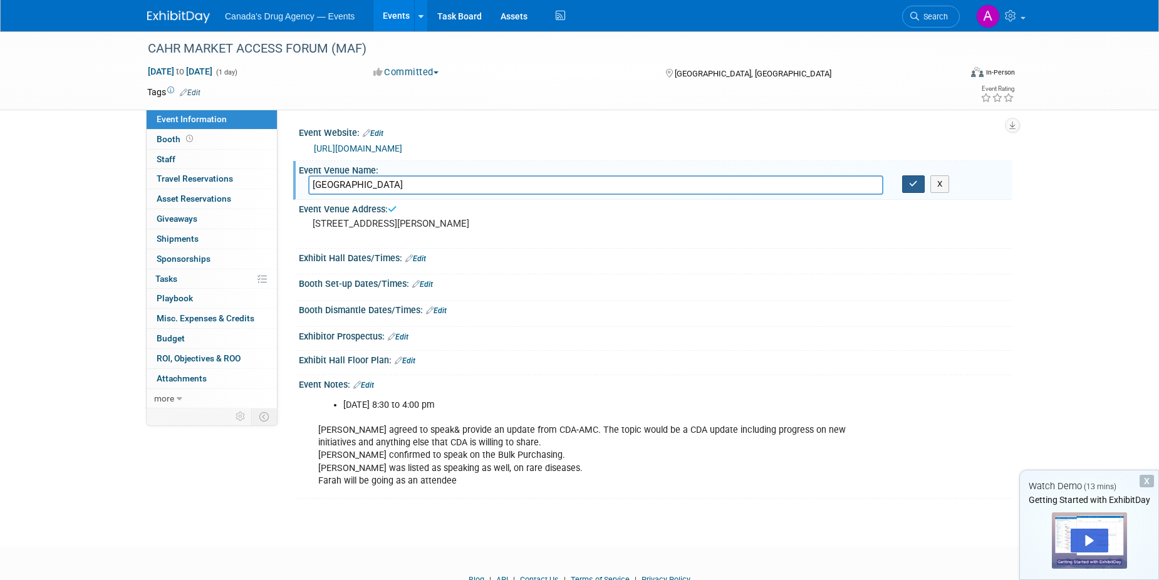
click at [911, 187] on icon "button" at bounding box center [913, 184] width 9 height 8
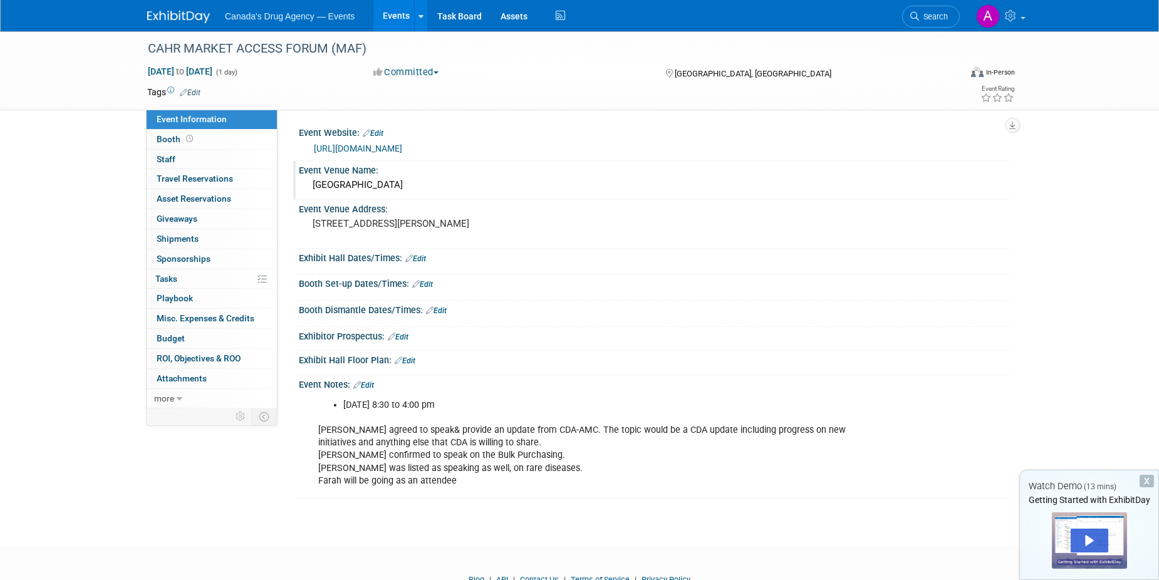
click at [399, 30] on div "Canada's Drug Agency — Events Events Add Event Bulk Upload Events Shareable Eve…" at bounding box center [579, 16] width 1159 height 32
click at [398, 23] on link "Events" at bounding box center [396, 15] width 46 height 31
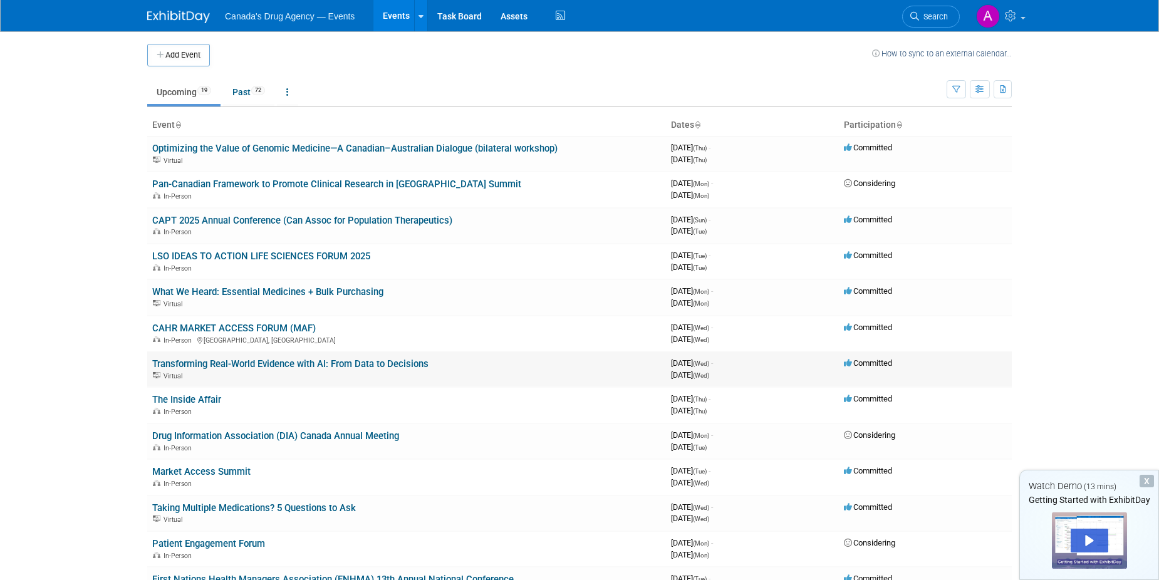
click at [208, 363] on link "Transforming Real-World Evidence with AI: From Data to Decisions" at bounding box center [290, 363] width 276 height 11
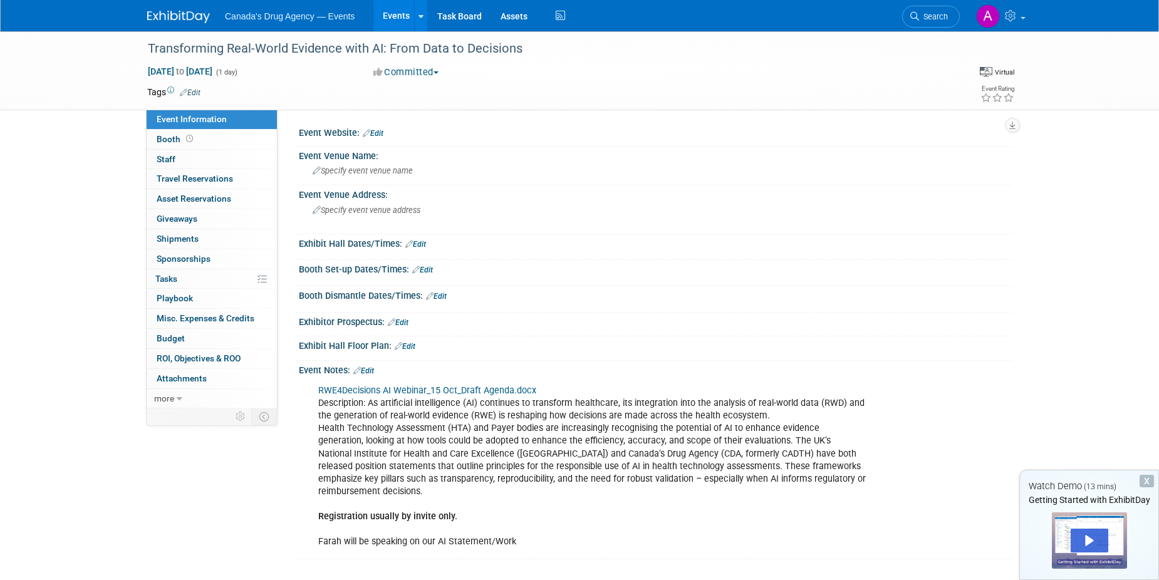
click at [395, 21] on link "Events" at bounding box center [396, 15] width 46 height 31
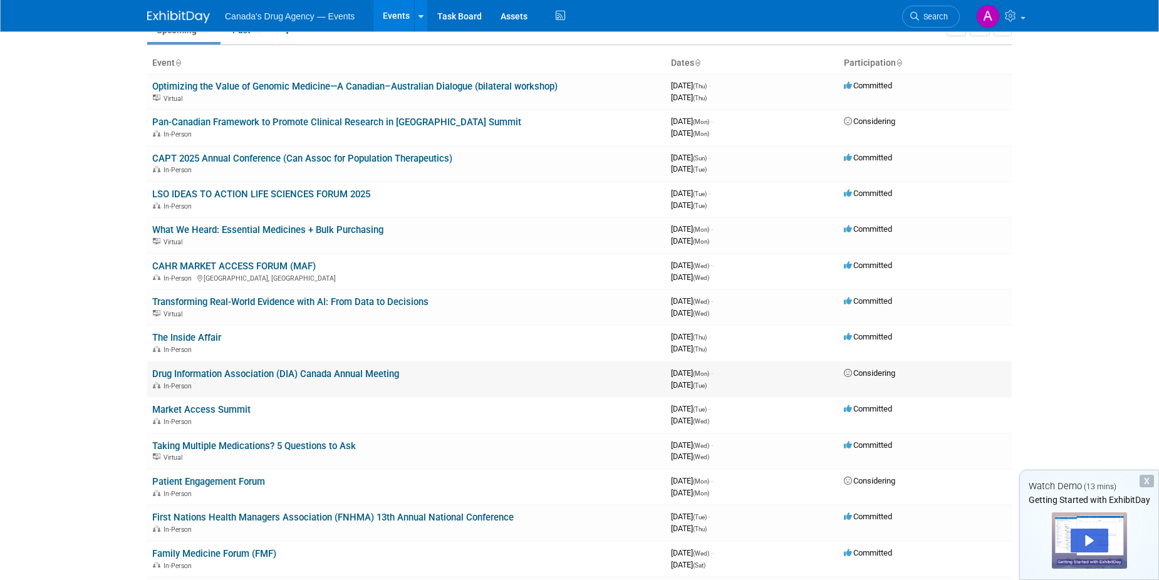
scroll to position [63, 0]
click at [173, 339] on link "The Inside Affair" at bounding box center [186, 336] width 69 height 11
click at [214, 370] on link "Drug Information Association (DIA) Canada Annual Meeting" at bounding box center [275, 373] width 247 height 11
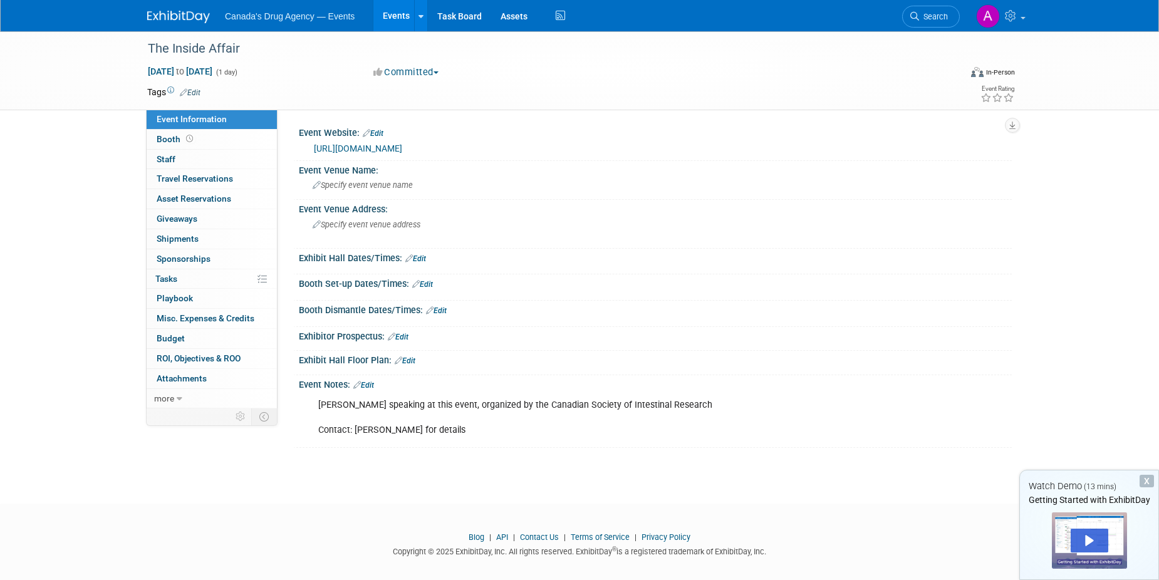
click at [373, 385] on link "Edit" at bounding box center [363, 385] width 21 height 9
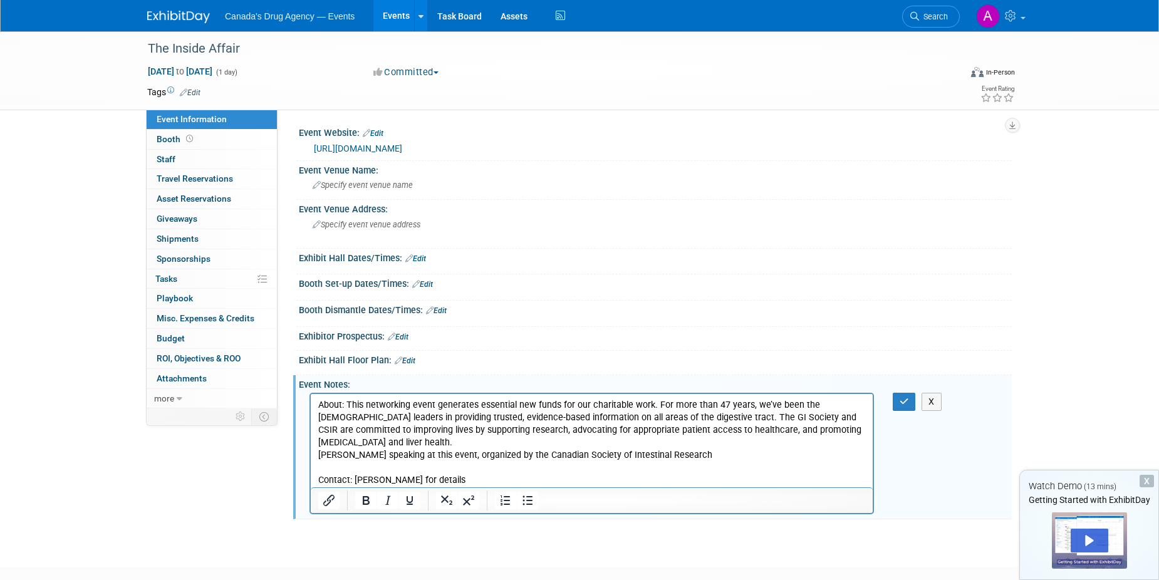
click at [378, 442] on p "About: This networking event generates essential new funds for our charitable w…" at bounding box center [592, 424] width 548 height 50
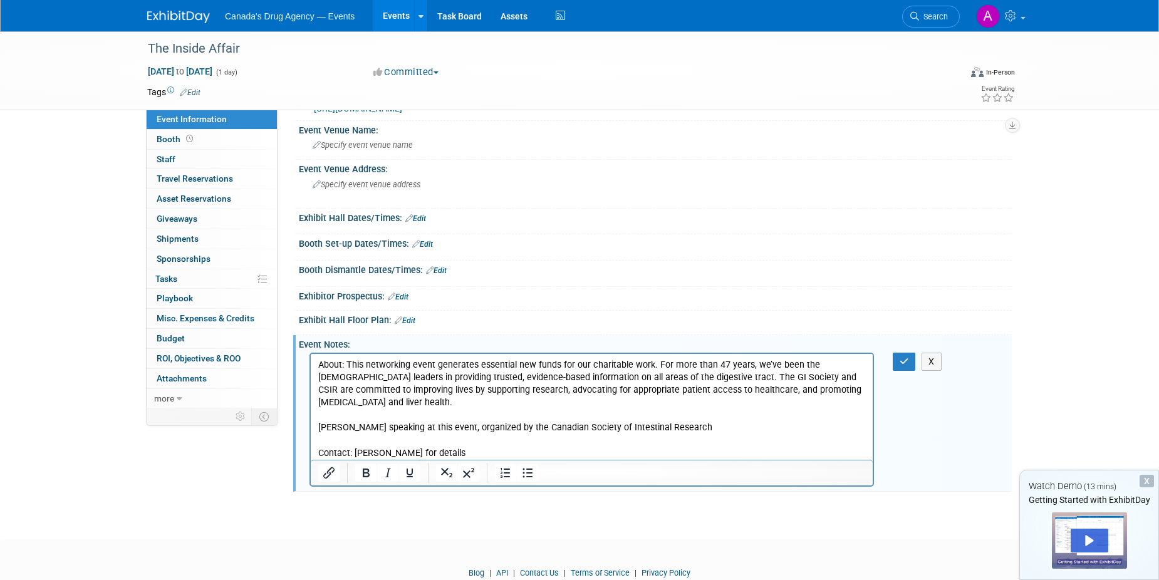
scroll to position [63, 0]
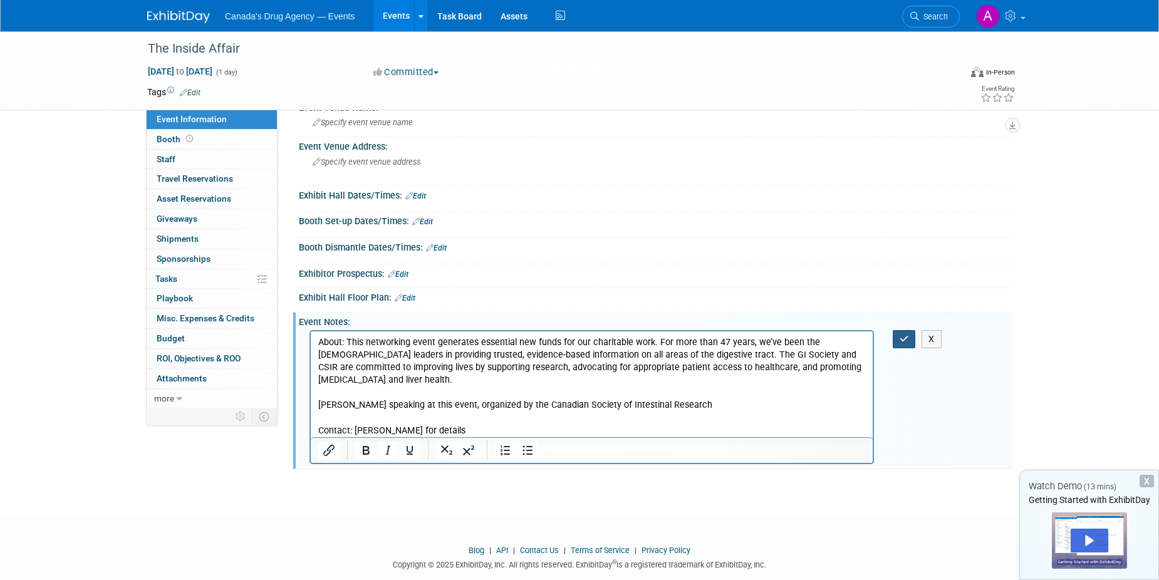
click at [907, 340] on icon "button" at bounding box center [904, 339] width 9 height 9
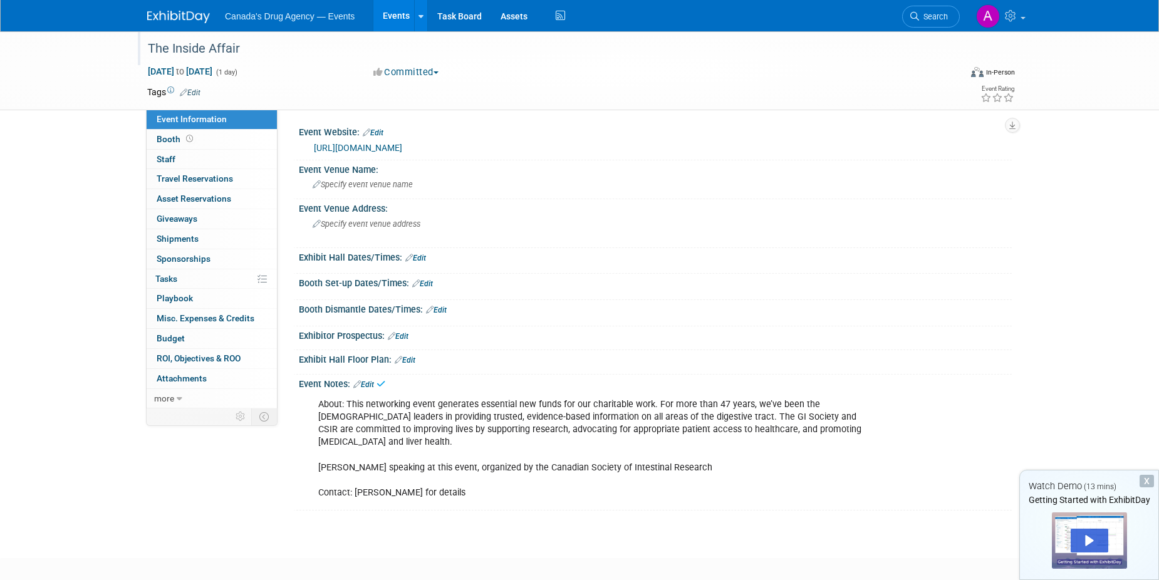
scroll to position [0, 0]
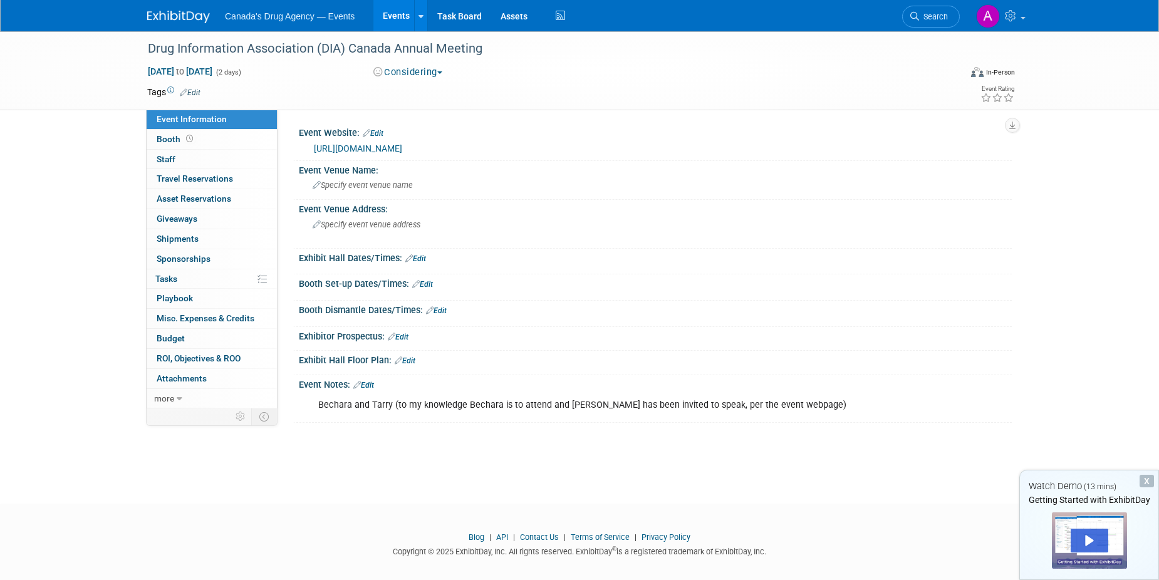
click at [362, 390] on div "Bechara and Tarry (to my knowledge Bechara is to attend and [PERSON_NAME] has b…" at bounding box center [653, 393] width 697 height 6
click at [363, 382] on link "Edit" at bounding box center [363, 385] width 21 height 9
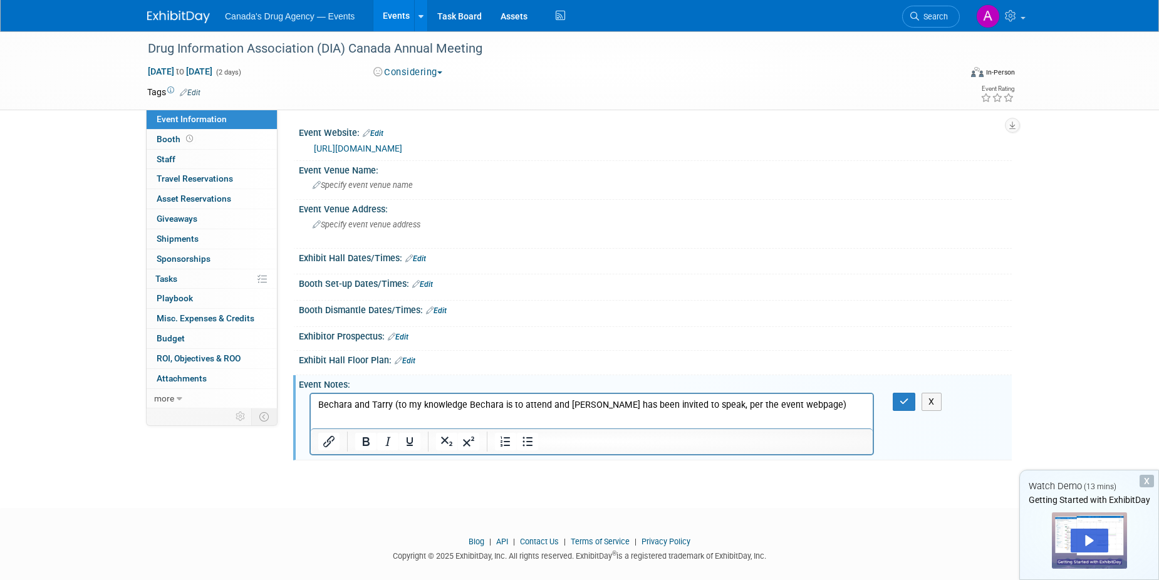
drag, startPoint x: 319, startPoint y: 404, endPoint x: 383, endPoint y: 426, distance: 67.6
click at [319, 405] on p "Bechara and Tarry (to my knowledge Bechara is to attend and [PERSON_NAME] has b…" at bounding box center [592, 405] width 548 height 13
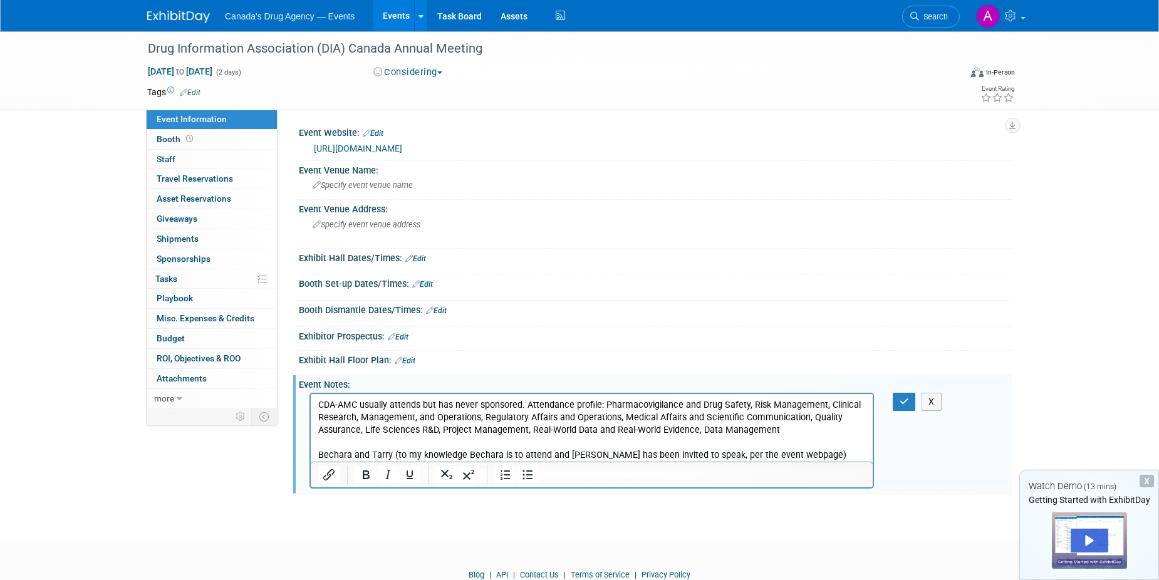
click at [526, 406] on p "CDA-AMC usually attends but has never sponsored. Attendance profile: Pharmacovi…" at bounding box center [592, 418] width 548 height 38
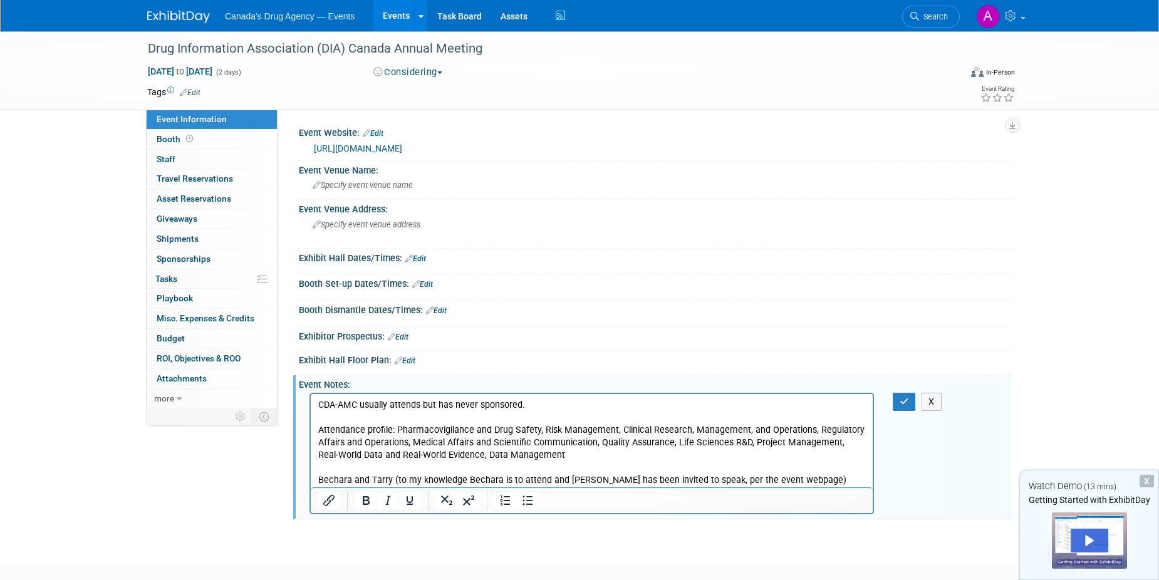
click at [318, 412] on p "Rich Text Area. Press ALT-0 for help." at bounding box center [592, 418] width 548 height 13
click at [319, 404] on p "CDA-AMC usually attends but has never sponsored." at bounding box center [592, 405] width 548 height 13
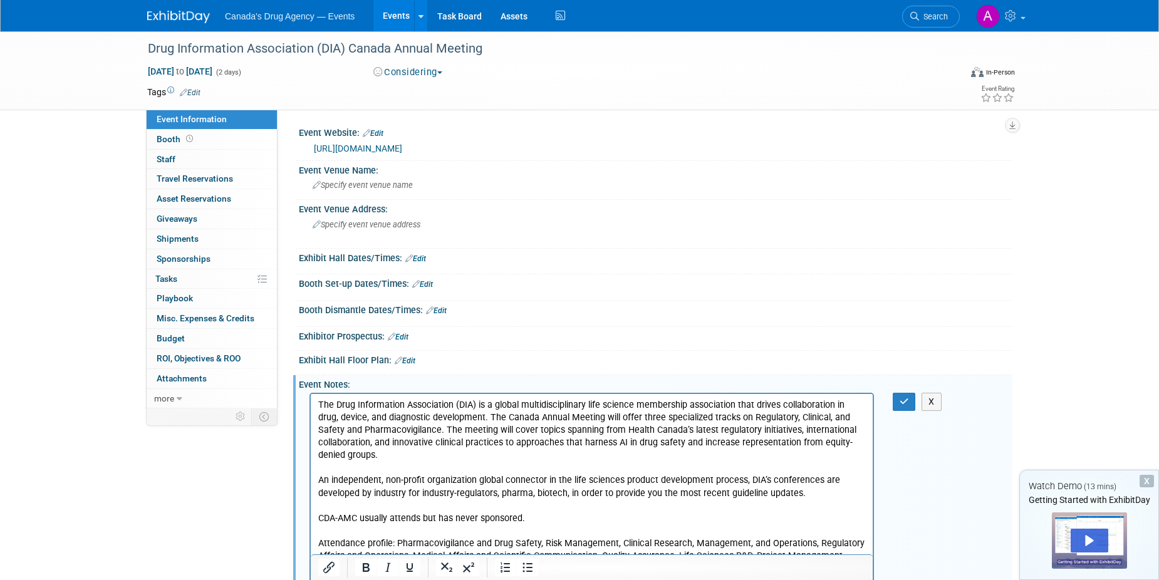
scroll to position [63, 0]
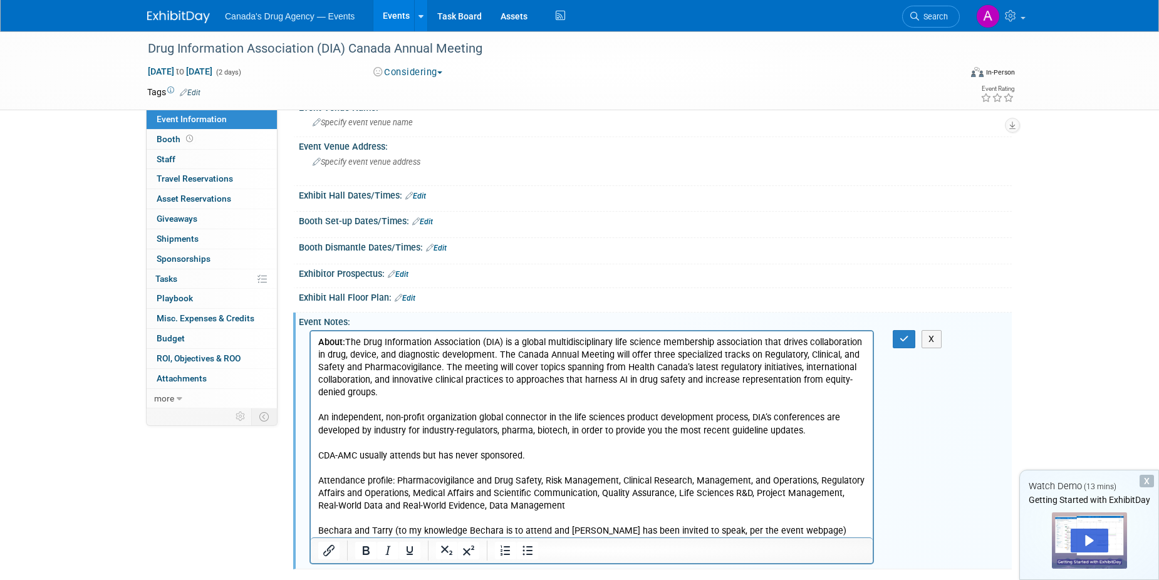
click at [390, 432] on p "About: The Drug Information Association (DIA) is a global multidisciplinary lif…" at bounding box center [592, 386] width 548 height 101
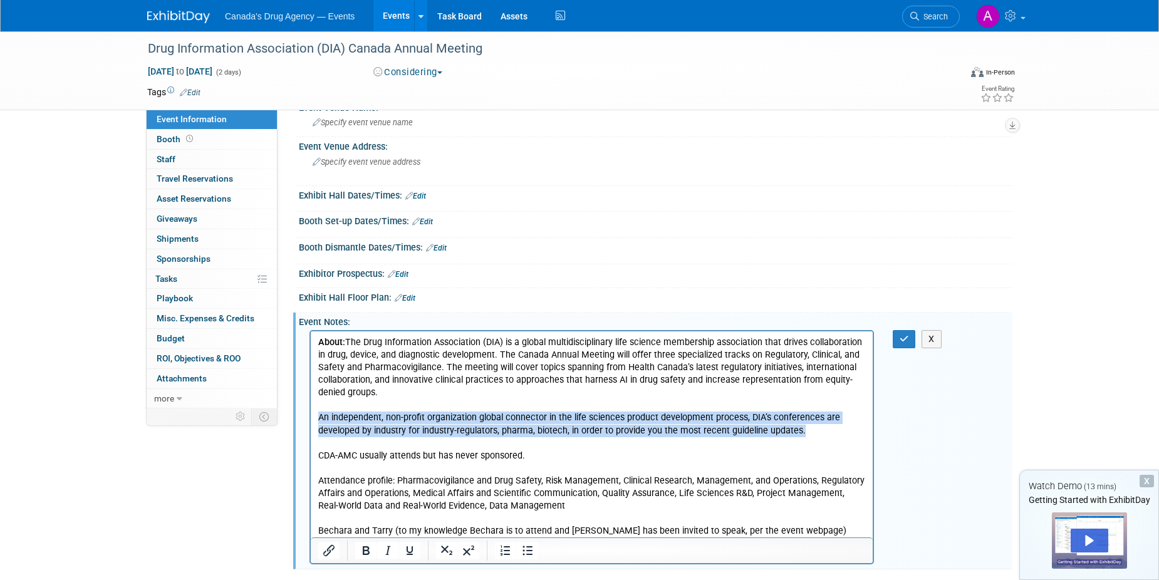
click at [390, 432] on p "About: The Drug Information Association (DIA) is a global multidisciplinary lif…" at bounding box center [592, 386] width 548 height 101
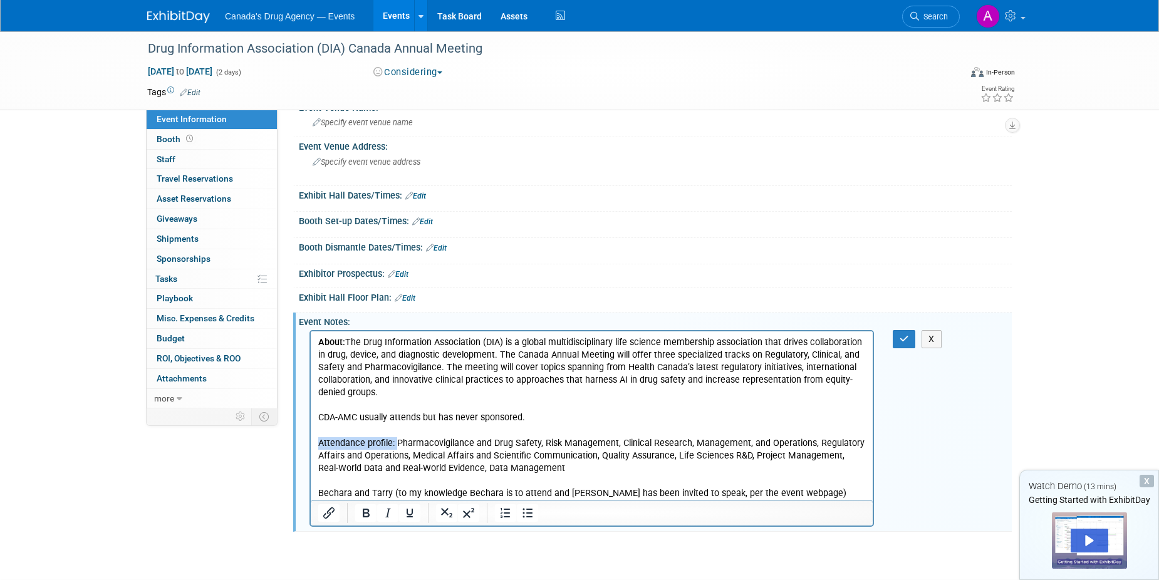
drag, startPoint x: 397, startPoint y: 443, endPoint x: 316, endPoint y: 444, distance: 80.2
click at [316, 444] on html "About: The Drug Information Association (DIA) is a global multidisciplinary lif…" at bounding box center [592, 415] width 562 height 169
click at [361, 419] on p "CDA-AMC usually attends but has never sponsored." at bounding box center [592, 418] width 548 height 13
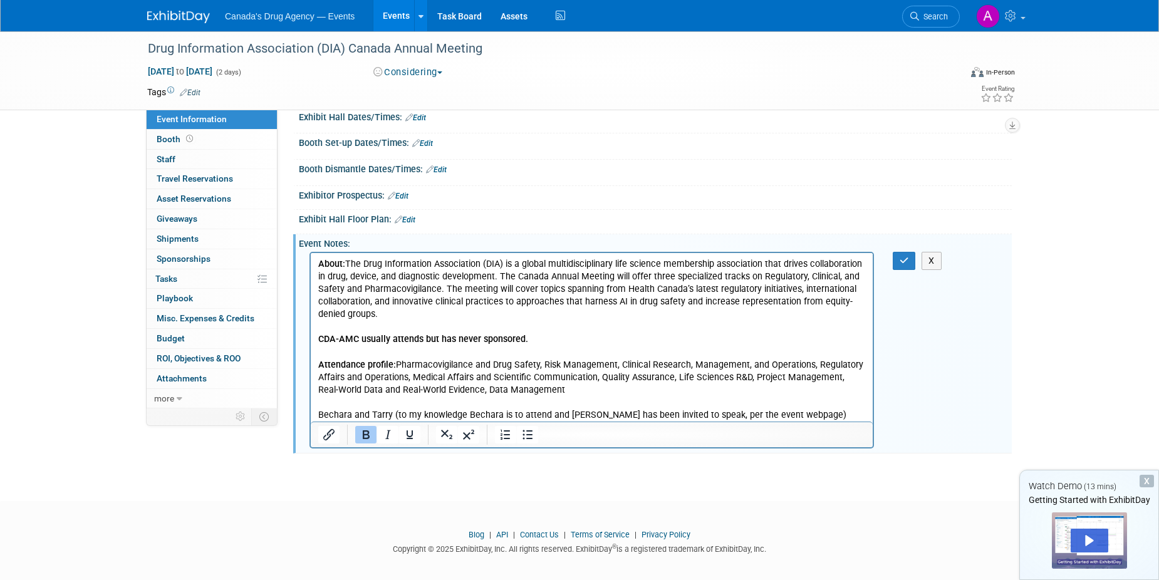
scroll to position [150, 0]
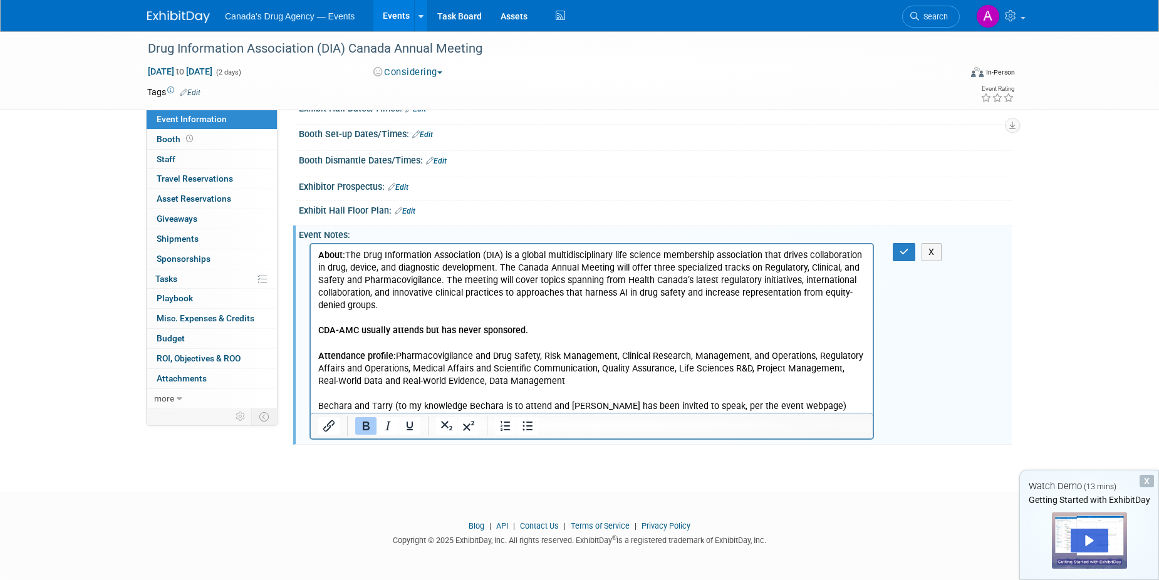
click at [604, 404] on p "Bechara and Tarry (to my knowledge Bechara is to attend and [PERSON_NAME] has b…" at bounding box center [592, 406] width 548 height 13
click at [392, 403] on p "Bechara and Tarry (to my knowledge Bechara is to attend and [PERSON_NAME] has b…" at bounding box center [592, 406] width 548 height 13
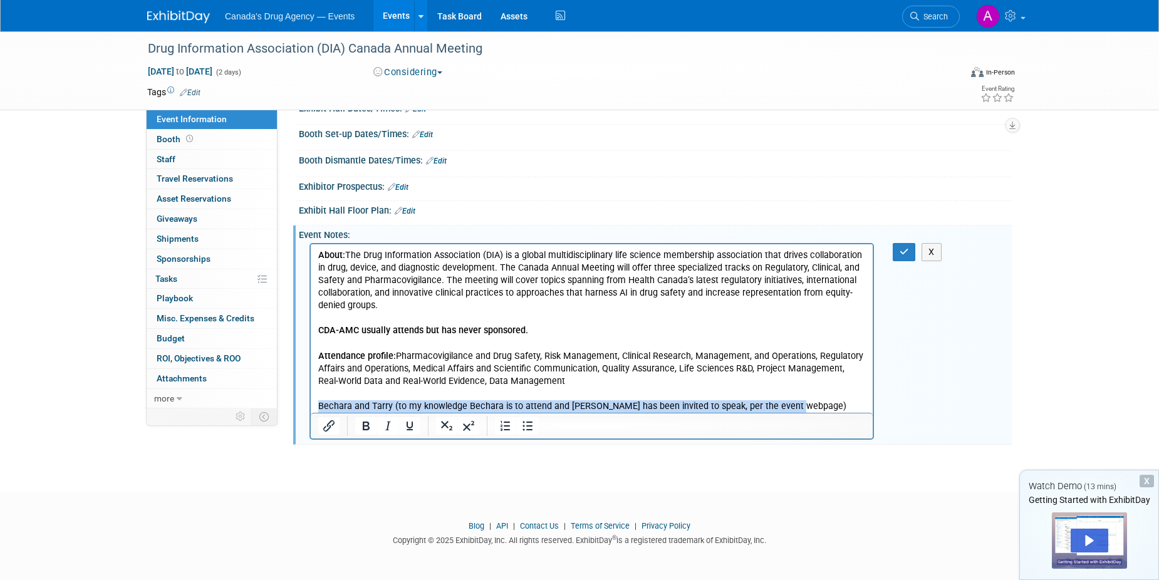
click at [392, 403] on p "Bechara and Tarry (to my knowledge Bechara is to attend and [PERSON_NAME] has b…" at bounding box center [592, 406] width 548 height 13
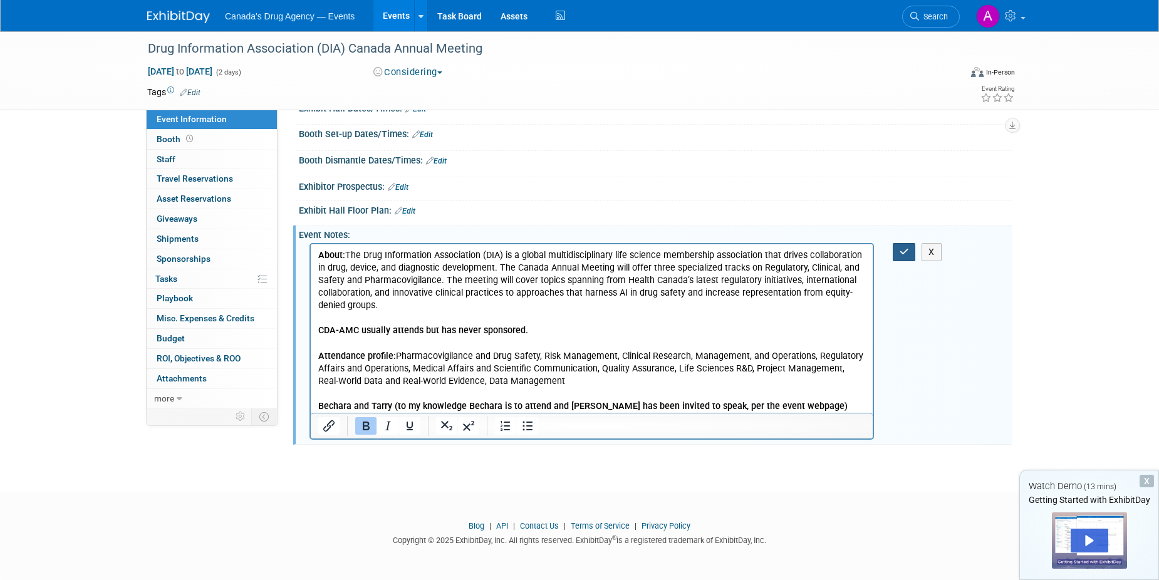
click at [894, 251] on button "button" at bounding box center [904, 252] width 23 height 18
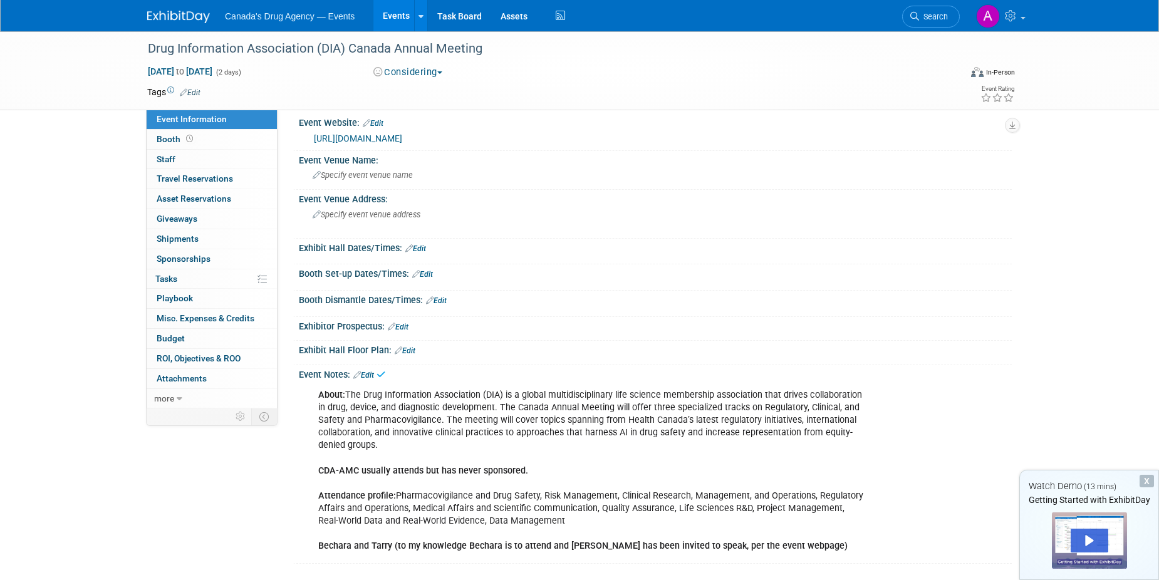
scroll to position [0, 0]
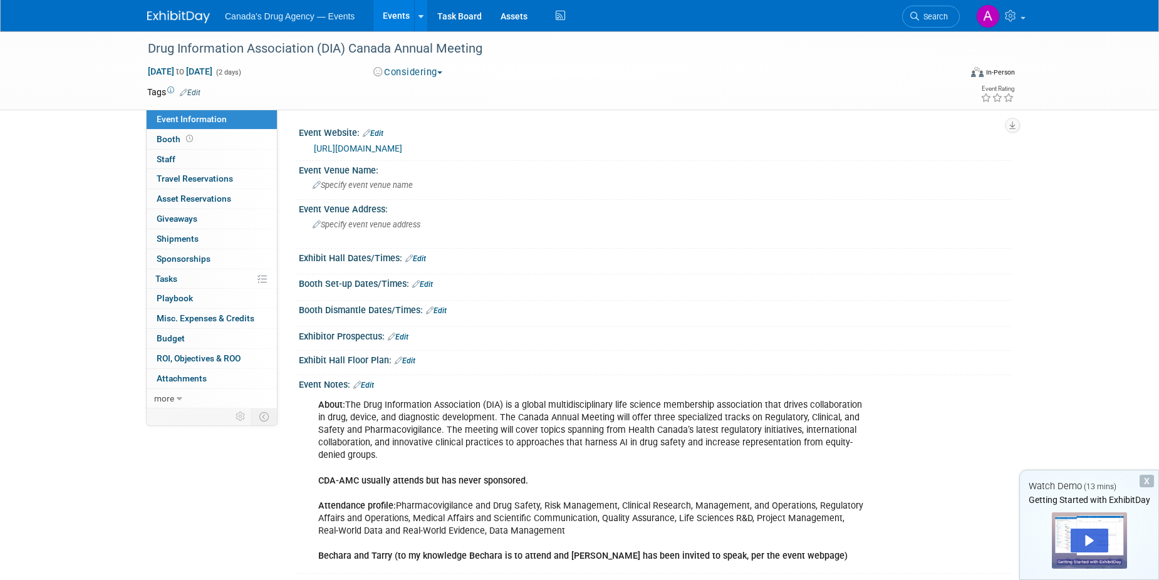
click at [379, 145] on link "[URL][DOMAIN_NAME]" at bounding box center [358, 148] width 88 height 10
click at [350, 184] on span "Specify event venue name" at bounding box center [363, 184] width 100 height 9
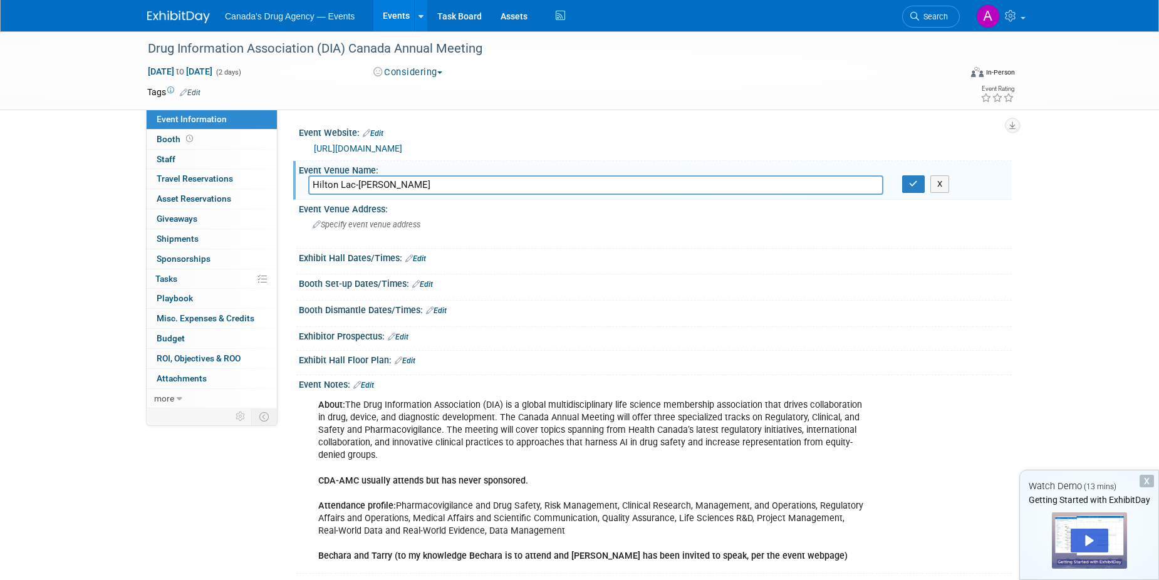
type input "Hilton Lac-[PERSON_NAME]"
click at [418, 228] on span "Specify event venue address" at bounding box center [367, 224] width 108 height 9
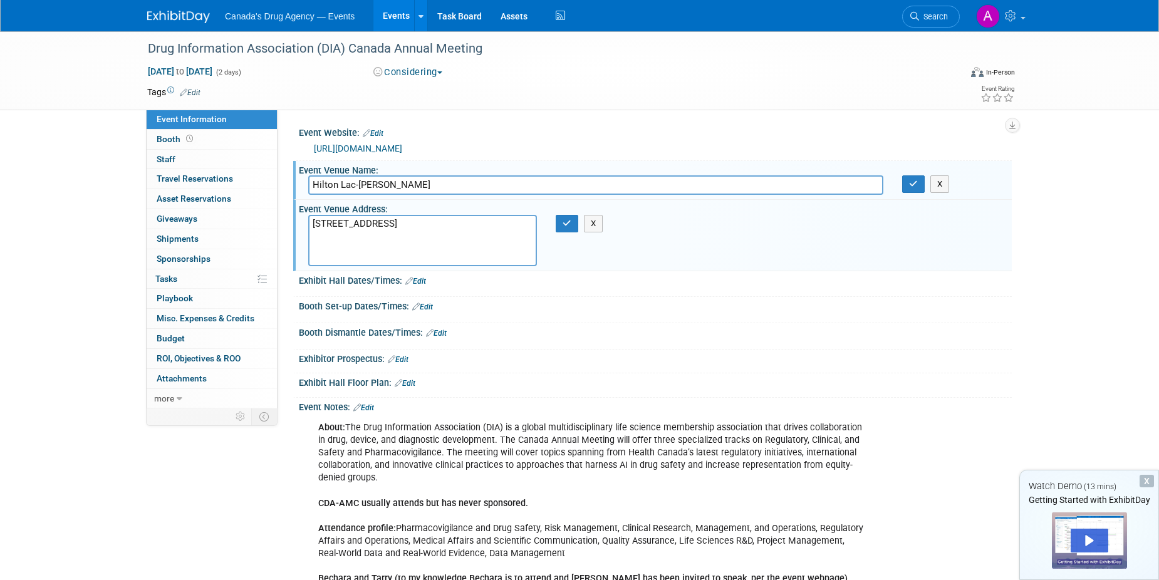
type textarea "[STREET_ADDRESS]"
click at [566, 226] on icon "button" at bounding box center [567, 223] width 9 height 8
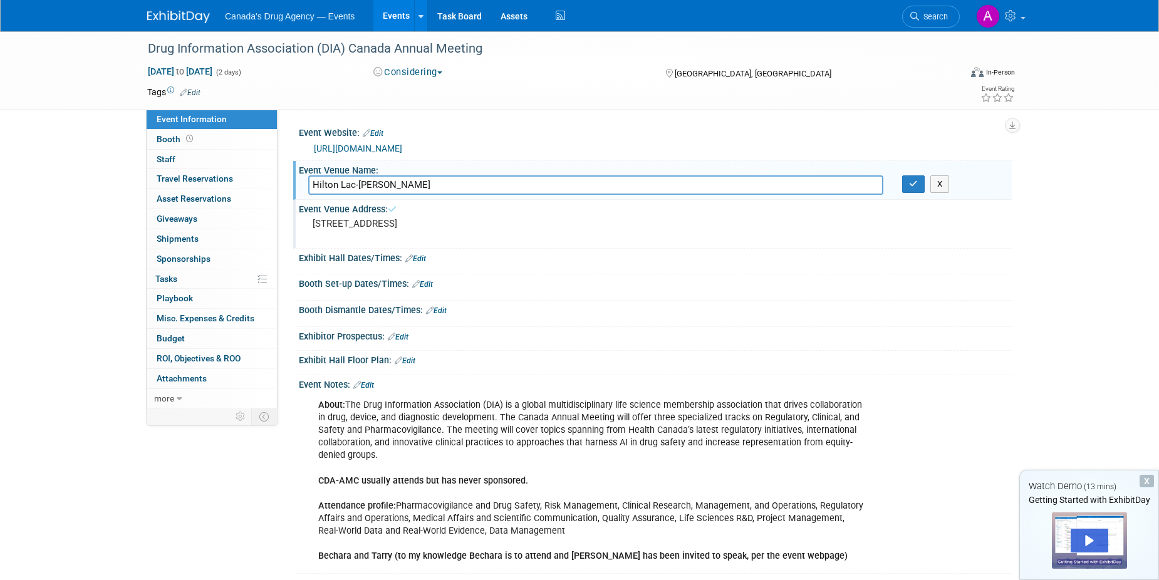
click at [402, 150] on link "[URL][DOMAIN_NAME]" at bounding box center [358, 148] width 88 height 10
click at [382, 11] on link "Events" at bounding box center [396, 15] width 46 height 31
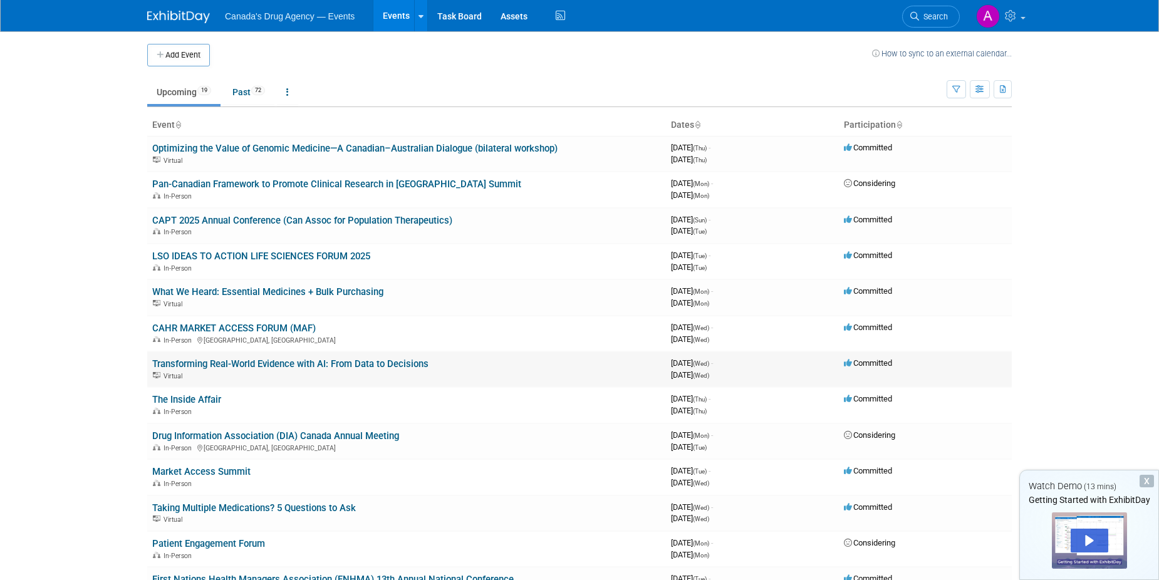
scroll to position [63, 0]
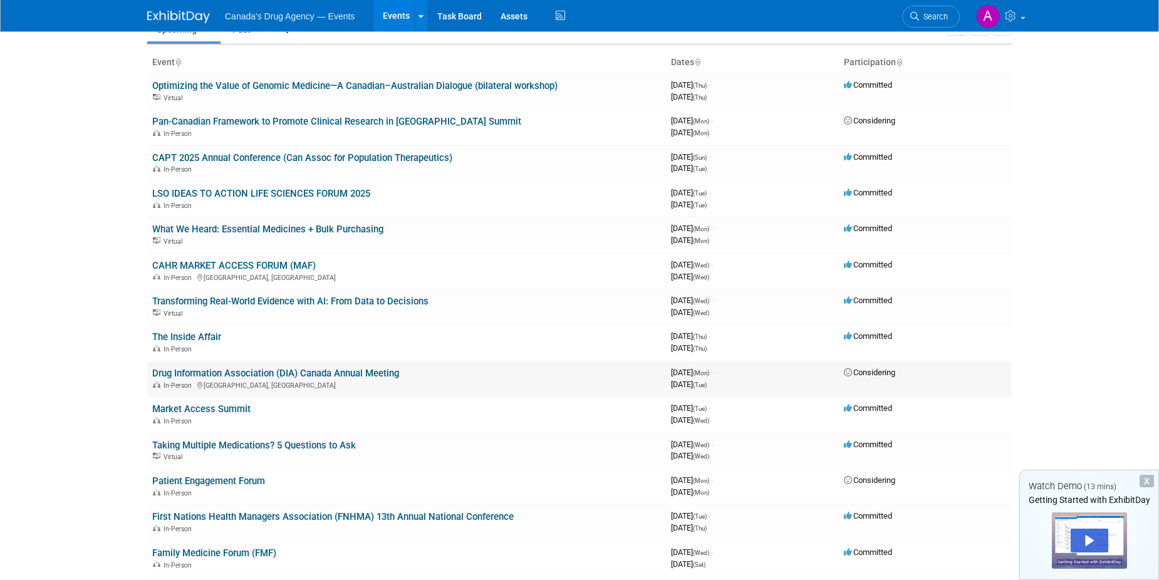
click at [265, 370] on link "Drug Information Association (DIA) Canada Annual Meeting" at bounding box center [275, 373] width 247 height 11
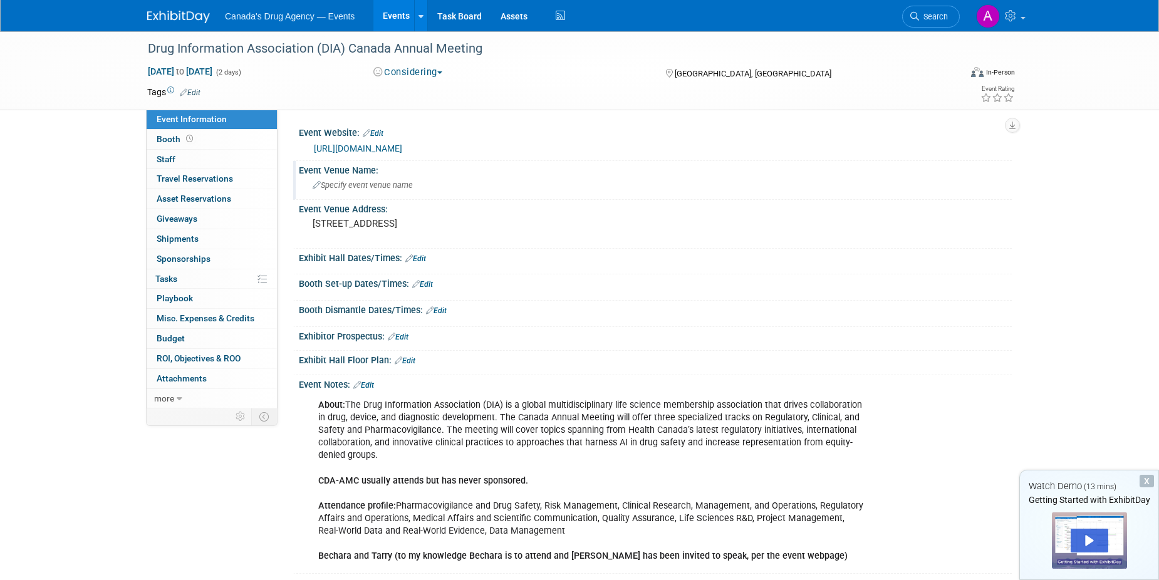
click at [398, 186] on span "Specify event venue name" at bounding box center [363, 184] width 100 height 9
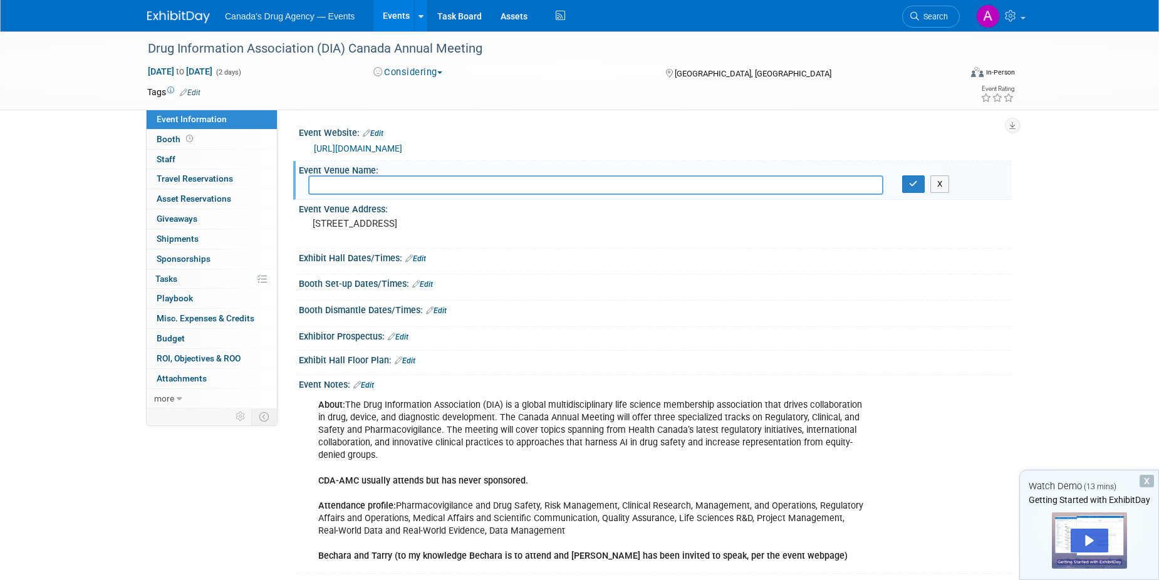
type input "[STREET_ADDRESS]"
paste input "Hilton Lac-[PERSON_NAME]"
type input "Hilton Lac-[PERSON_NAME]"
click at [910, 187] on icon "button" at bounding box center [913, 184] width 9 height 8
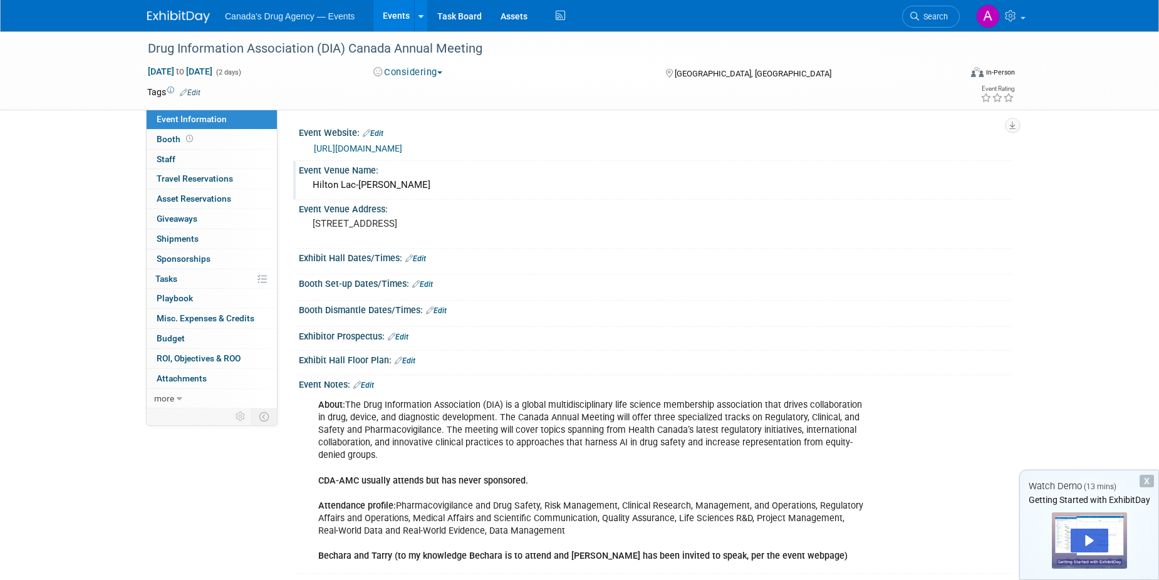
click at [394, 19] on link "Events" at bounding box center [396, 15] width 46 height 31
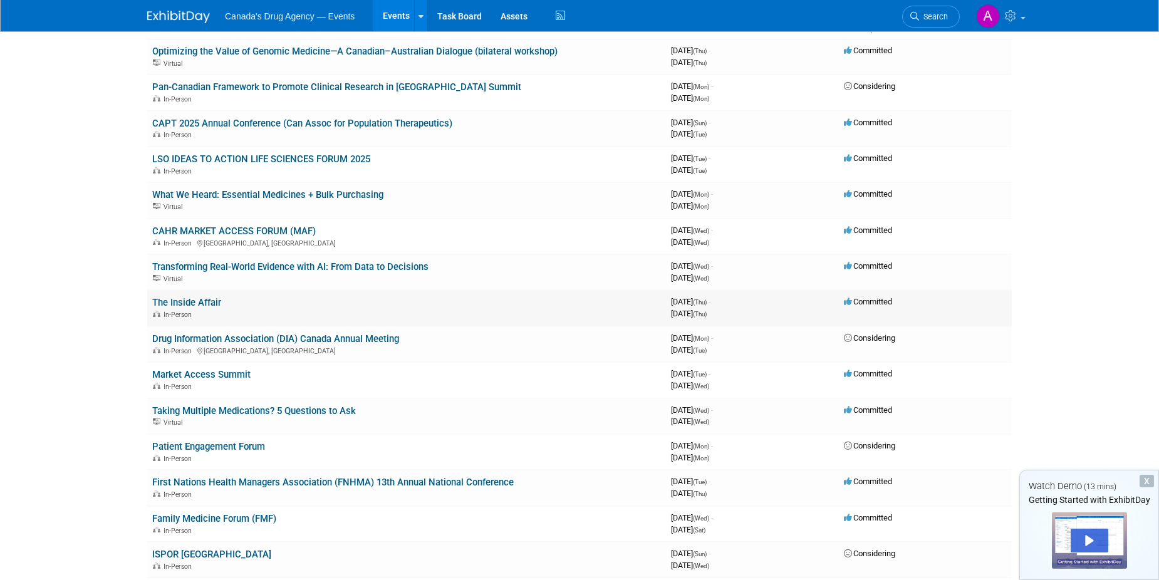
scroll to position [125, 0]
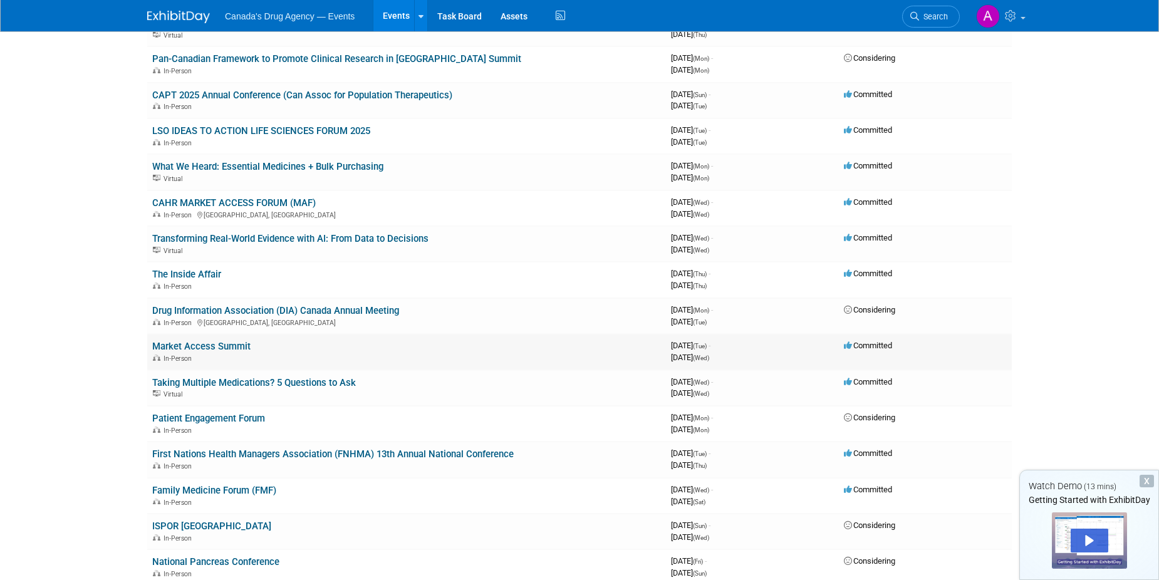
click at [233, 347] on link "Market Access Summit" at bounding box center [201, 346] width 98 height 11
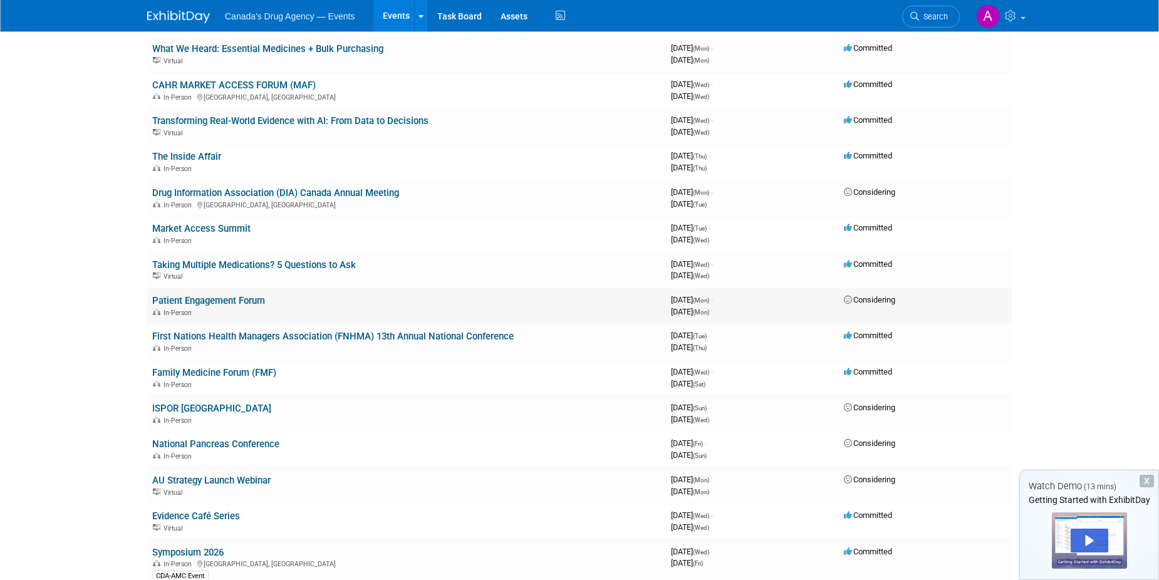
scroll to position [251, 0]
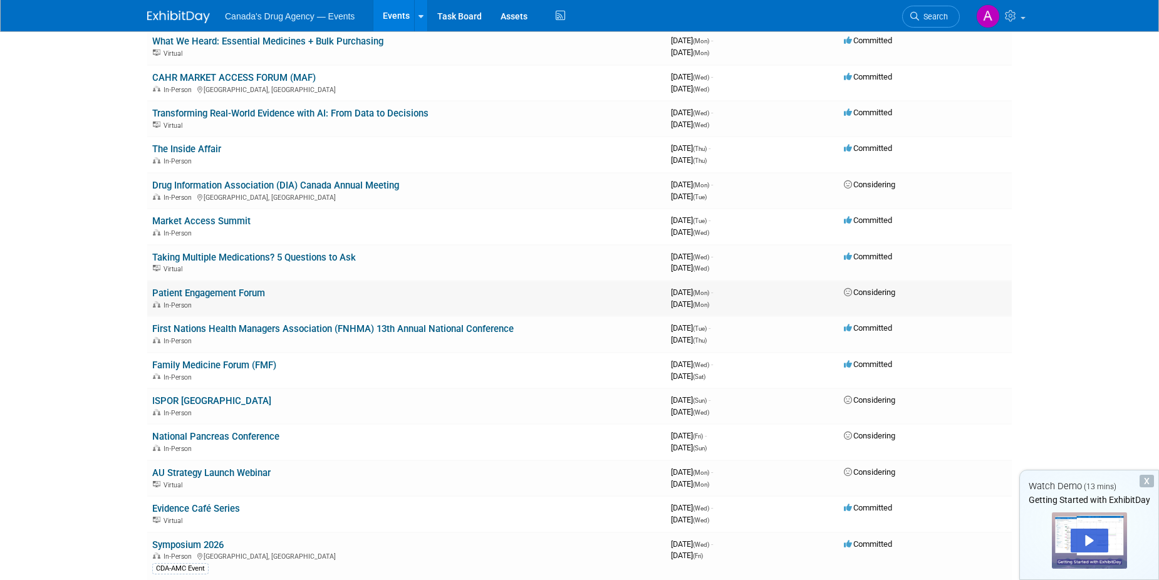
click at [212, 291] on link "Patient Engagement Forum" at bounding box center [208, 293] width 113 height 11
click at [331, 189] on link "Drug Information Association (DIA) Canada Annual Meeting" at bounding box center [275, 185] width 247 height 11
click at [284, 330] on link "First Nations Health Managers Association (FNHMA) 13th Annual National Conferen…" at bounding box center [333, 328] width 362 height 11
click at [239, 360] on link "Family Medicine Forum (FMF)" at bounding box center [214, 365] width 124 height 11
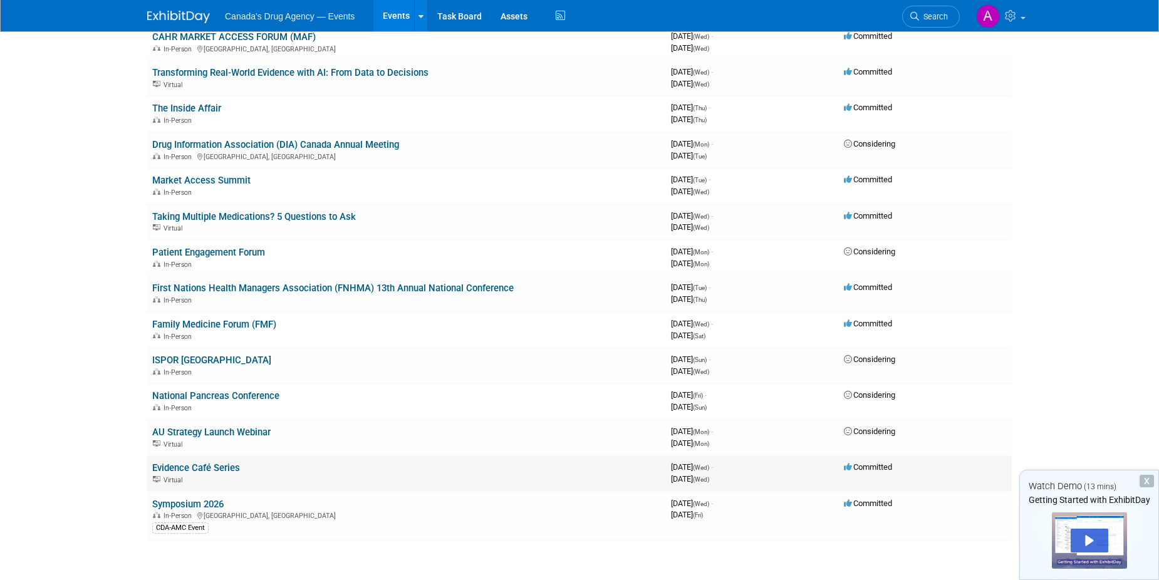
scroll to position [313, 0]
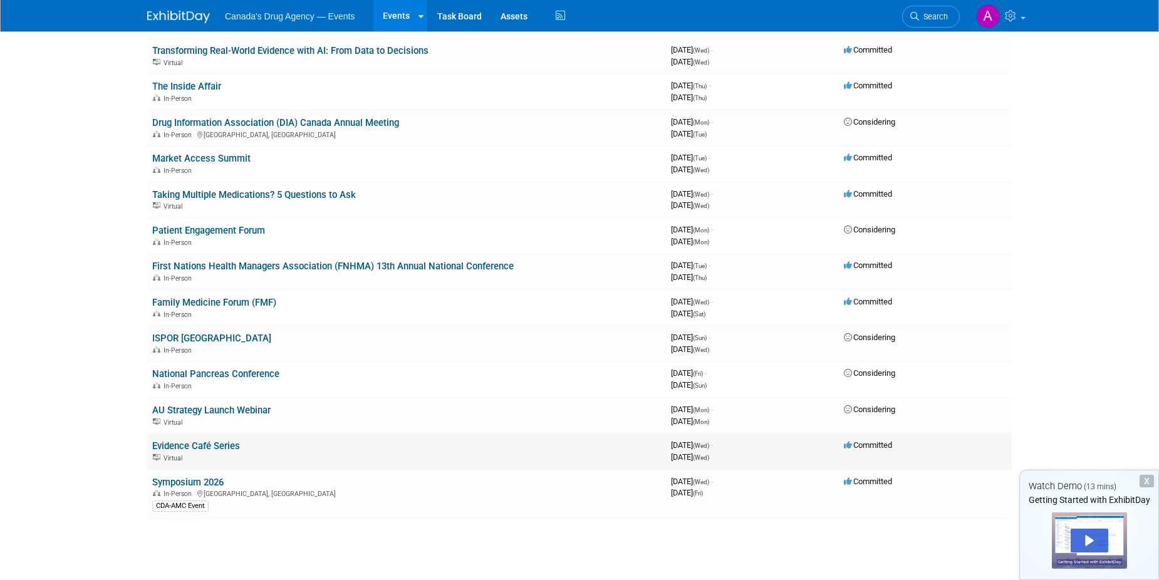
click at [207, 449] on link "Evidence Café Series" at bounding box center [196, 445] width 88 height 11
click at [183, 442] on link "Evidence Café Series" at bounding box center [196, 445] width 88 height 11
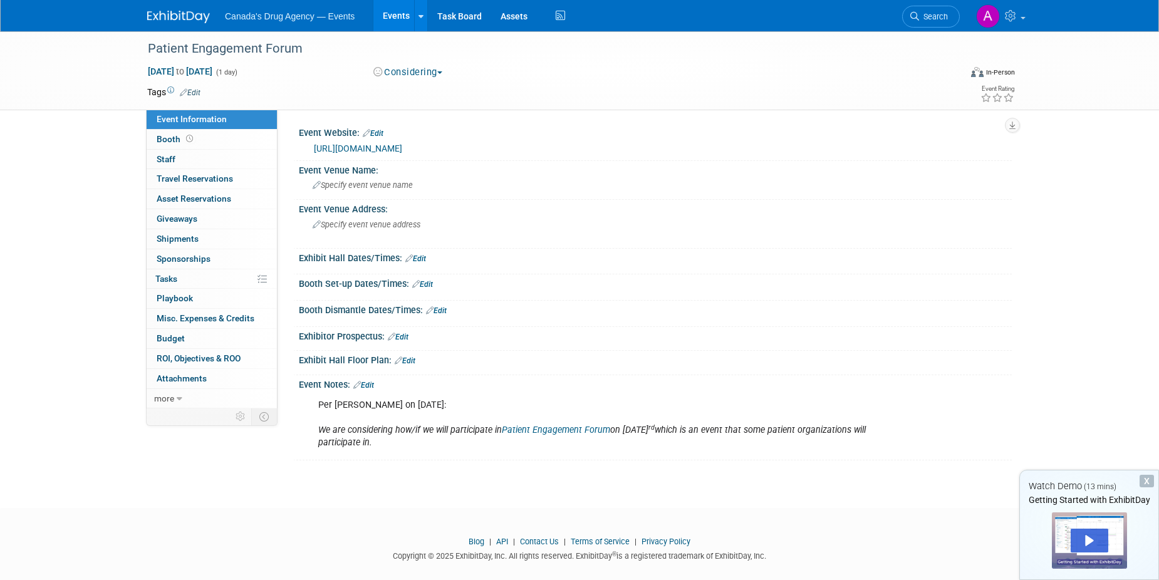
click at [402, 152] on link "[URL][DOMAIN_NAME]" at bounding box center [358, 148] width 88 height 10
click at [361, 180] on span "Specify event venue name" at bounding box center [363, 184] width 100 height 9
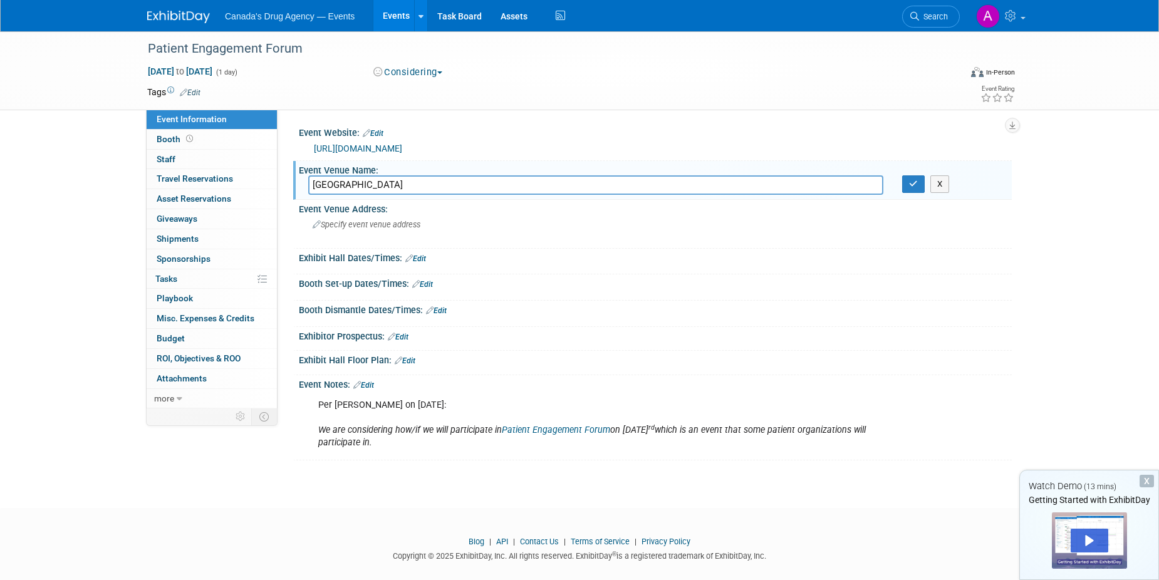
type input "[GEOGRAPHIC_DATA]"
click at [435, 223] on div "Specify event venue address" at bounding box center [447, 229] width 278 height 29
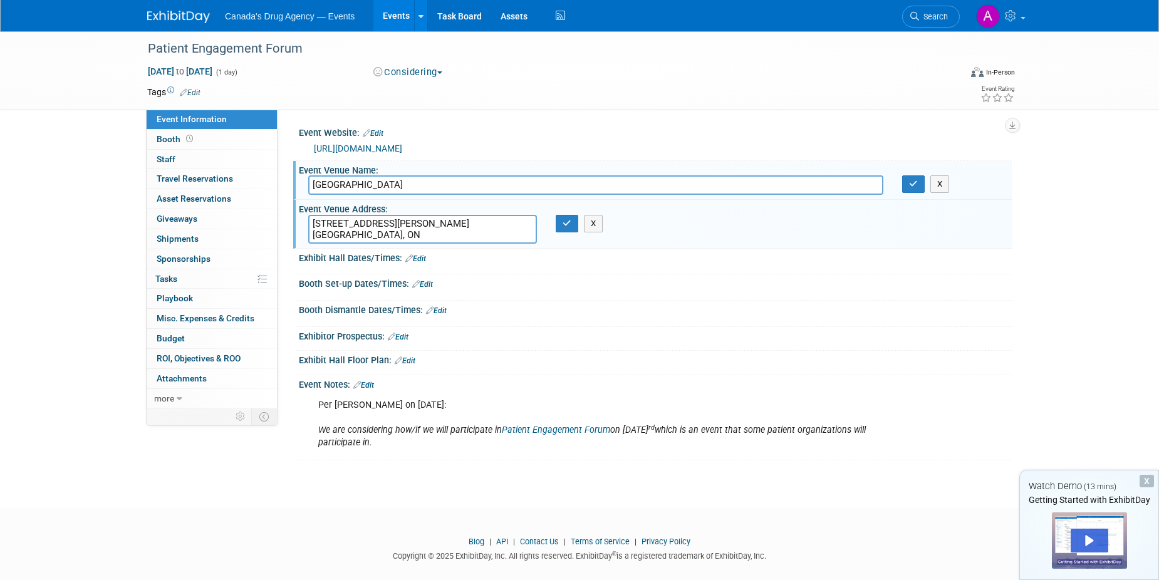
type textarea "[STREET_ADDRESS][PERSON_NAME] [GEOGRAPHIC_DATA], ON"
click at [462, 445] on div "Per [PERSON_NAME] on [DATE]: We are considering how/if we will participate in P…" at bounding box center [592, 424] width 565 height 63
click at [435, 439] on icon "We are considering how/if we will participate in Patient Engagement Forum on [D…" at bounding box center [592, 436] width 548 height 23
click at [774, 435] on icon "We are considering how/if we will participate in Patient Engagement Forum on [D…" at bounding box center [592, 436] width 548 height 23
click at [560, 225] on button "button" at bounding box center [567, 224] width 23 height 18
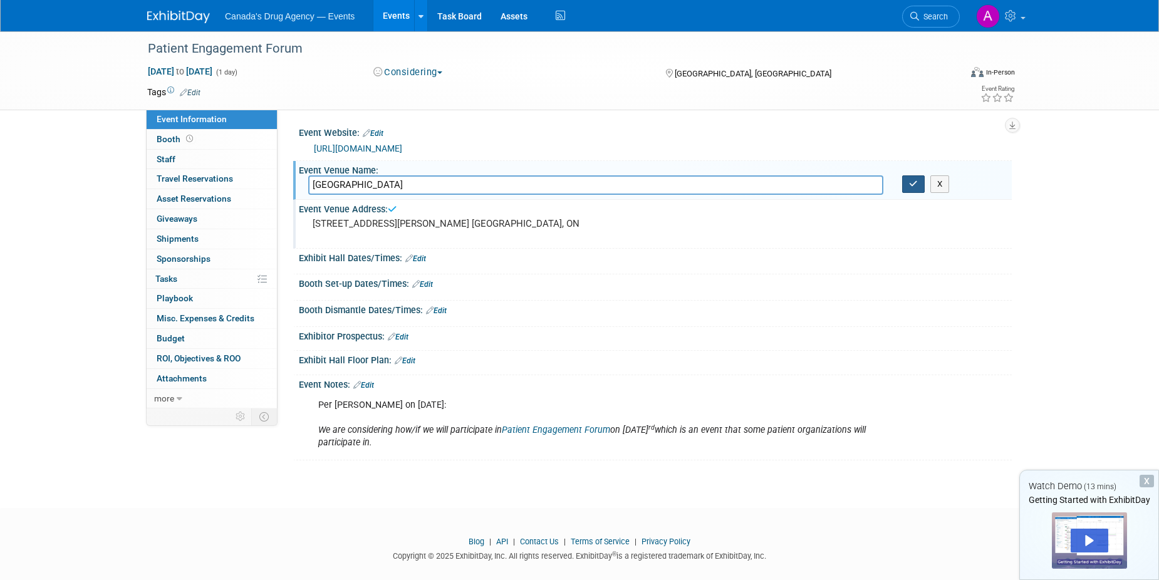
click at [908, 190] on button "button" at bounding box center [913, 184] width 23 height 18
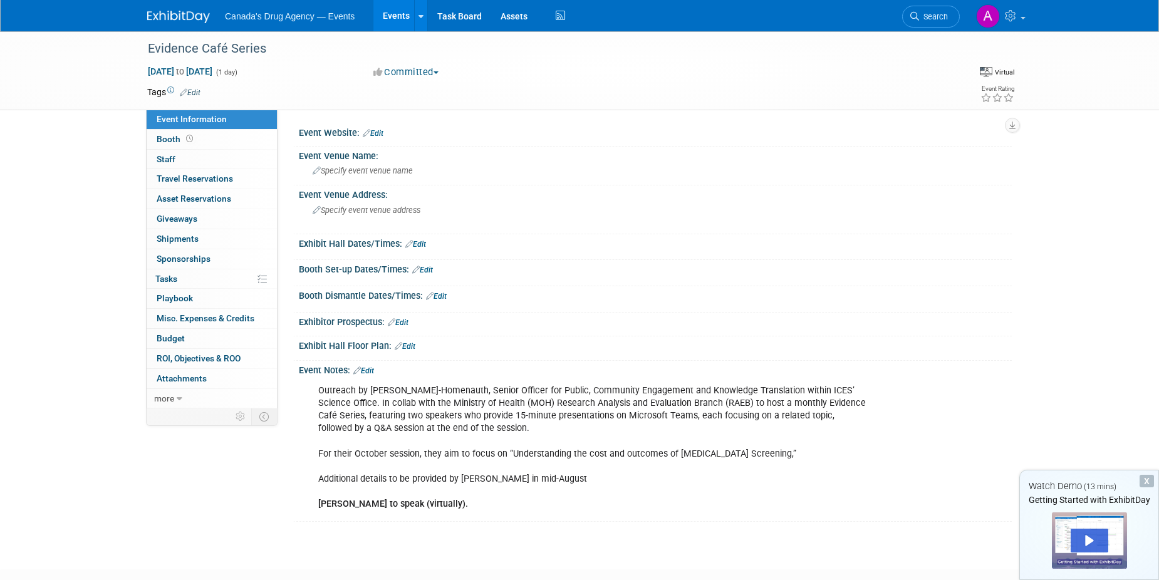
click at [425, 77] on button "Committed" at bounding box center [406, 72] width 75 height 13
click at [434, 108] on link "Considering" at bounding box center [419, 111] width 99 height 18
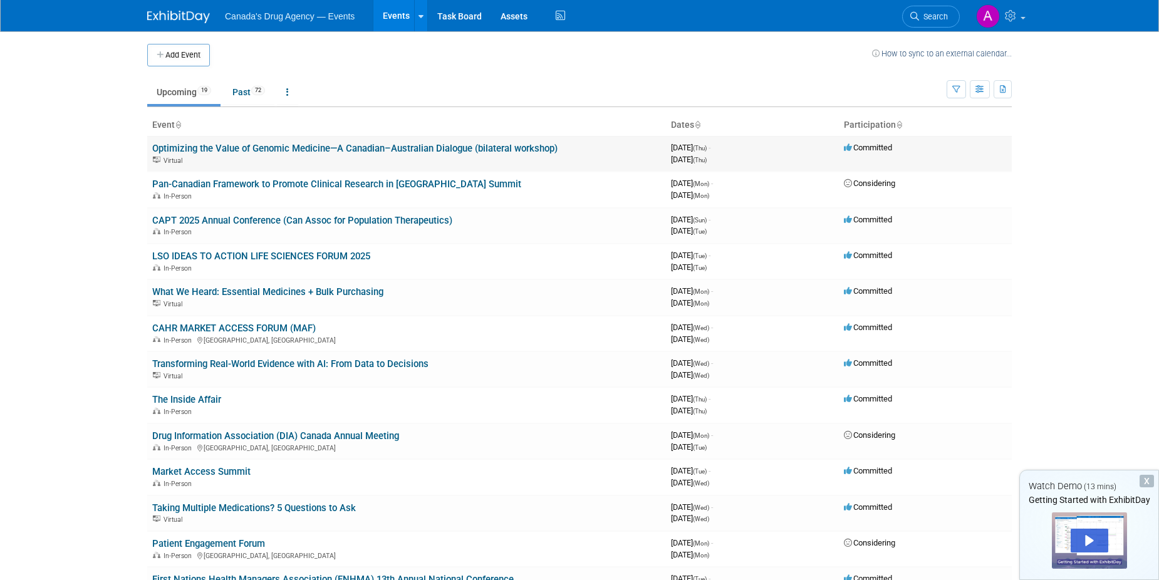
click at [378, 147] on link "Optimizing the Value of Genomic Medicine—A Canadian–Australian Dialogue (bilate…" at bounding box center [354, 148] width 405 height 11
